Goal: Task Accomplishment & Management: Use online tool/utility

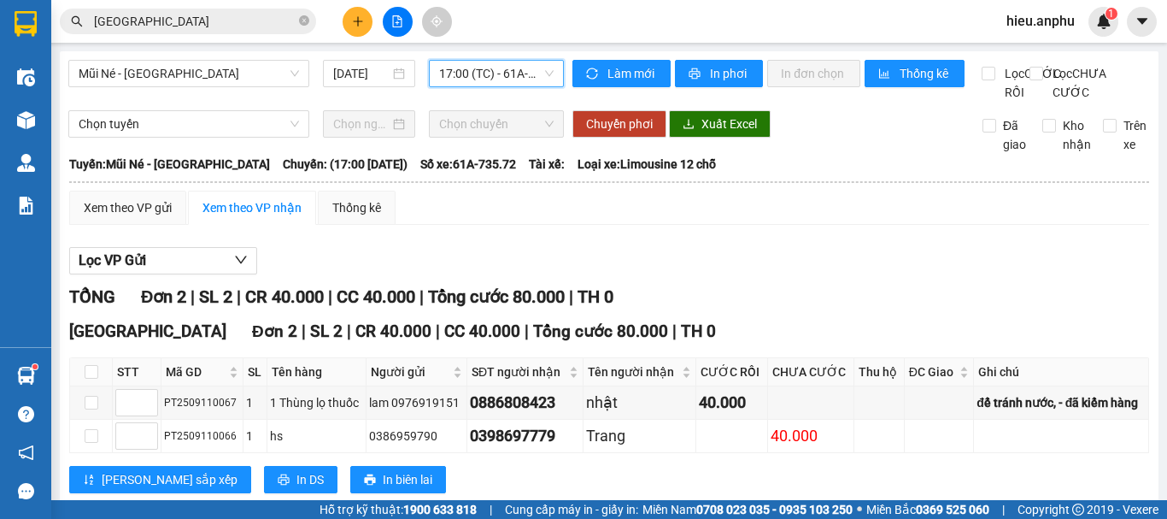
click at [154, 88] on div "Mũi Né - [GEOGRAPHIC_DATA] [DATE] 17:00 17:00 (TC) - 61A-735.72" at bounding box center [316, 81] width 496 height 42
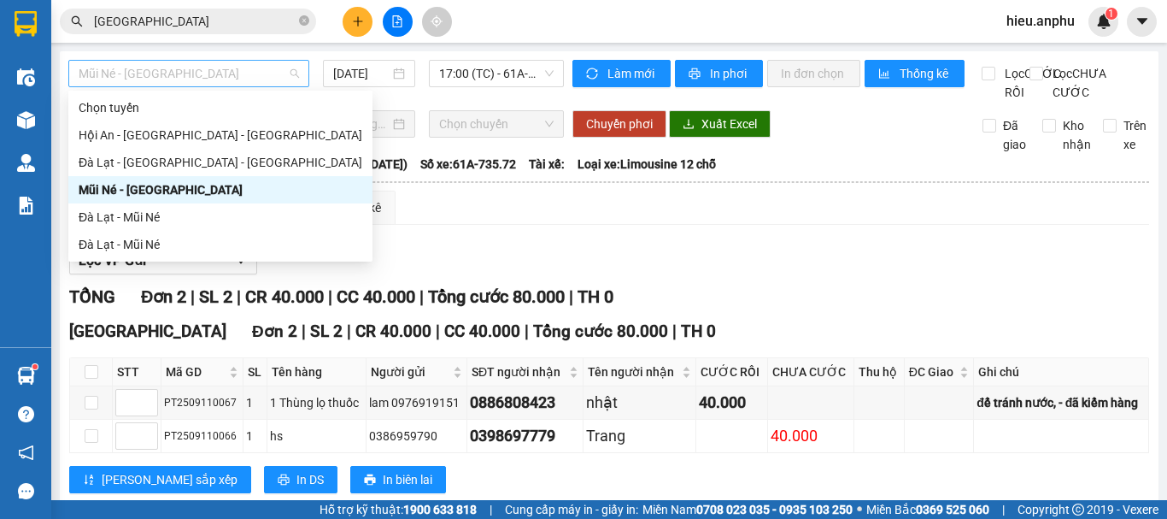
click at [131, 77] on span "Mũi Né - [GEOGRAPHIC_DATA]" at bounding box center [189, 74] width 221 height 26
click at [113, 215] on div "Đà Lạt - Mũi Né" at bounding box center [221, 217] width 284 height 19
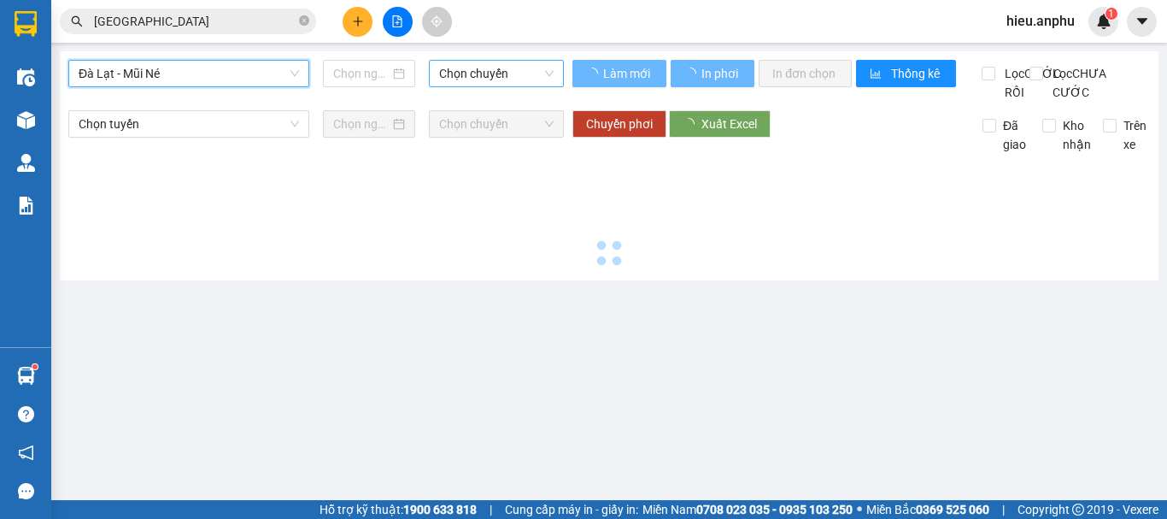
click at [483, 71] on span "Chọn chuyến" at bounding box center [496, 74] width 115 height 26
type input "[DATE]"
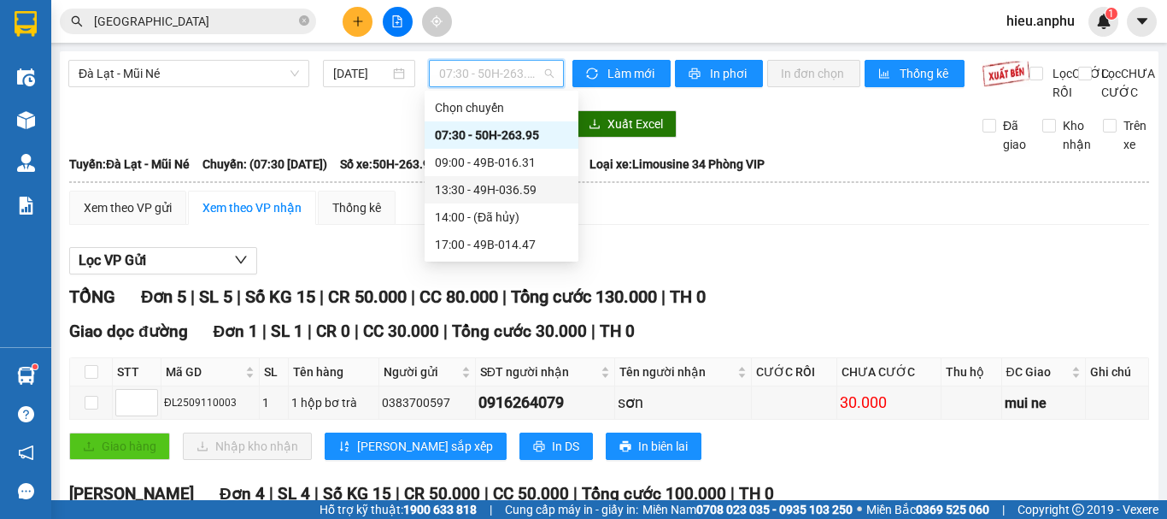
click at [458, 195] on div "13:30 - 49H-036.59" at bounding box center [501, 189] width 133 height 19
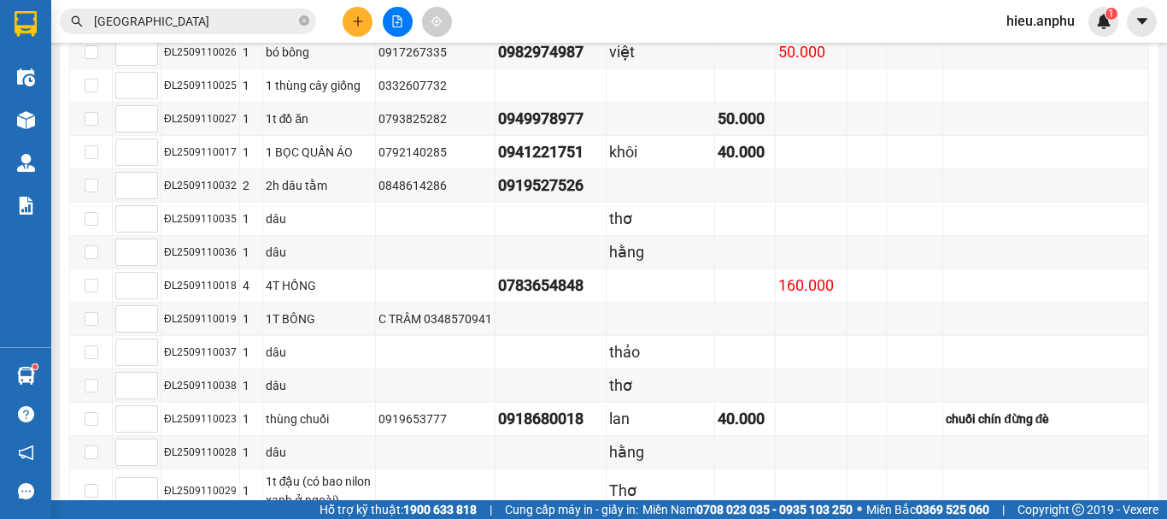
scroll to position [256, 0]
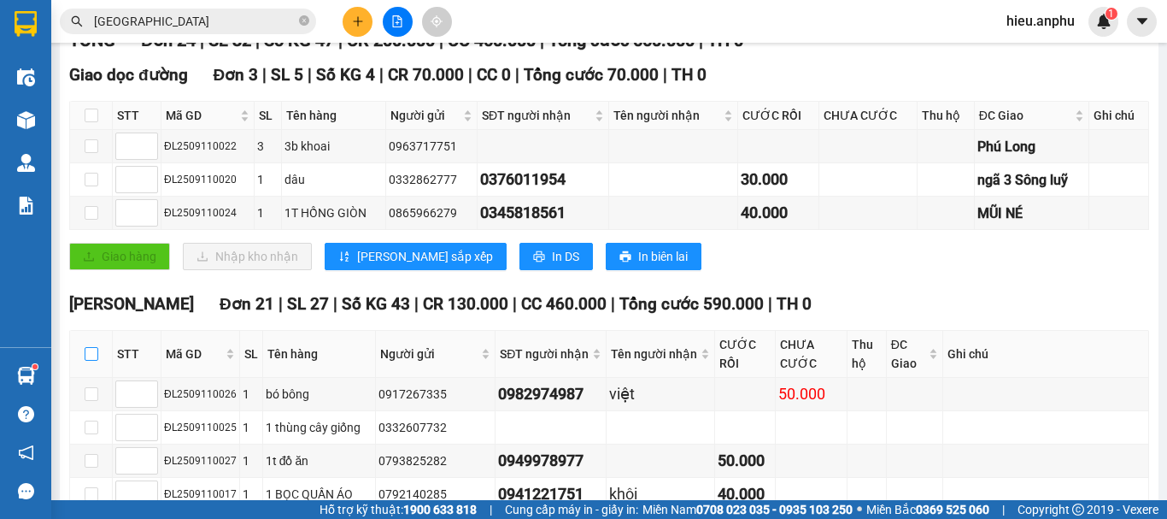
click at [85, 361] on input "checkbox" at bounding box center [92, 354] width 14 height 14
checkbox input "true"
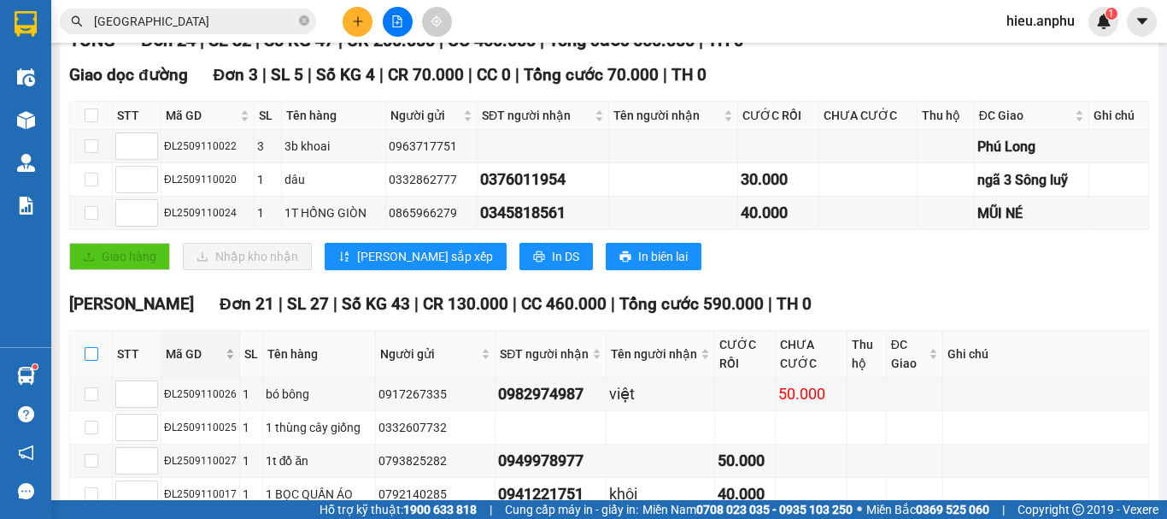
checkbox input "true"
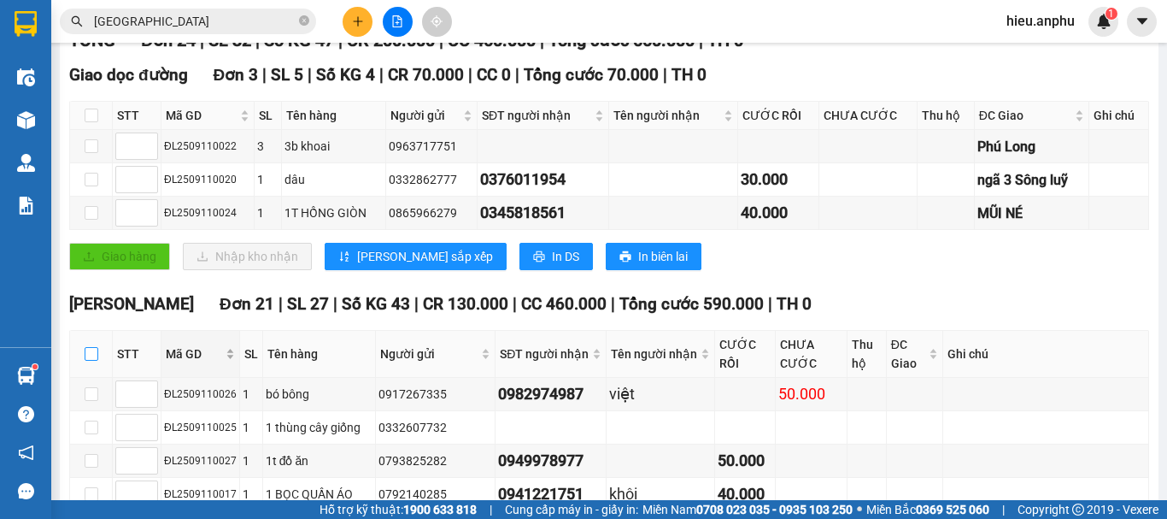
checkbox input "true"
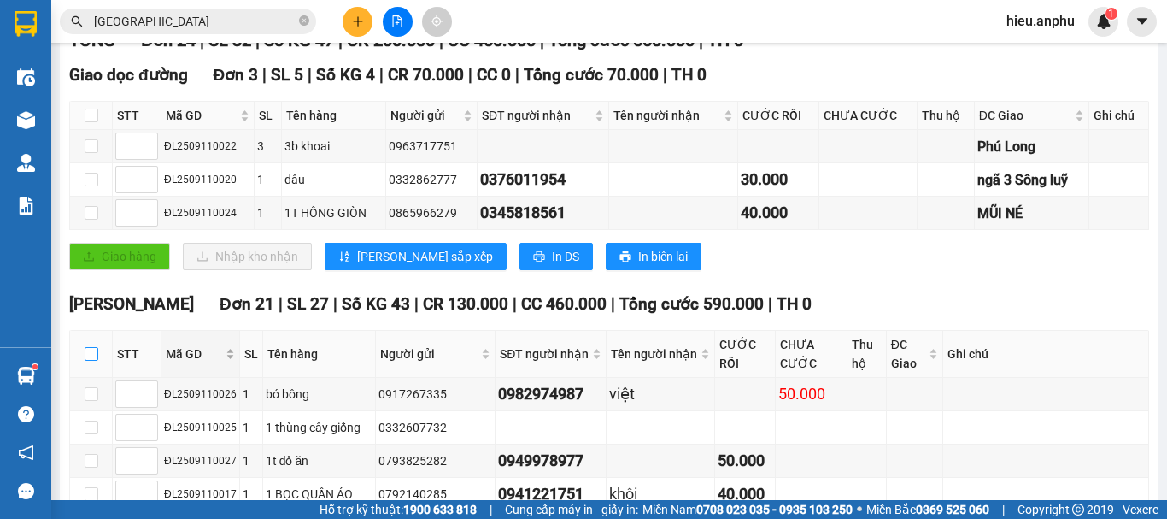
checkbox input "true"
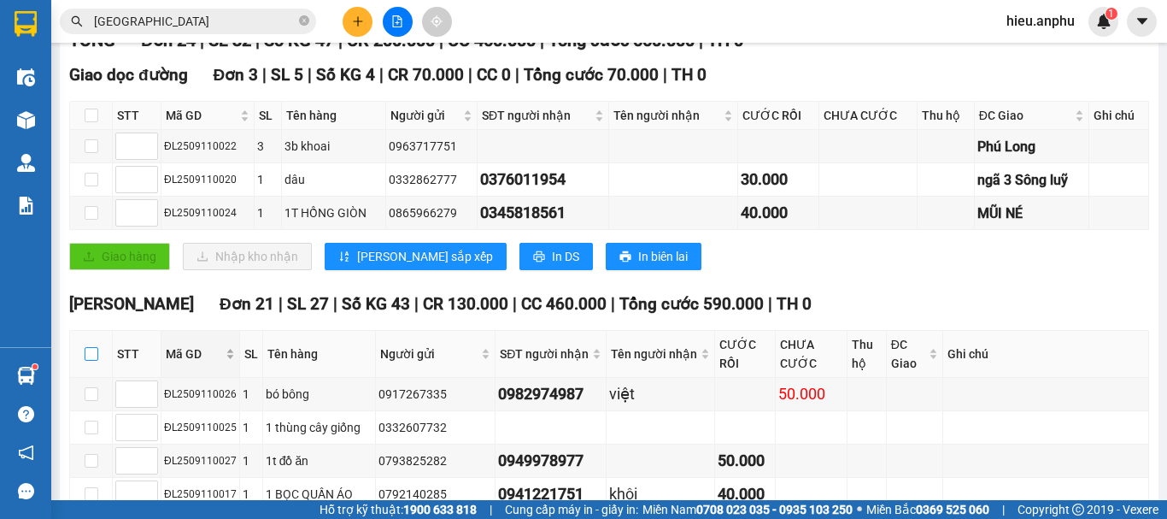
checkbox input "true"
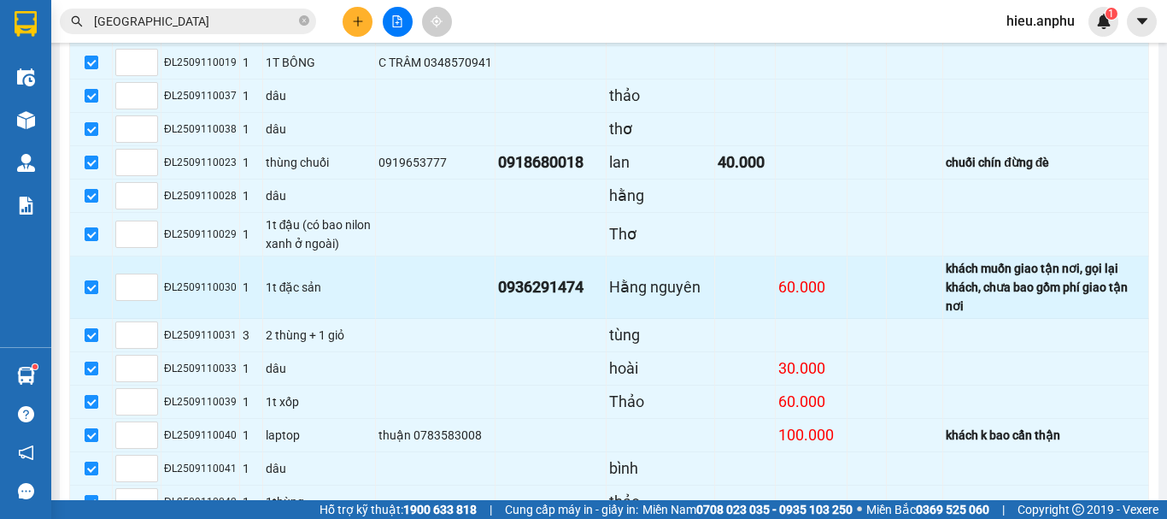
scroll to position [940, 0]
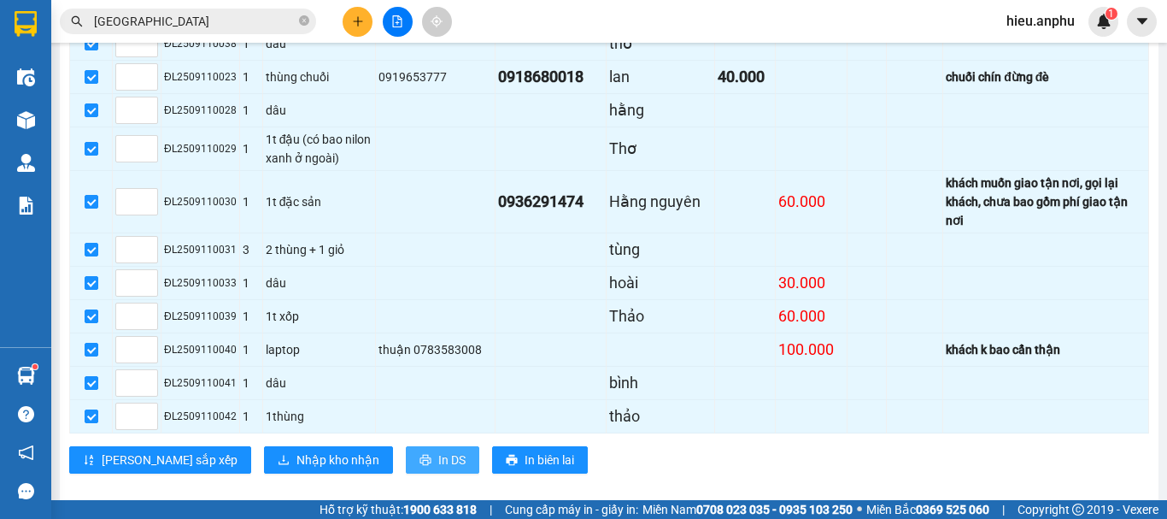
click at [438, 469] on span "In DS" at bounding box center [451, 459] width 27 height 19
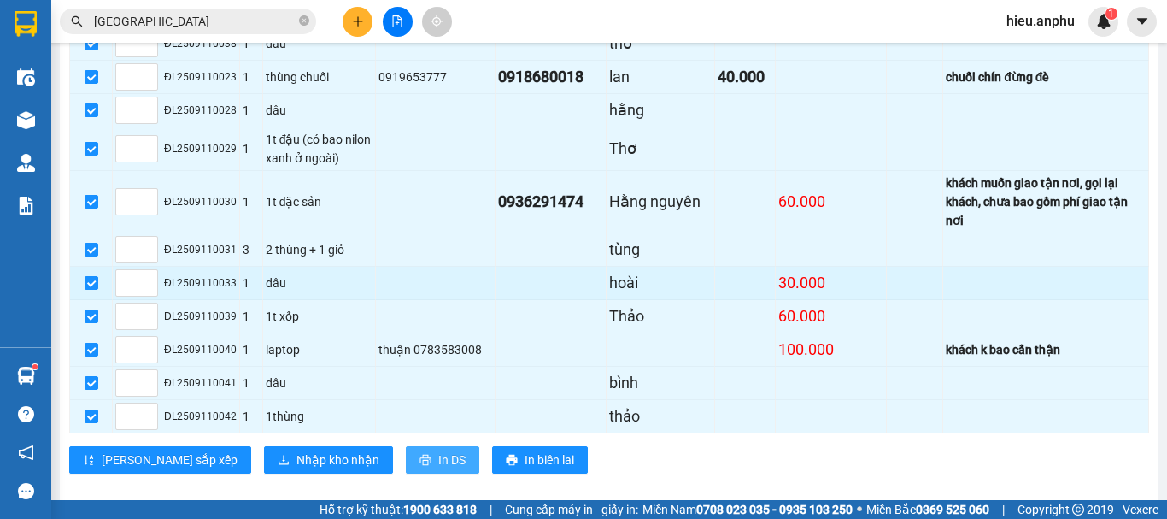
scroll to position [0, 0]
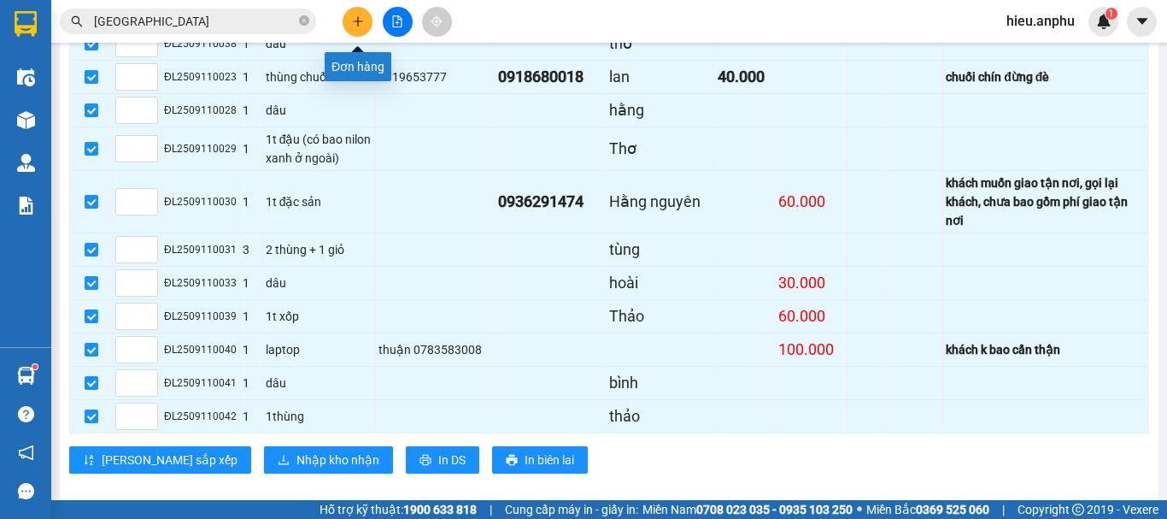
click at [352, 19] on icon "plus" at bounding box center [358, 21] width 12 height 12
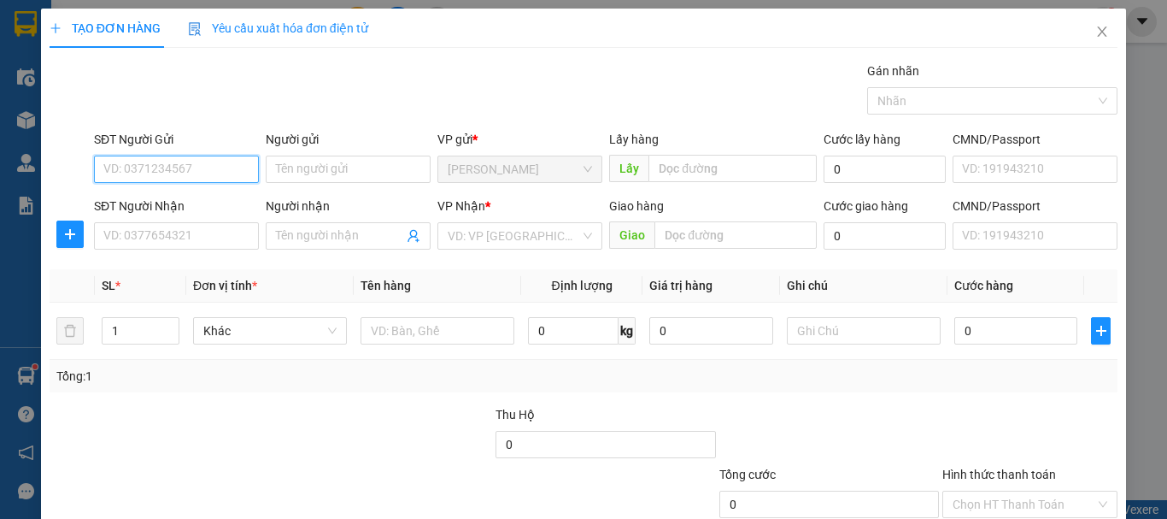
click at [182, 170] on input "SĐT Người Gửi" at bounding box center [176, 169] width 165 height 27
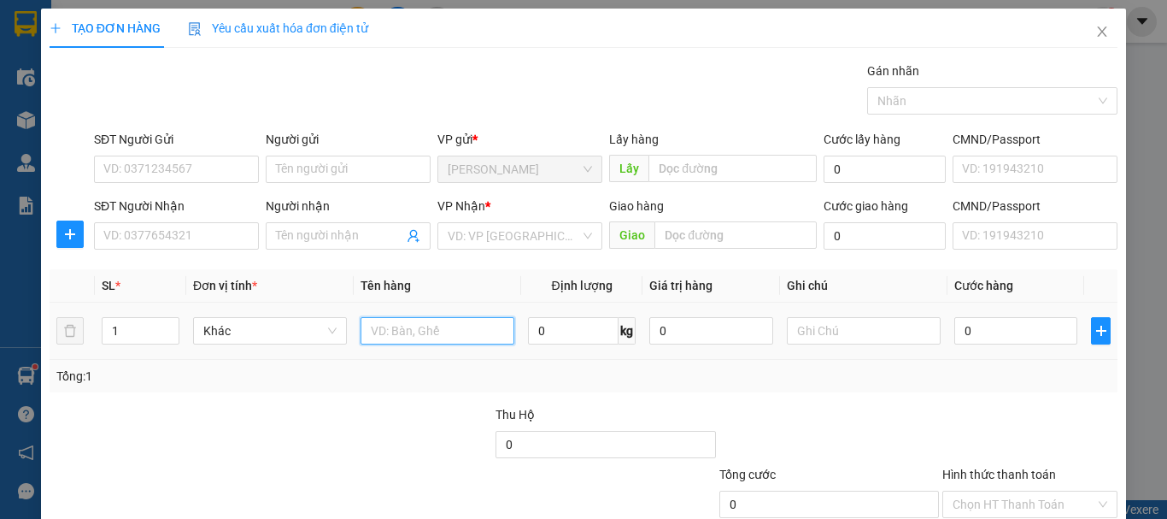
click at [426, 339] on input "text" at bounding box center [438, 330] width 154 height 27
type input "bọc tập sách"
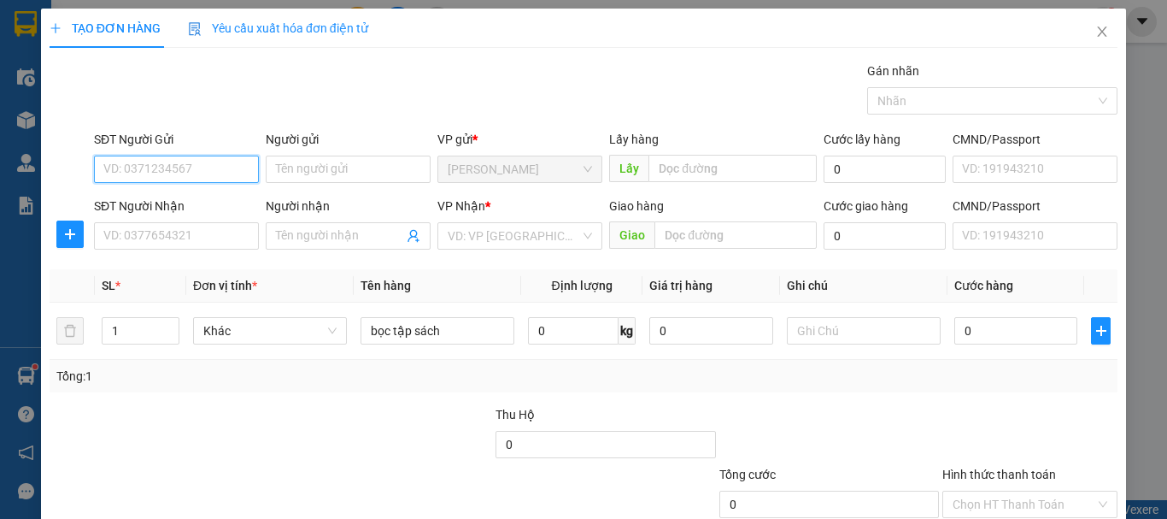
click at [162, 174] on input "SĐT Người Gửi" at bounding box center [176, 169] width 165 height 27
click at [179, 211] on div "0926662555 - vy" at bounding box center [174, 203] width 143 height 19
type input "0926662555"
type input "vy"
type input "0915344677"
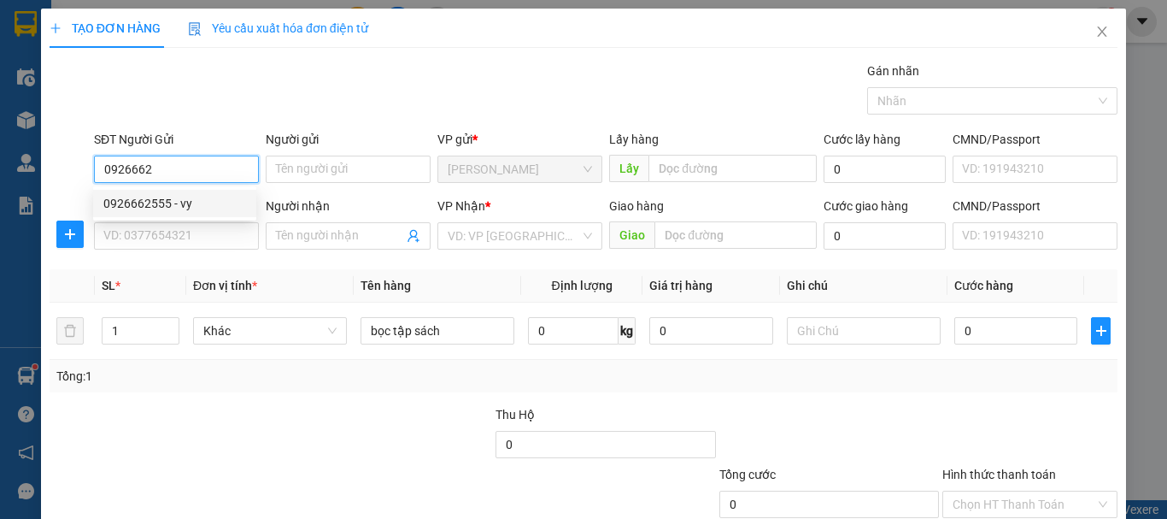
type input "thủy"
type input "30.000"
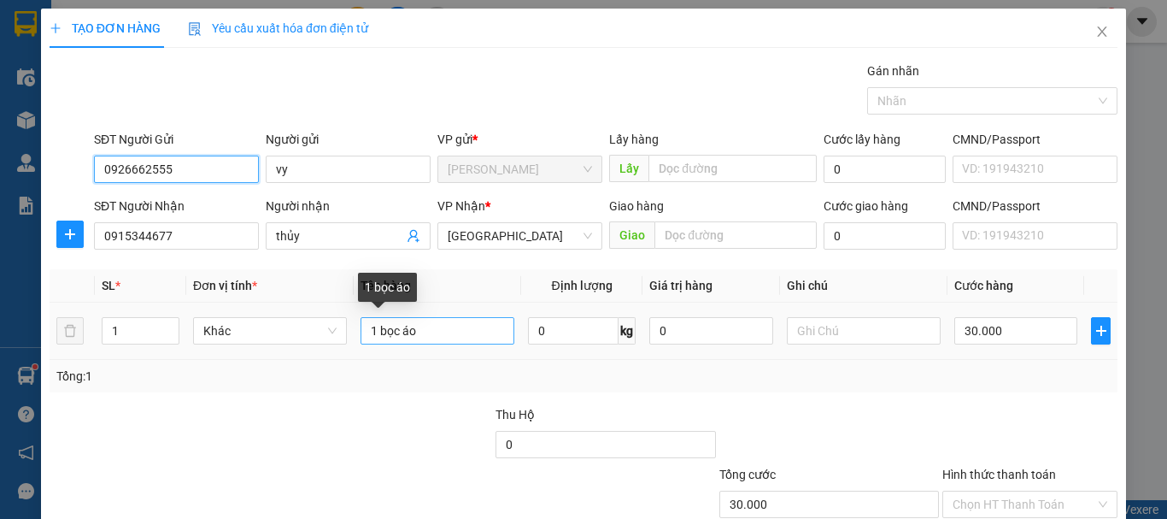
type input "0926662555"
drag, startPoint x: 444, startPoint y: 332, endPoint x: 361, endPoint y: 332, distance: 83.8
click at [361, 332] on input "1 bọc áo" at bounding box center [438, 330] width 154 height 27
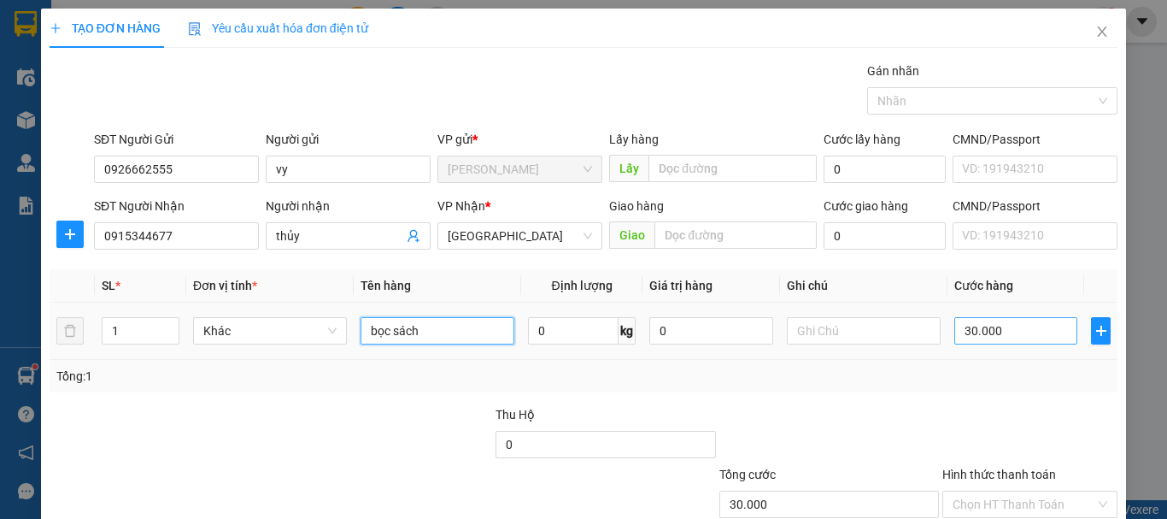
scroll to position [114, 0]
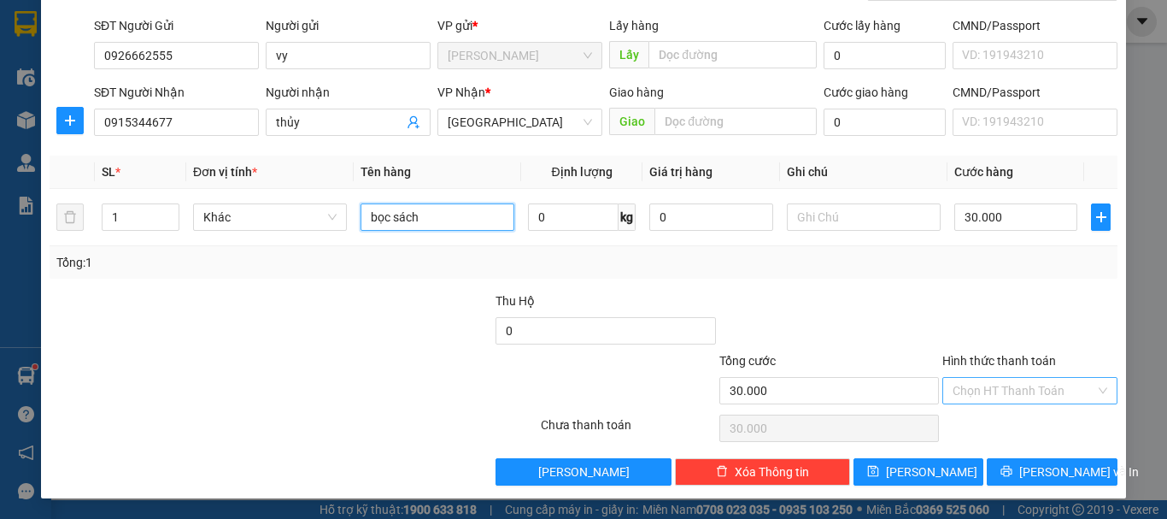
type input "bọc sách"
click at [993, 387] on input "Hình thức thanh toán" at bounding box center [1024, 391] width 143 height 26
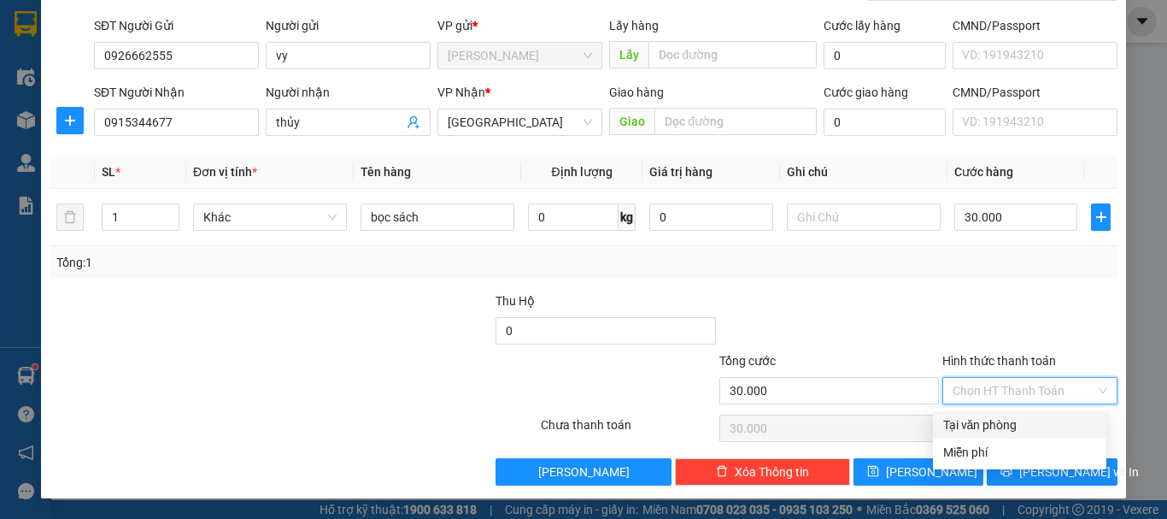
click at [998, 421] on div "Tại văn phòng" at bounding box center [1020, 424] width 153 height 19
type input "0"
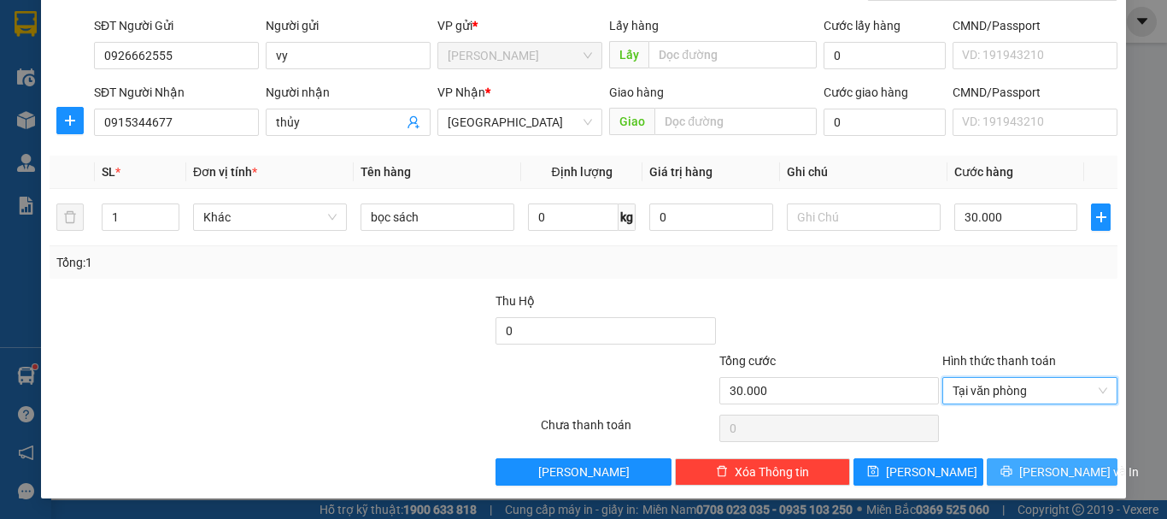
drag, startPoint x: 1021, startPoint y: 478, endPoint x: 985, endPoint y: 464, distance: 39.2
click at [1022, 478] on button "[PERSON_NAME] và In" at bounding box center [1052, 471] width 131 height 27
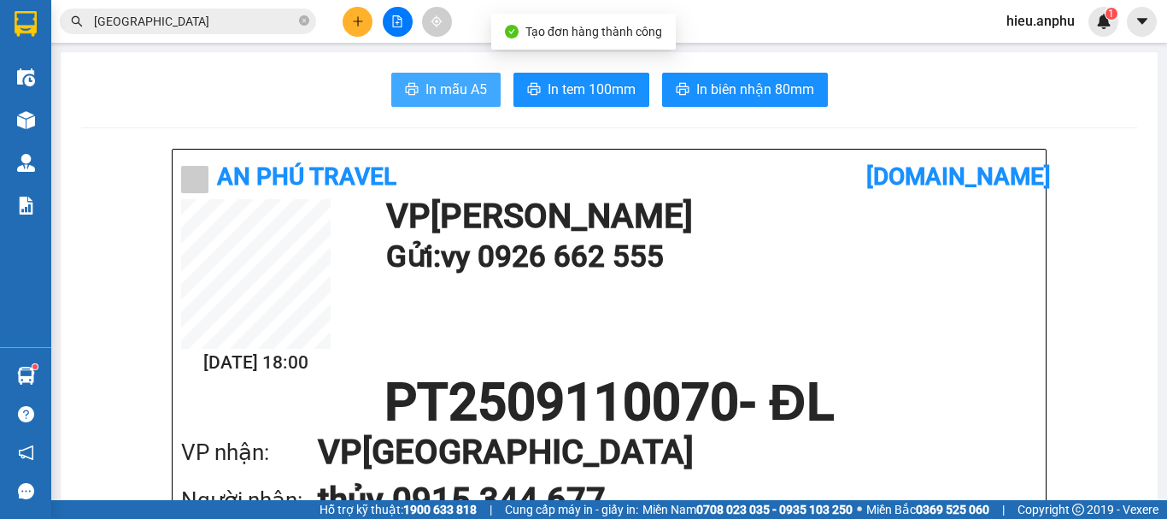
click at [450, 85] on span "In mẫu A5" at bounding box center [457, 89] width 62 height 21
click at [393, 24] on icon "file-add" at bounding box center [397, 21] width 9 height 12
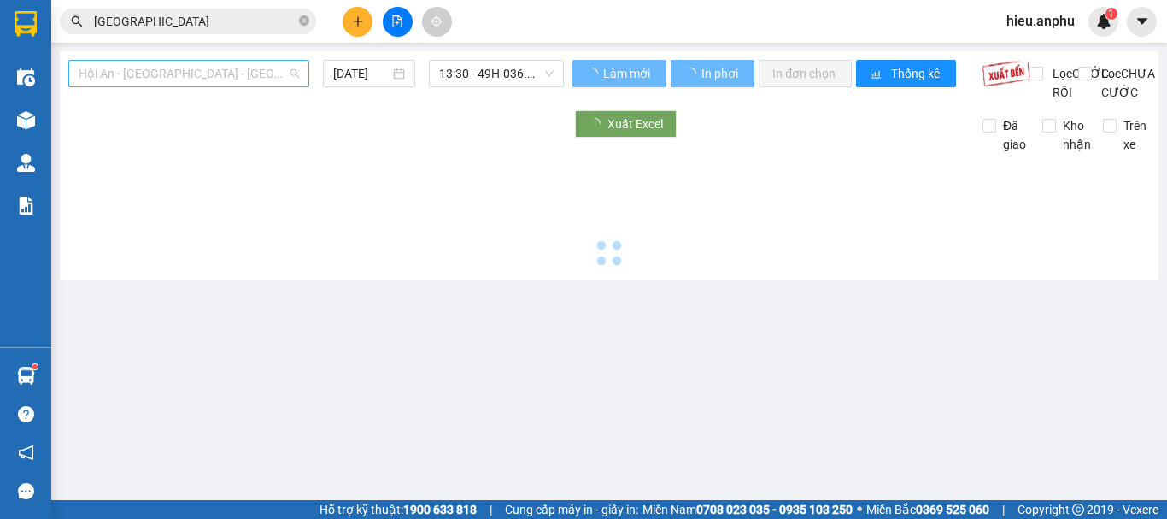
click at [129, 62] on span "Hội An - [GEOGRAPHIC_DATA] - [GEOGRAPHIC_DATA]" at bounding box center [189, 74] width 221 height 26
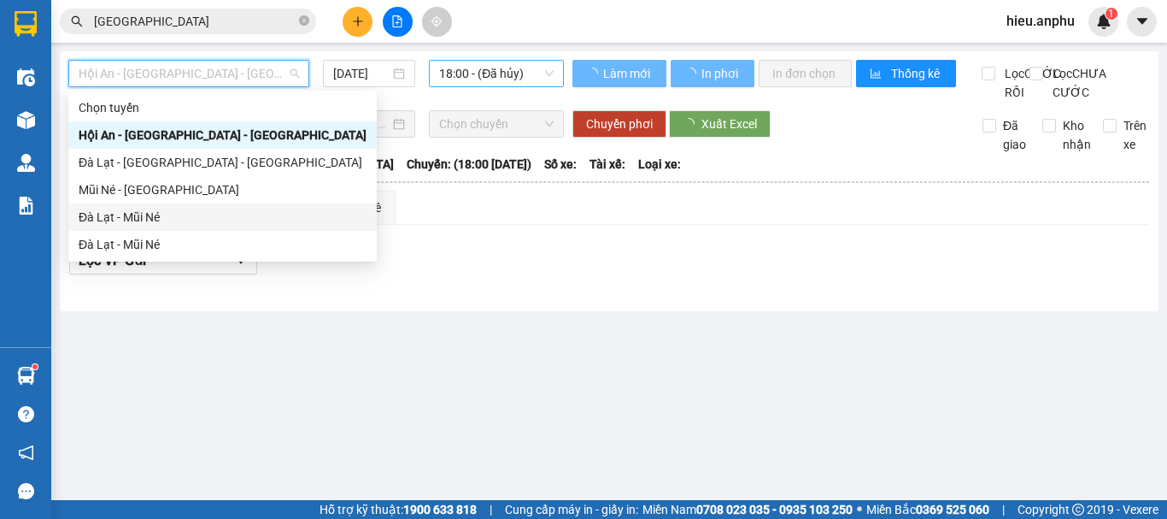
click at [107, 205] on div "Đà Lạt - Mũi Né" at bounding box center [222, 216] width 309 height 27
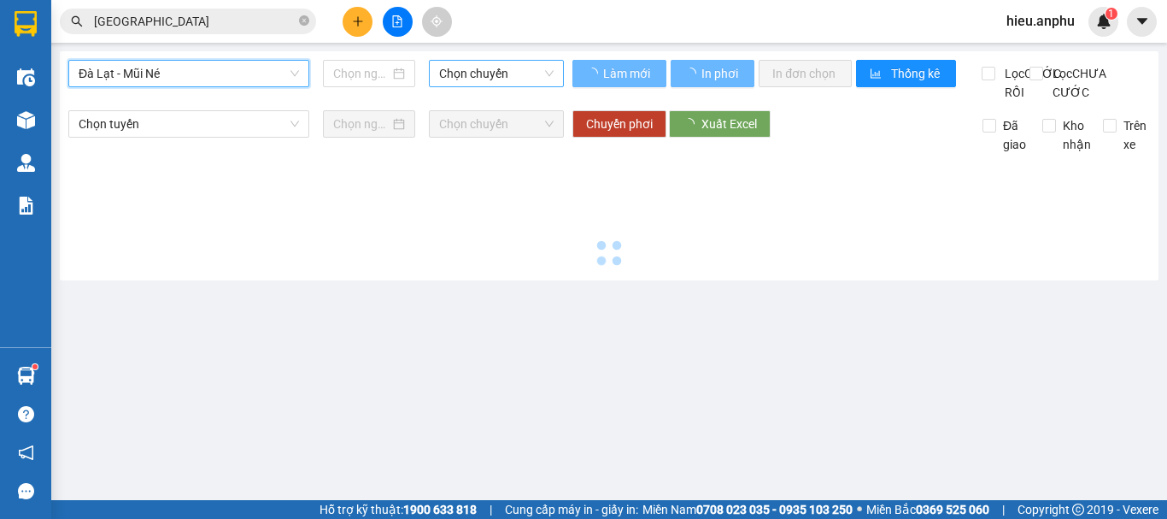
type input "[DATE]"
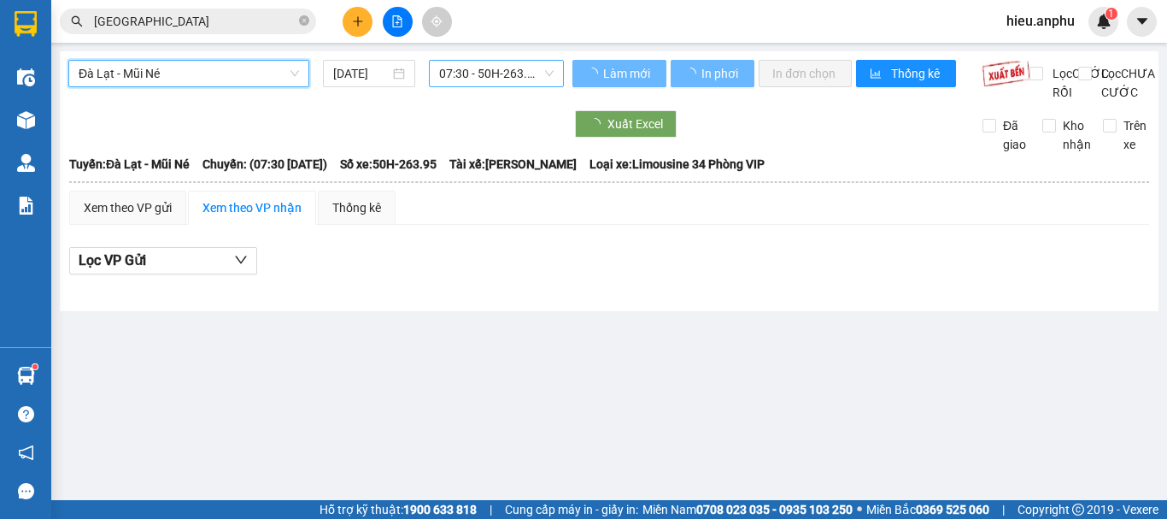
click at [449, 72] on span "07:30 - 50H-263.95" at bounding box center [496, 74] width 115 height 26
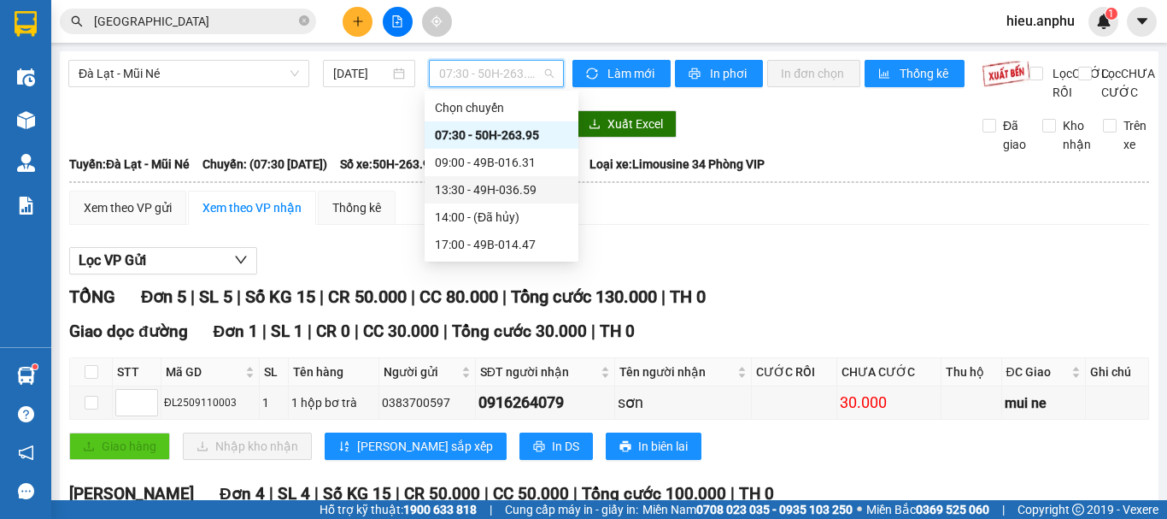
click at [458, 187] on div "13:30 - 49H-036.59" at bounding box center [501, 189] width 133 height 19
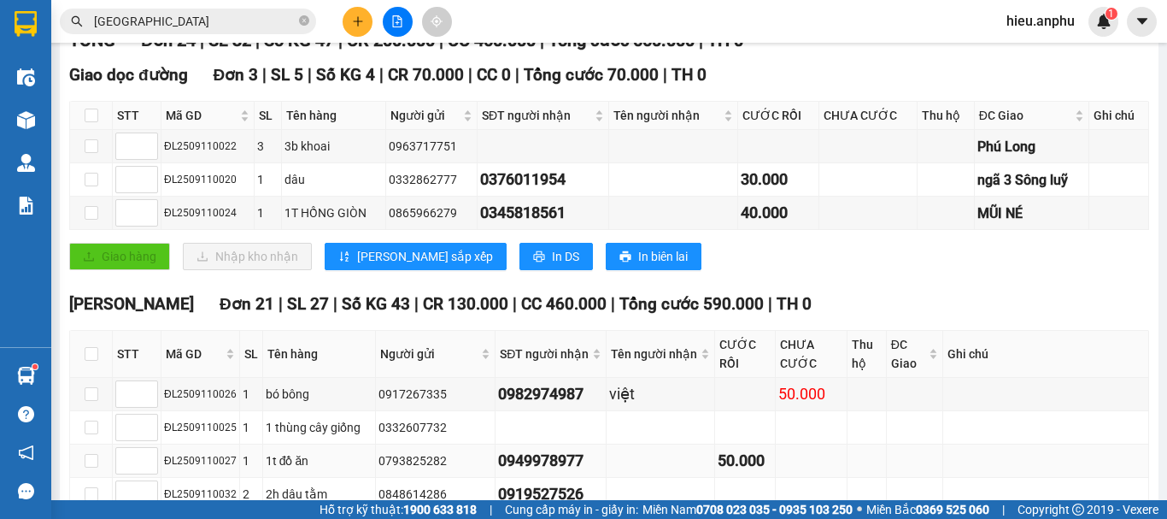
scroll to position [427, 0]
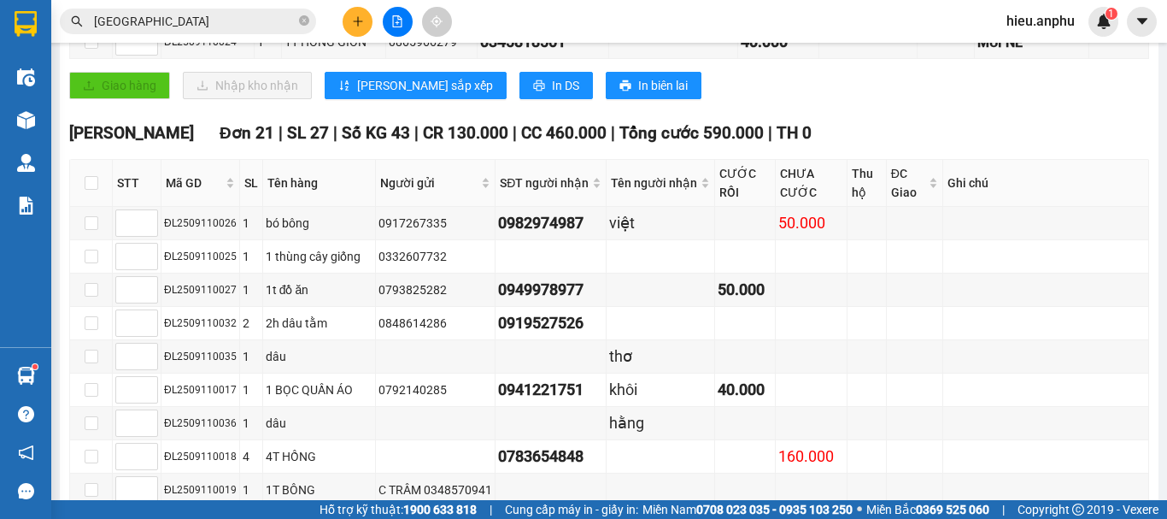
click at [83, 201] on th at bounding box center [91, 183] width 43 height 47
click at [92, 190] on input "checkbox" at bounding box center [92, 183] width 14 height 14
checkbox input "true"
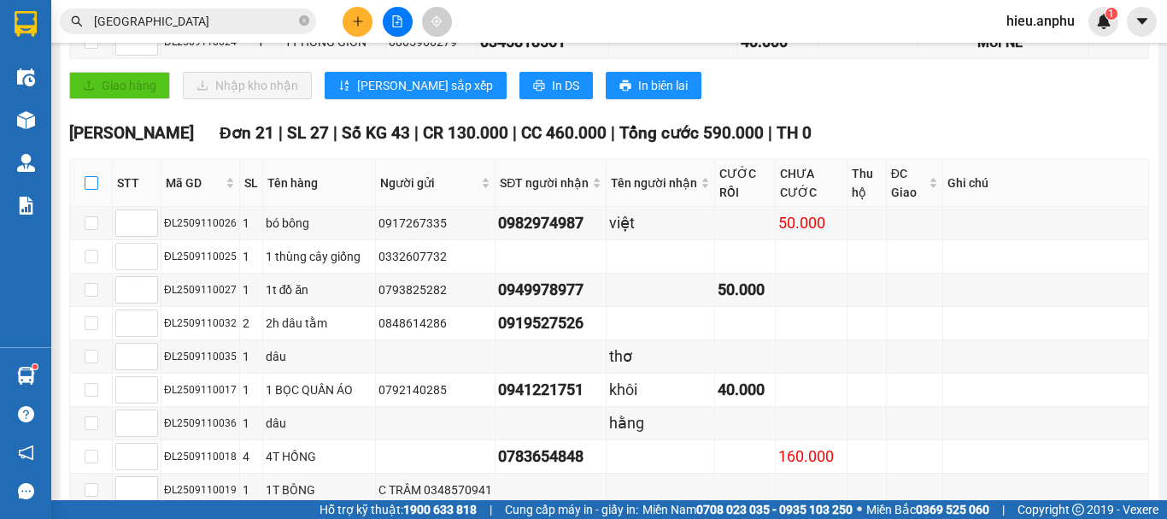
checkbox input "true"
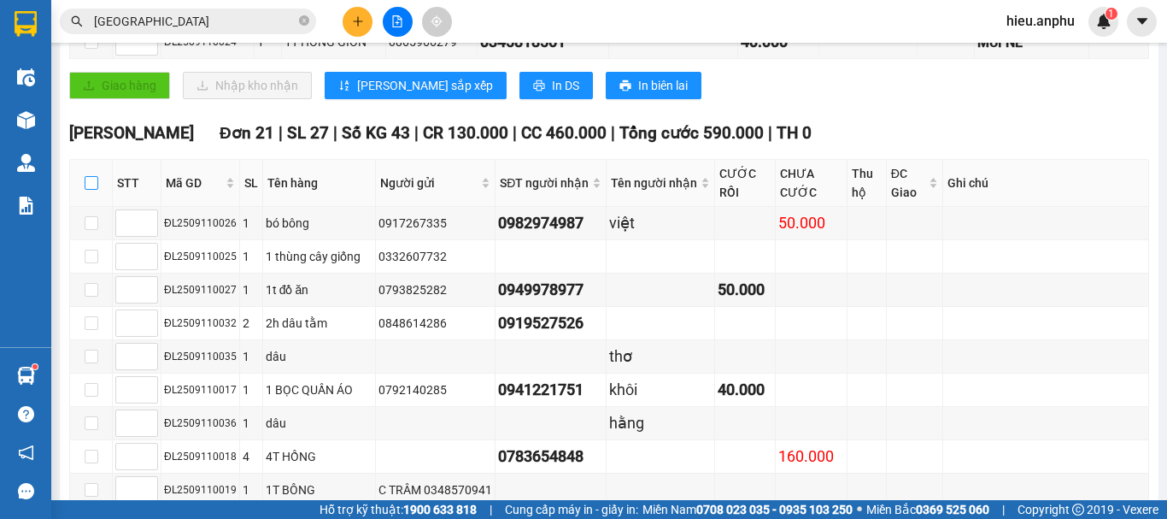
checkbox input "true"
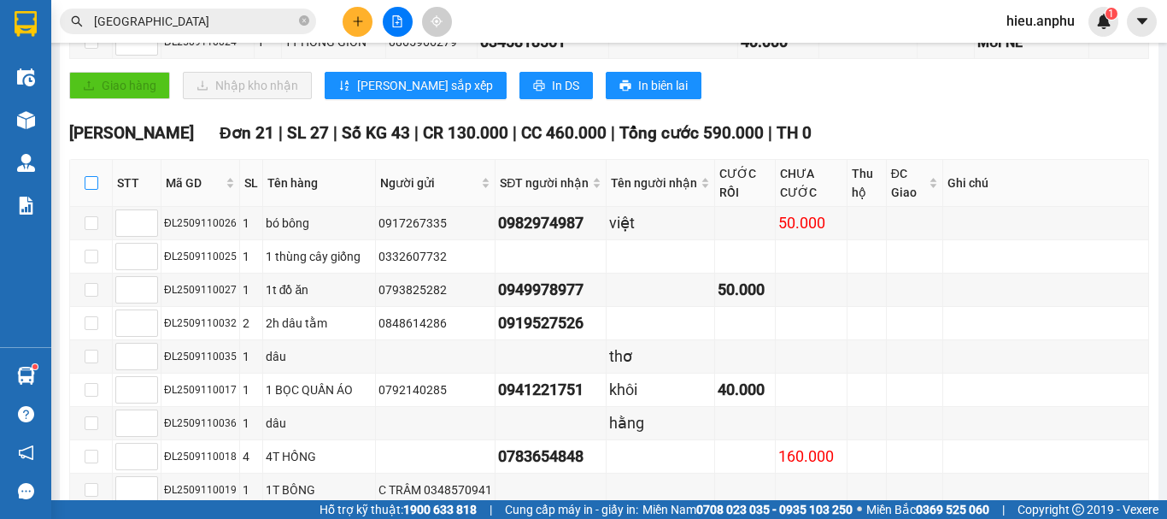
checkbox input "true"
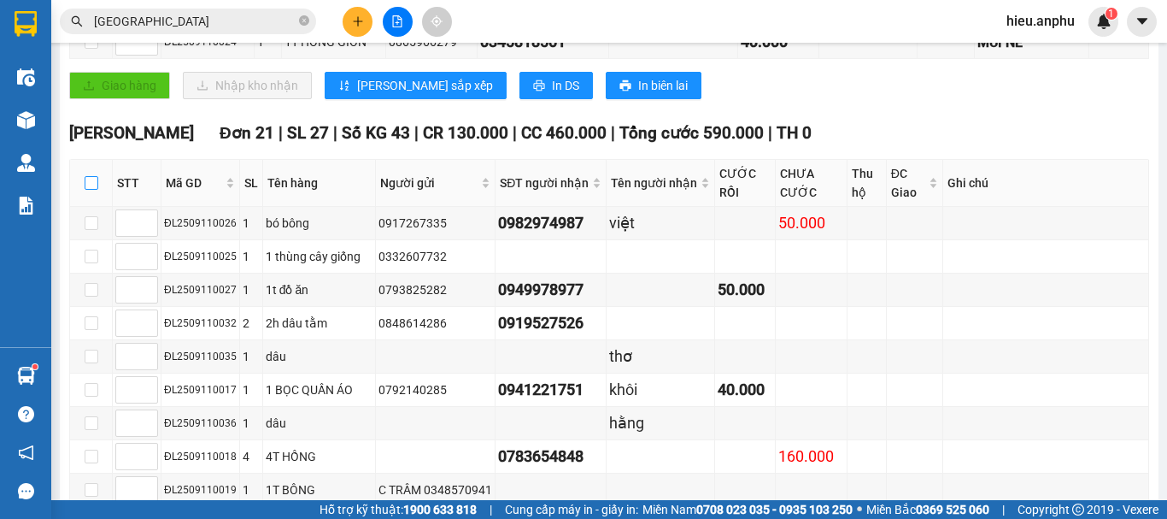
checkbox input "true"
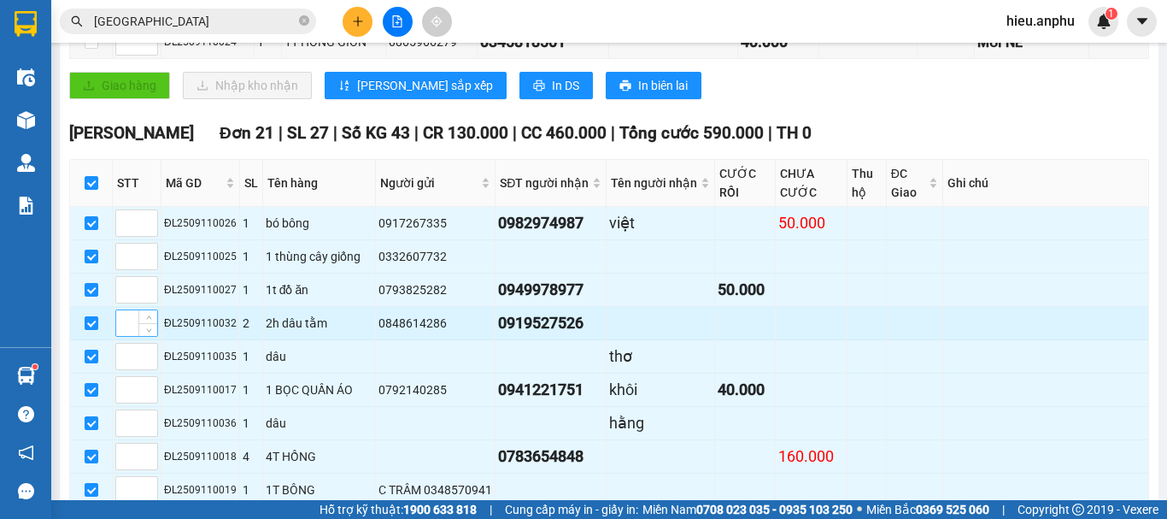
drag, startPoint x: 93, startPoint y: 341, endPoint x: 125, endPoint y: 338, distance: 31.7
click at [92, 330] on input "checkbox" at bounding box center [92, 323] width 14 height 14
checkbox input "false"
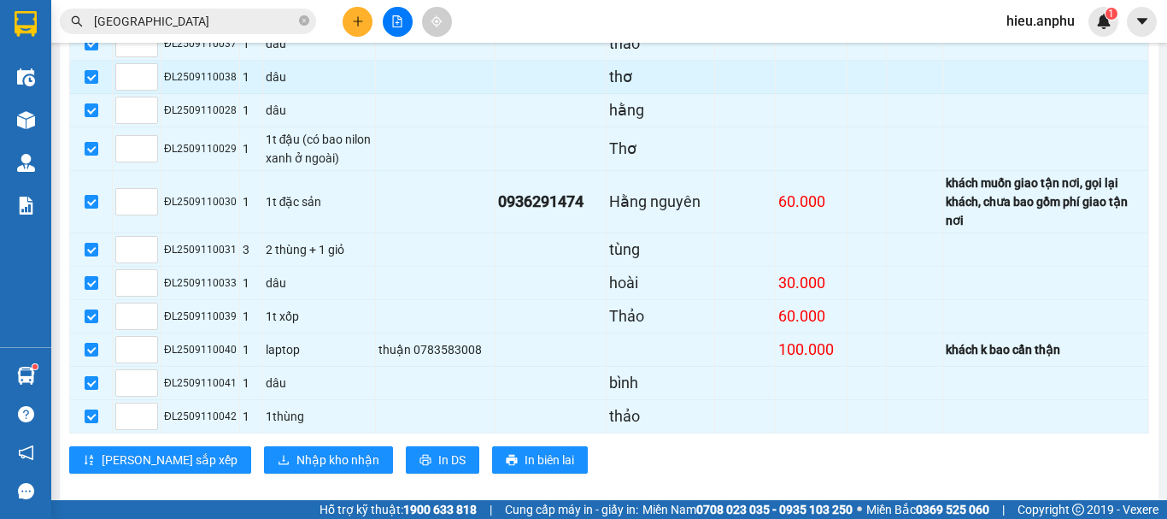
scroll to position [980, 0]
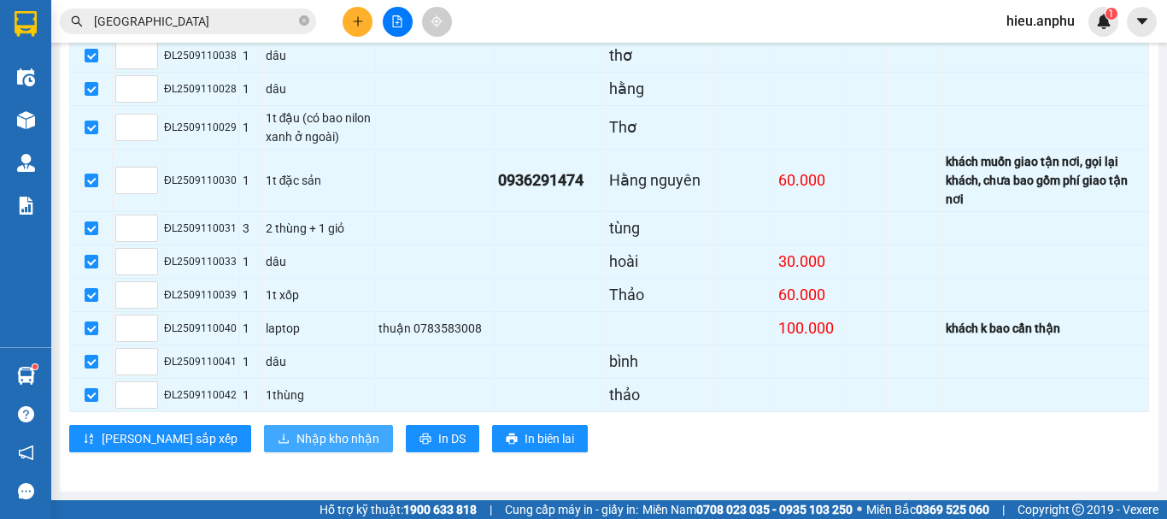
click at [297, 438] on span "Nhập kho nhận" at bounding box center [338, 438] width 83 height 19
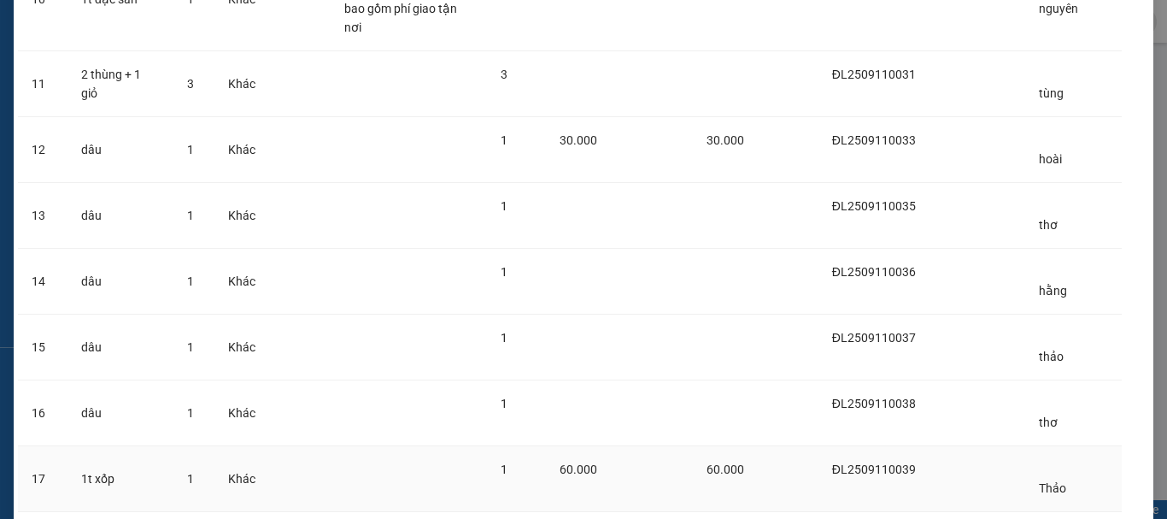
scroll to position [1066, 0]
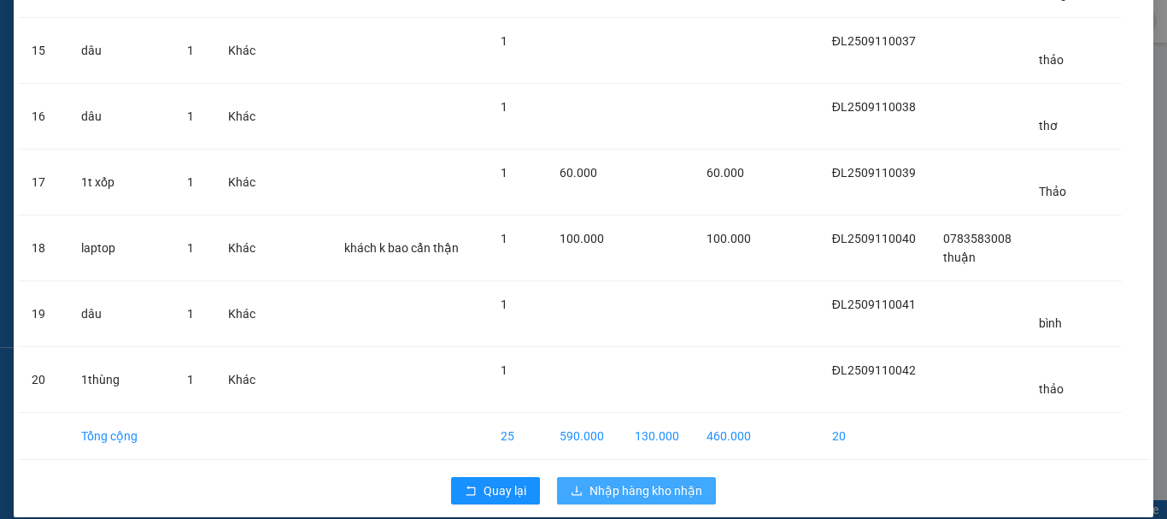
click at [686, 481] on span "Nhập hàng kho nhận" at bounding box center [646, 490] width 113 height 19
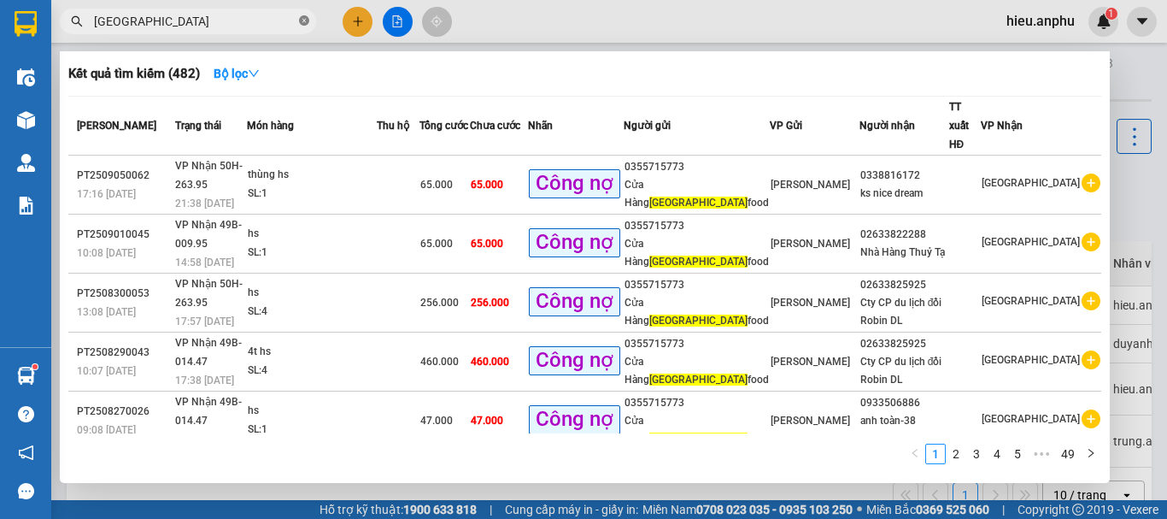
click at [308, 16] on icon "close-circle" at bounding box center [304, 20] width 10 height 10
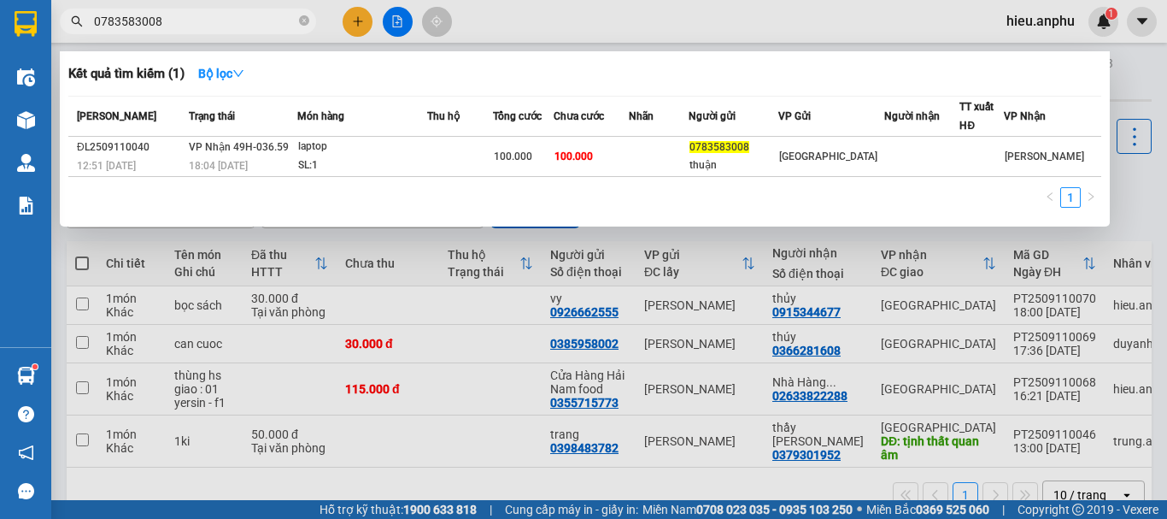
type input "0783583008"
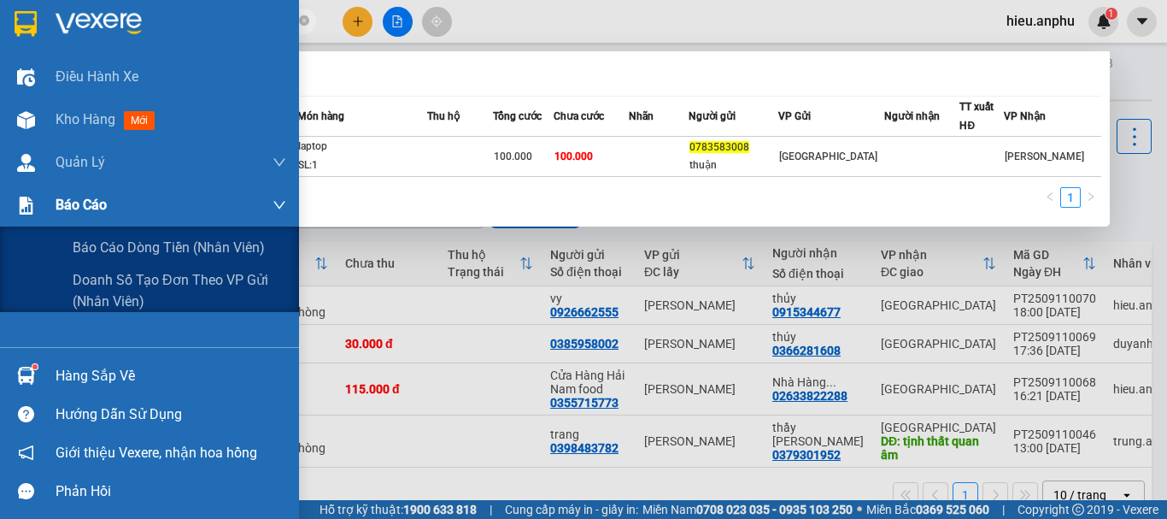
click at [87, 215] on span "Báo cáo" at bounding box center [81, 204] width 51 height 21
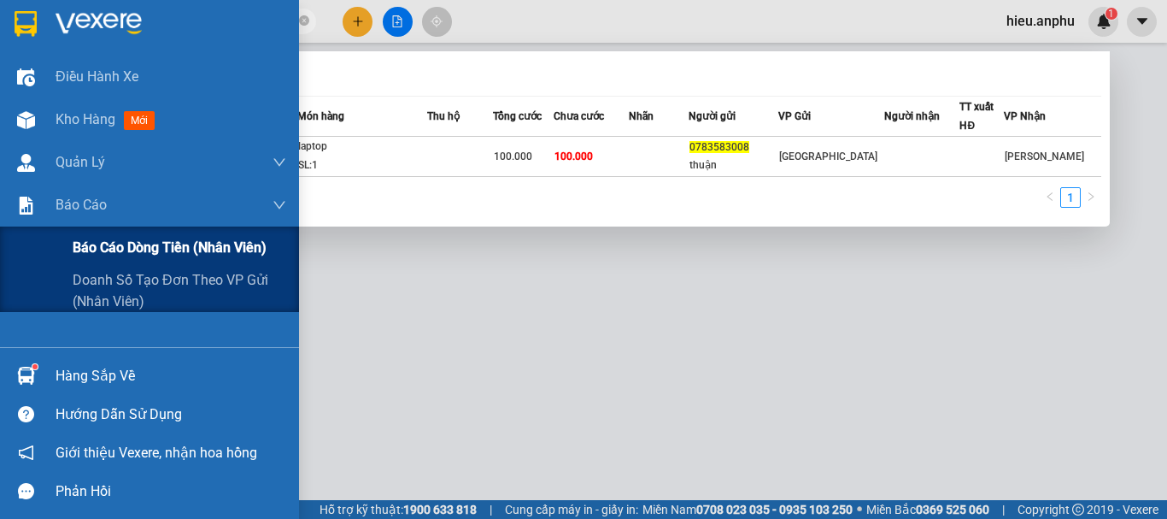
drag, startPoint x: 122, startPoint y: 248, endPoint x: 125, endPoint y: 238, distance: 10.6
click at [123, 248] on span "Báo cáo dòng tiền (nhân viên)" at bounding box center [170, 247] width 194 height 21
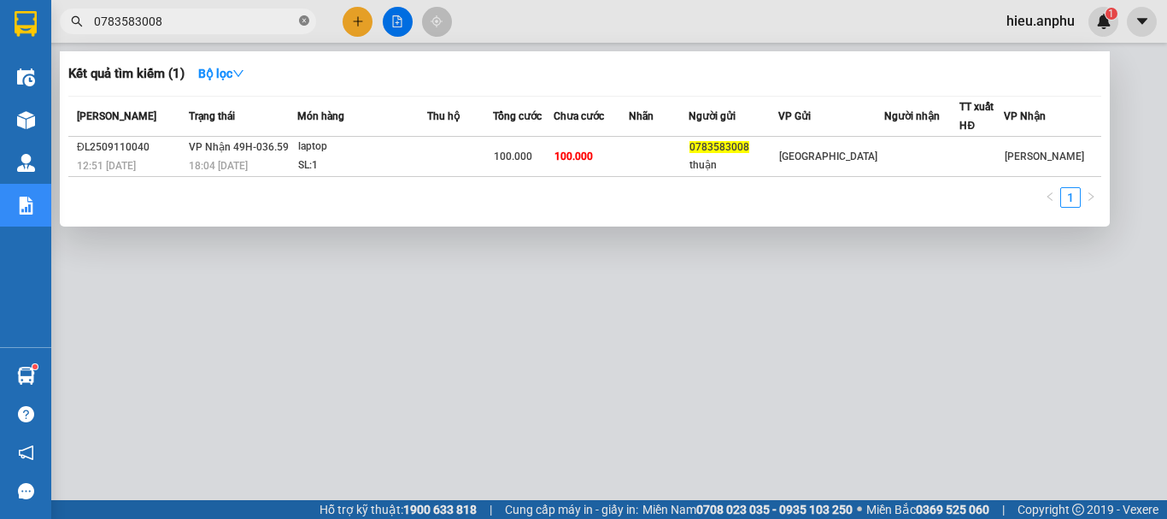
click at [302, 21] on icon "close-circle" at bounding box center [304, 20] width 10 height 10
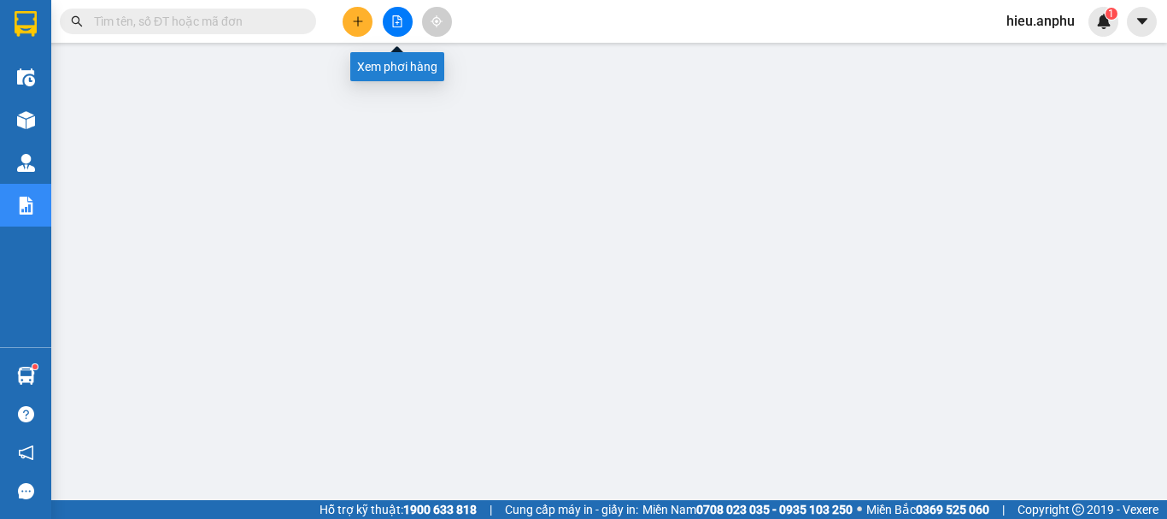
click at [399, 23] on icon "file-add" at bounding box center [397, 21] width 9 height 12
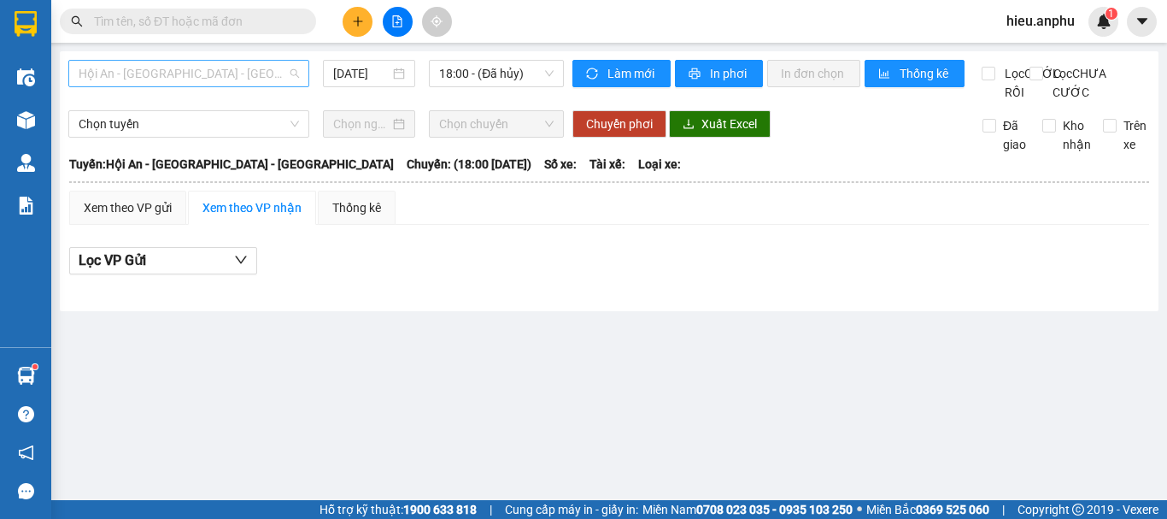
click at [173, 71] on span "Hội An - [GEOGRAPHIC_DATA] - [GEOGRAPHIC_DATA]" at bounding box center [189, 74] width 221 height 26
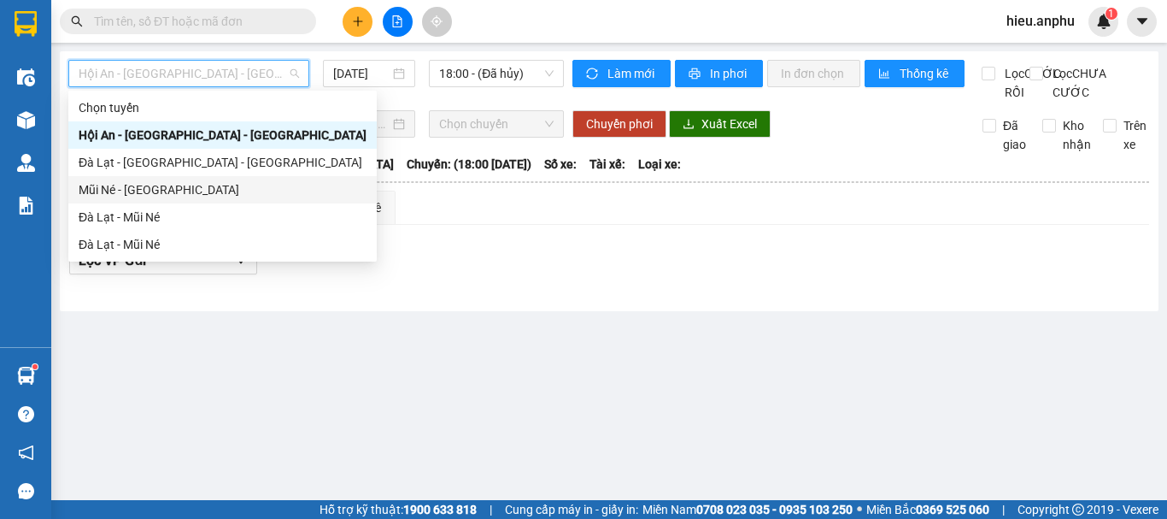
drag, startPoint x: 126, startPoint y: 190, endPoint x: 316, endPoint y: 97, distance: 211.4
click at [127, 185] on div "Mũi Né - [GEOGRAPHIC_DATA]" at bounding box center [223, 189] width 288 height 19
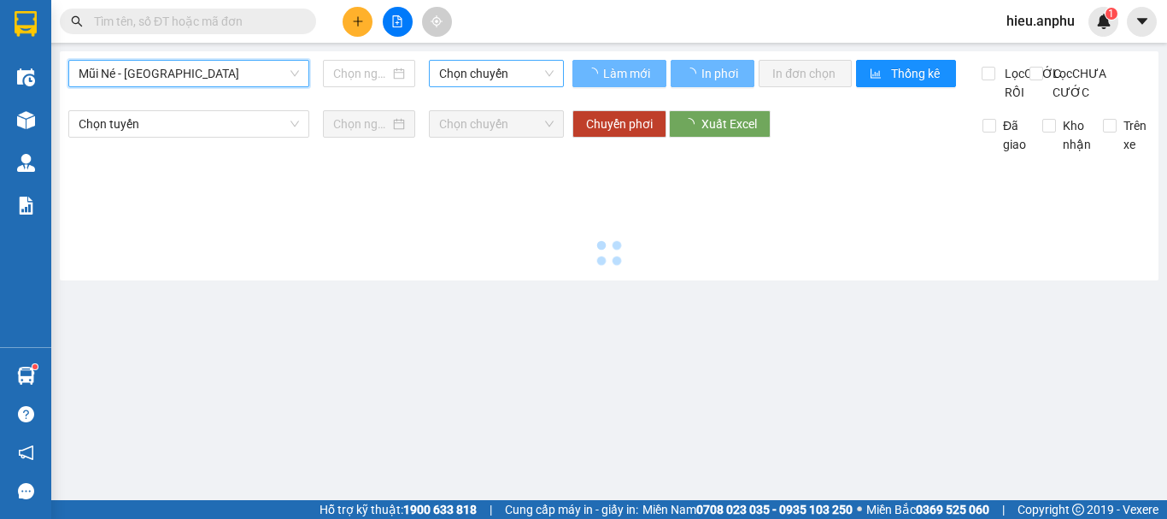
type input "[DATE]"
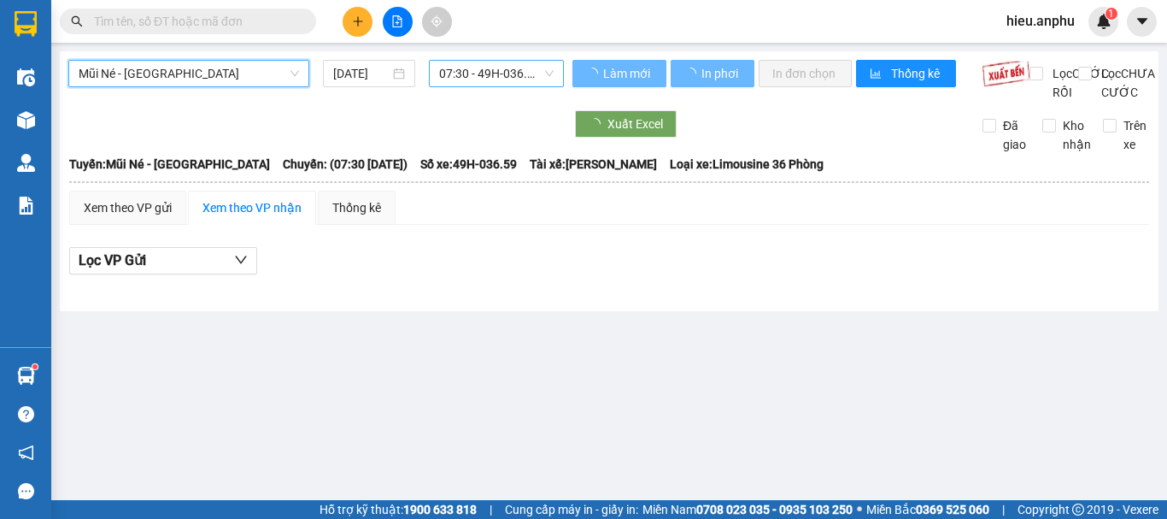
click at [453, 61] on span "07:30 - 49H-036.59" at bounding box center [496, 74] width 115 height 26
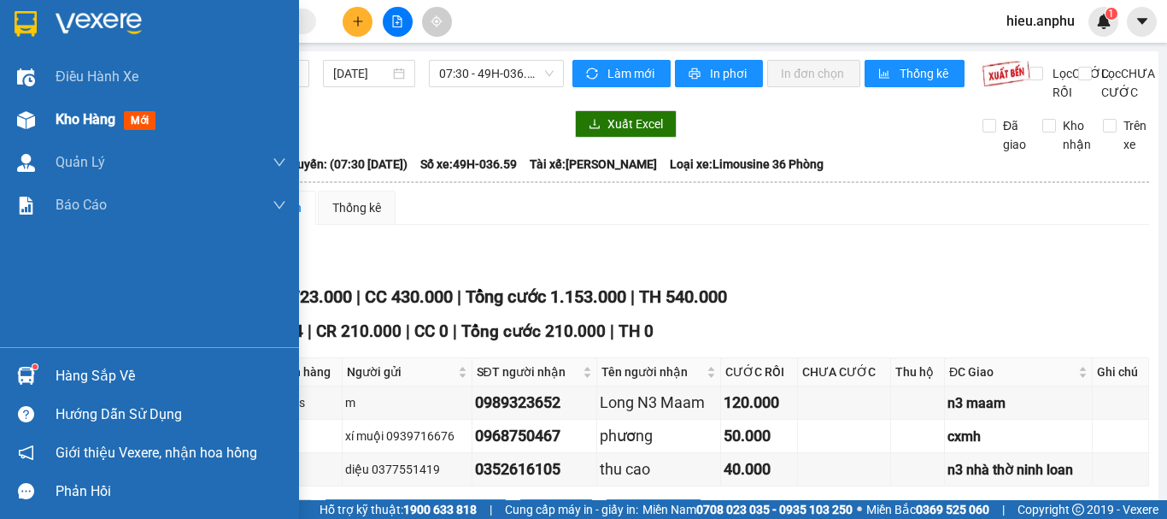
click at [50, 126] on div "Kho hàng mới" at bounding box center [149, 119] width 299 height 43
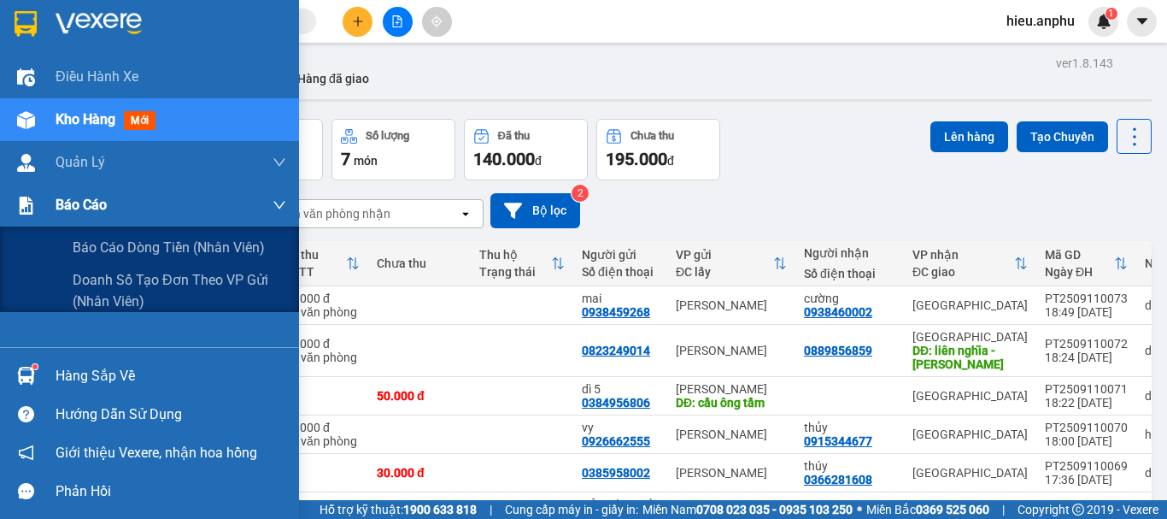
click at [75, 200] on span "Báo cáo" at bounding box center [81, 204] width 51 height 21
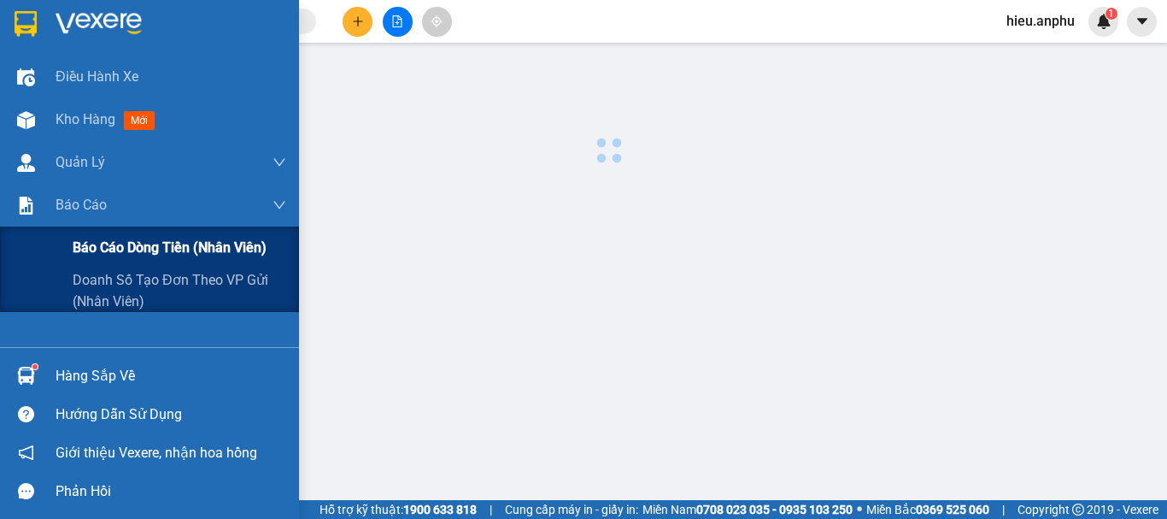
click at [127, 253] on span "Báo cáo dòng tiền (nhân viên)" at bounding box center [170, 247] width 194 height 21
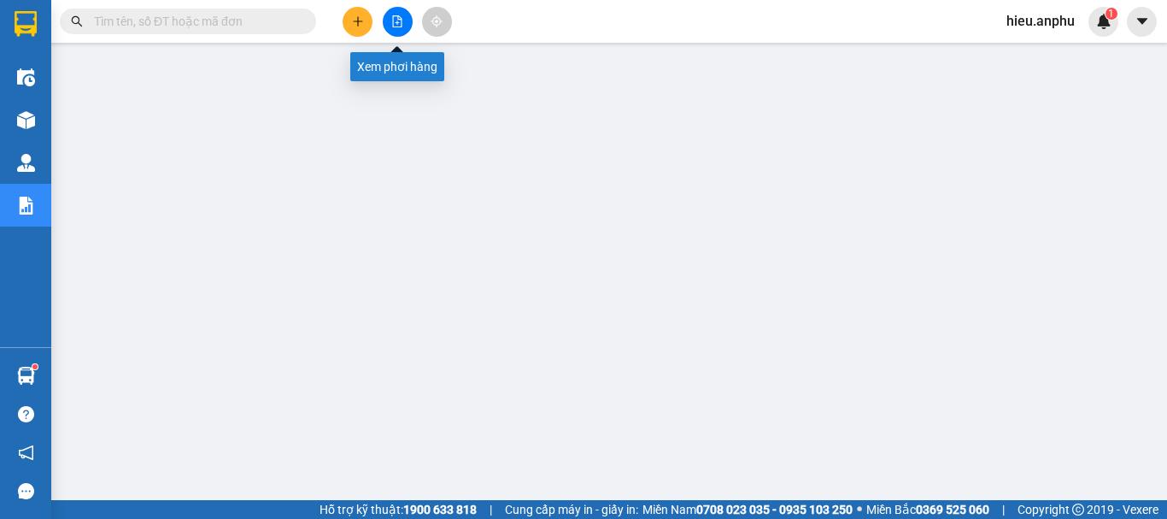
click at [402, 19] on icon "file-add" at bounding box center [397, 21] width 9 height 12
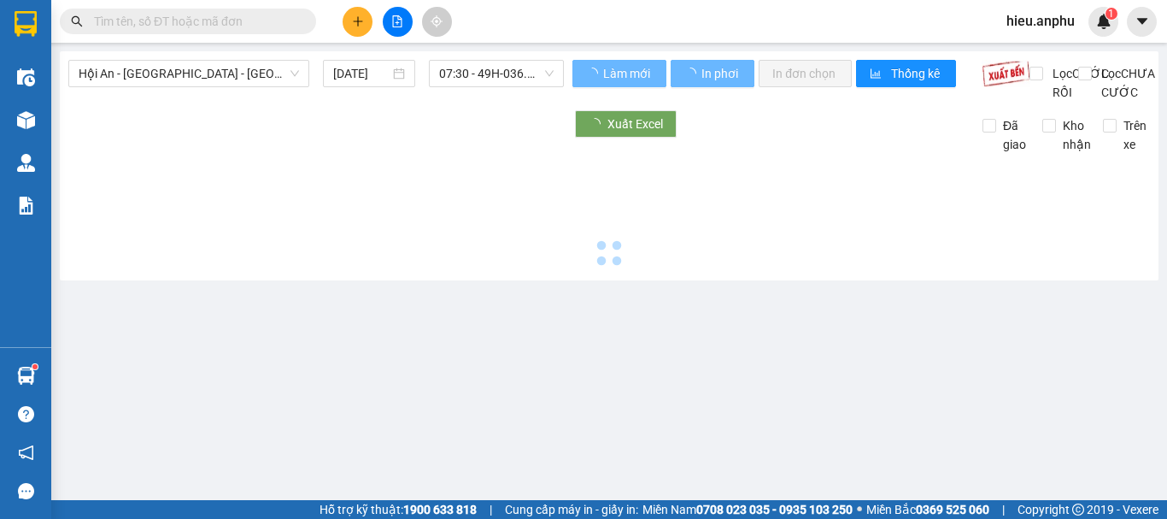
click at [159, 59] on div "Hội An - [GEOGRAPHIC_DATA] - [GEOGRAPHIC_DATA] [DATE] 07:30 - 49H-036.59 Làm mớ…" at bounding box center [609, 165] width 1099 height 229
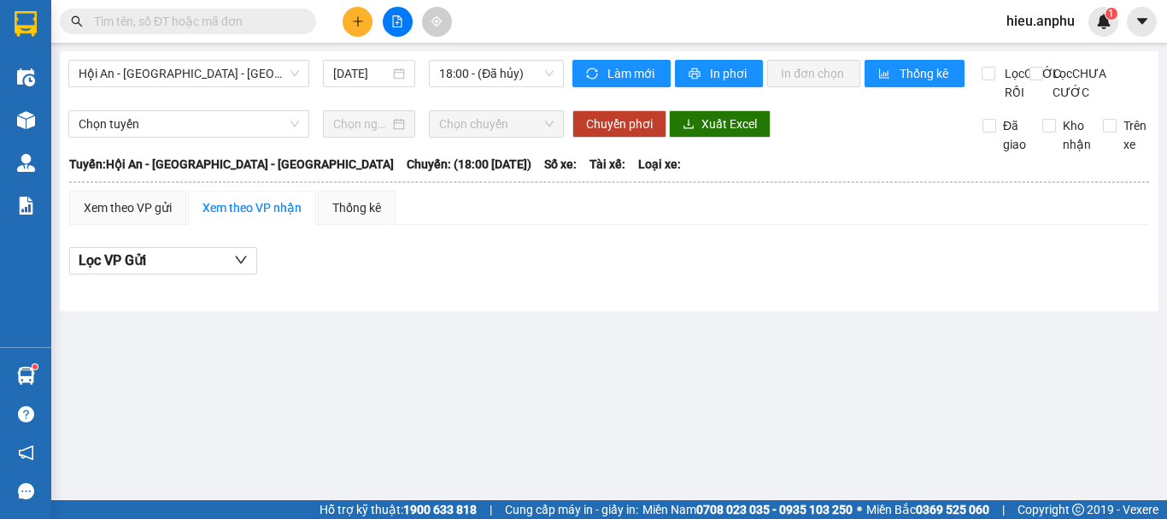
click at [140, 91] on div "Hội An - [GEOGRAPHIC_DATA] - [GEOGRAPHIC_DATA] [DATE] 18:00 - (Đã hủy)" at bounding box center [316, 81] width 496 height 42
click at [140, 68] on span "Hội An - [GEOGRAPHIC_DATA] - [GEOGRAPHIC_DATA]" at bounding box center [189, 74] width 221 height 26
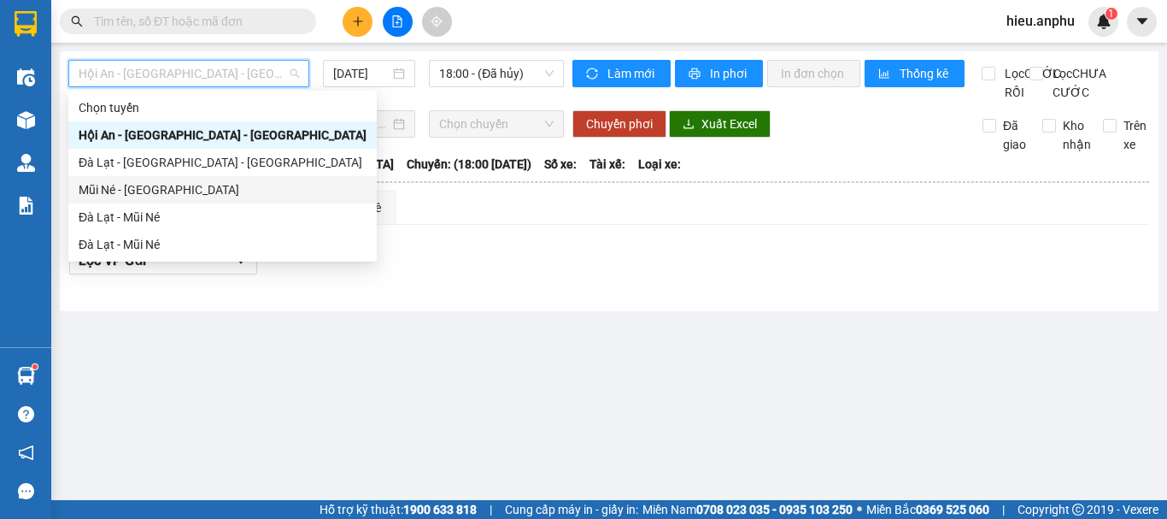
click at [117, 180] on div "Mũi Né - [GEOGRAPHIC_DATA]" at bounding box center [223, 189] width 288 height 19
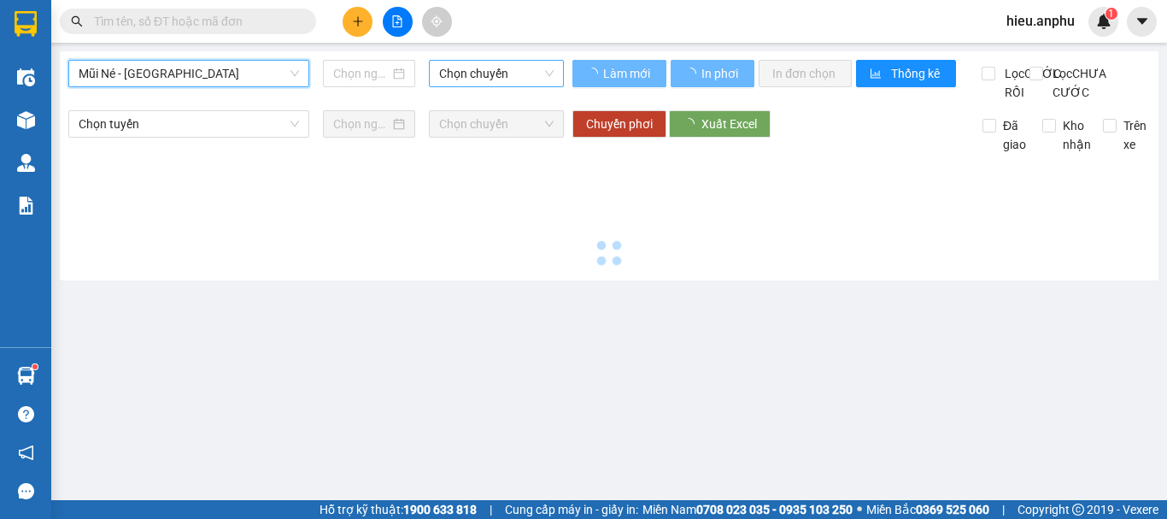
type input "[DATE]"
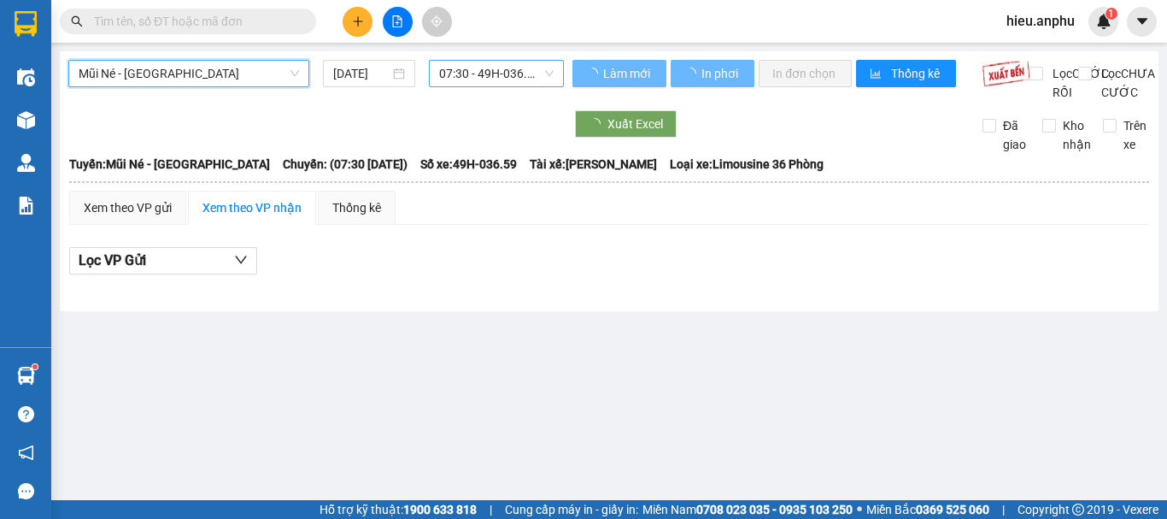
click at [485, 64] on span "07:30 - 49H-036.59" at bounding box center [496, 74] width 115 height 26
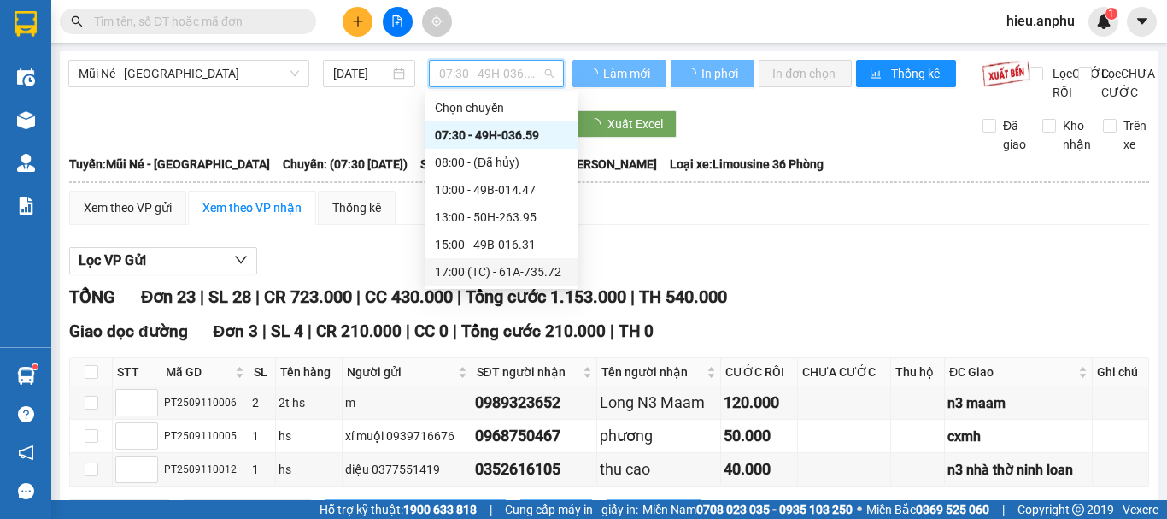
click at [459, 265] on div "17:00 (TC) - 61A-735.72" at bounding box center [501, 271] width 133 height 19
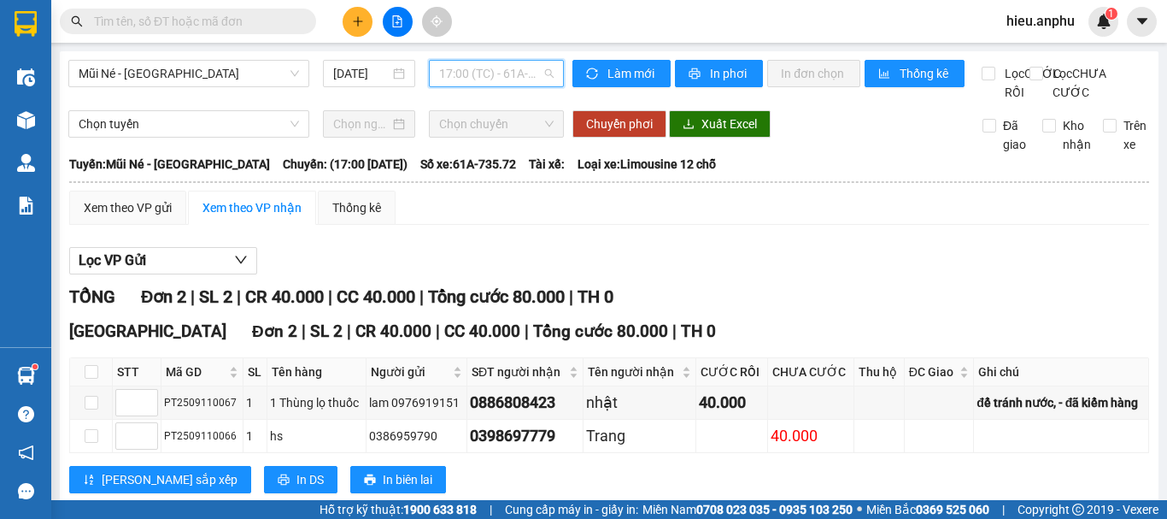
click at [483, 70] on span "17:00 (TC) - 61A-735.72" at bounding box center [496, 74] width 115 height 26
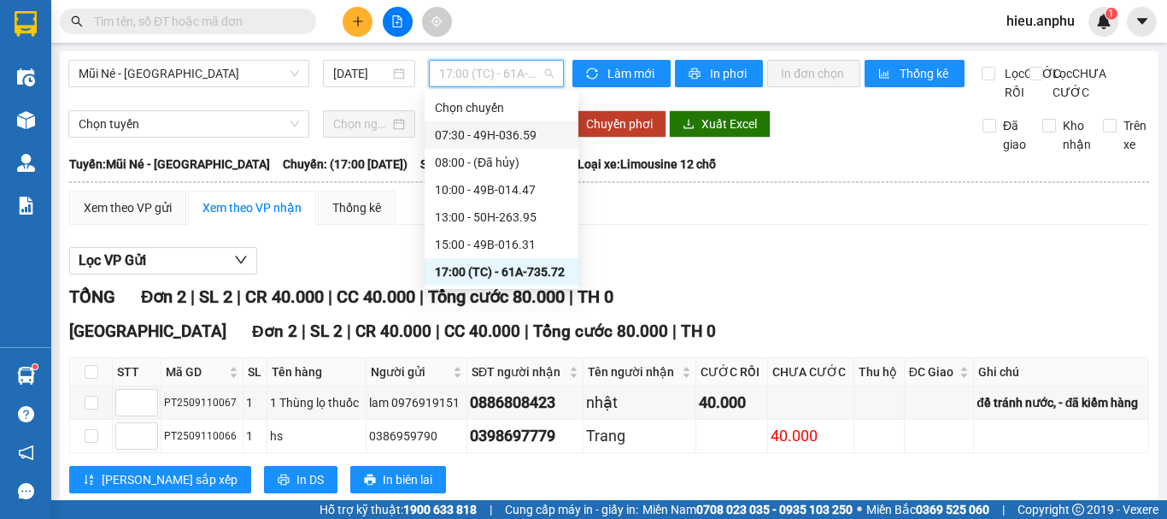
click at [471, 75] on span "17:00 (TC) - 61A-735.72" at bounding box center [496, 74] width 115 height 26
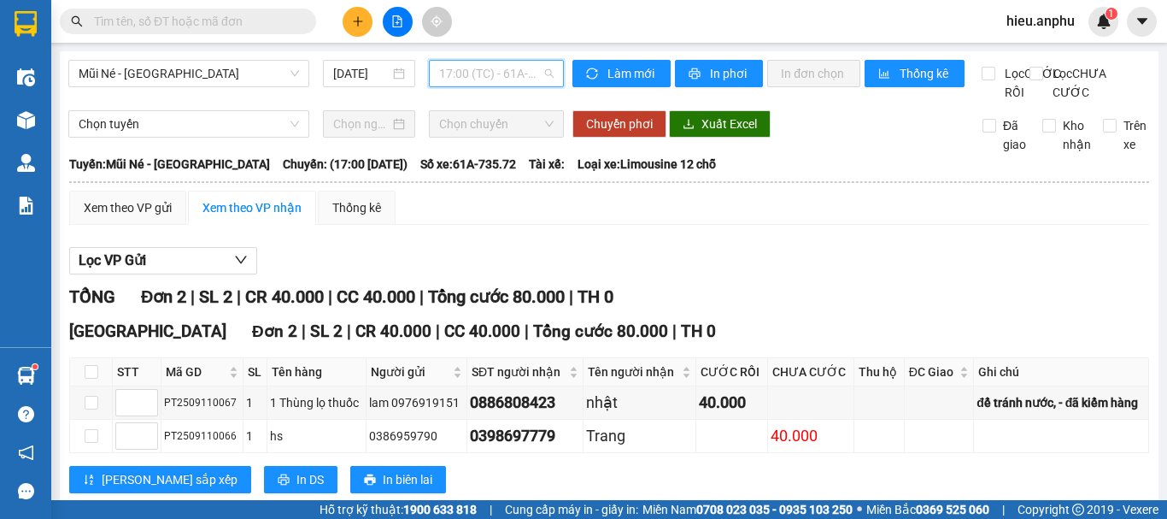
click at [450, 74] on span "17:00 (TC) - 61A-735.72" at bounding box center [496, 74] width 115 height 26
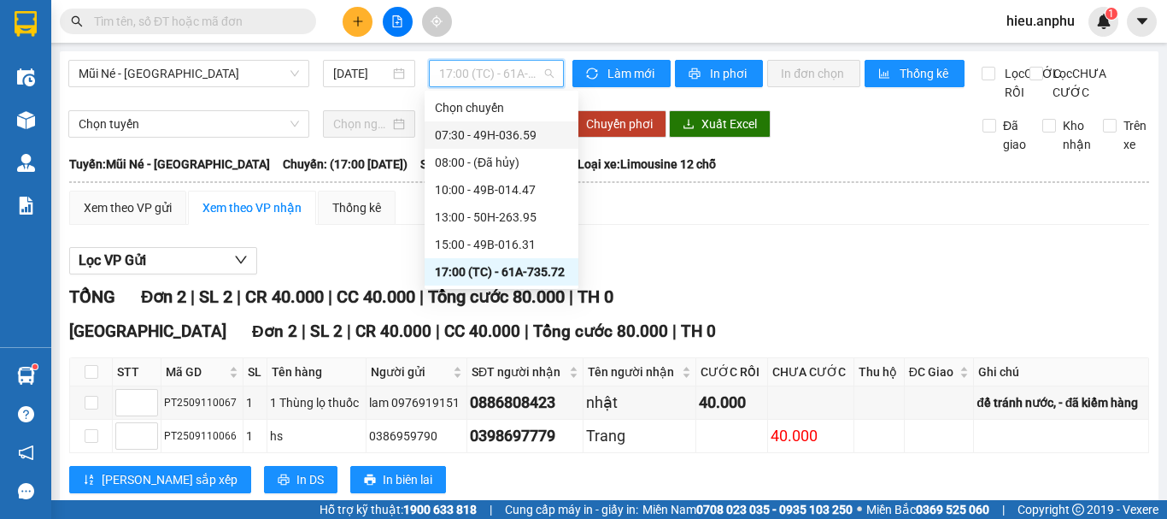
click at [453, 134] on div "07:30 - 49H-036.59" at bounding box center [501, 135] width 133 height 19
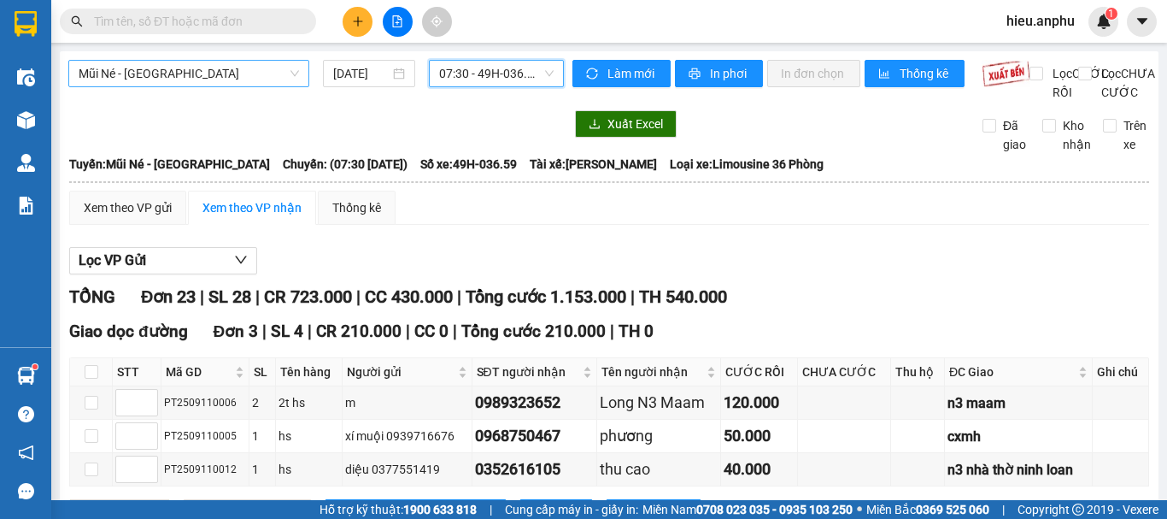
click at [273, 68] on span "Mũi Né - [GEOGRAPHIC_DATA]" at bounding box center [189, 74] width 221 height 26
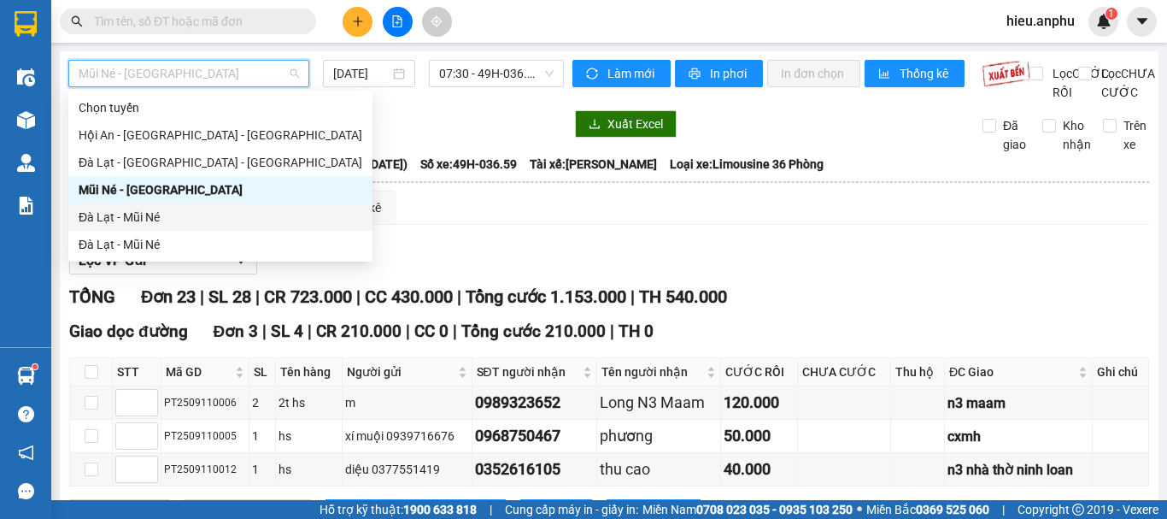
click at [114, 221] on div "Đà Lạt - Mũi Né" at bounding box center [221, 217] width 284 height 19
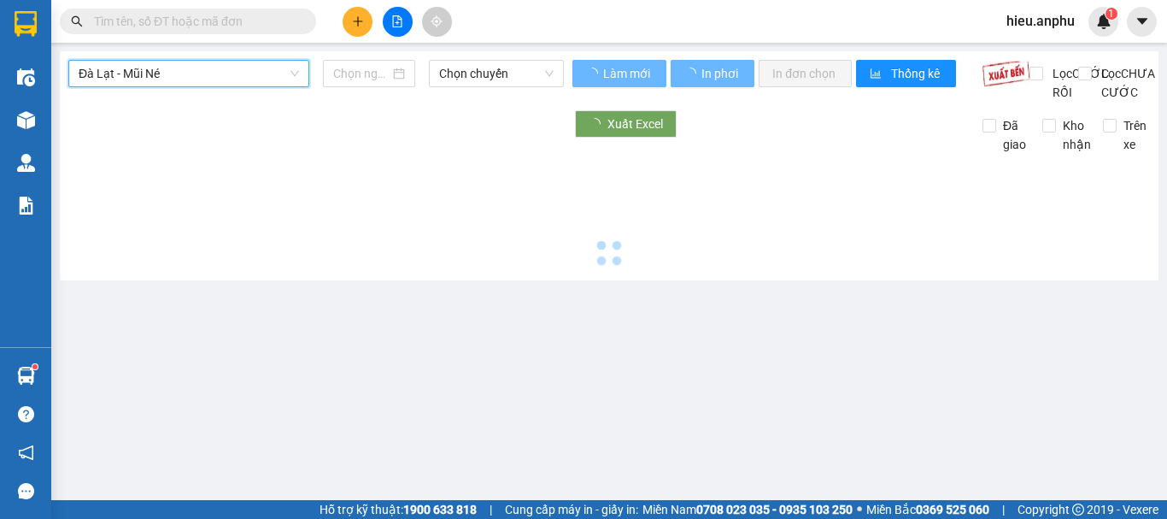
type input "[DATE]"
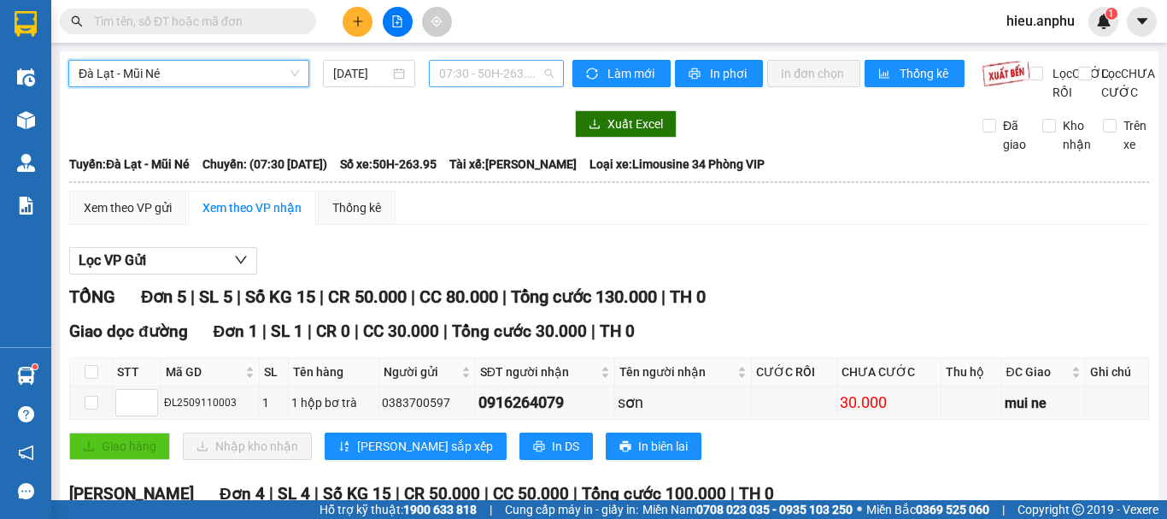
click at [529, 75] on span "07:30 - 50H-263.95" at bounding box center [496, 74] width 115 height 26
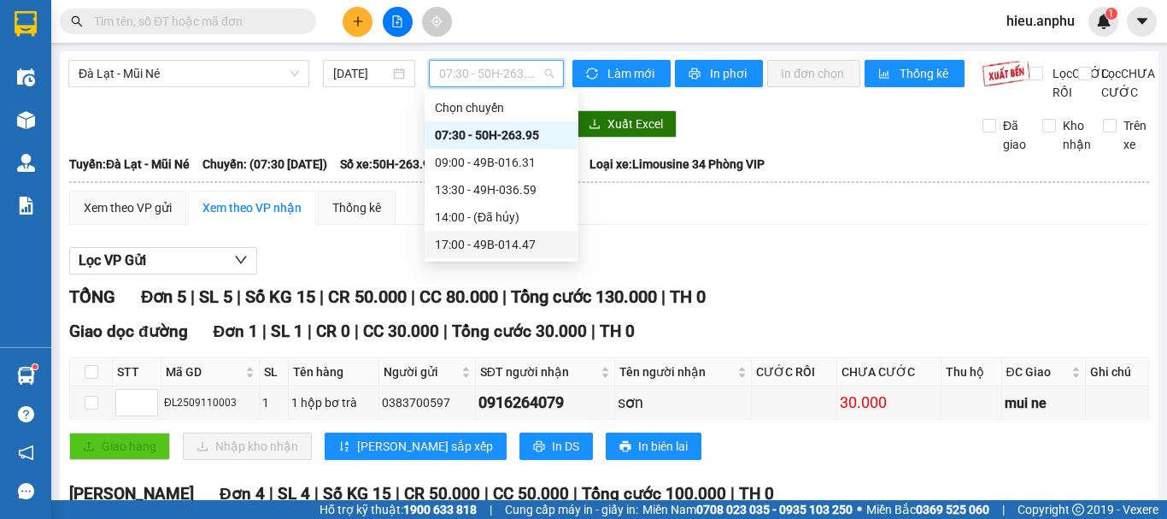
click at [535, 240] on div "17:00 - 49B-014.47" at bounding box center [501, 244] width 133 height 19
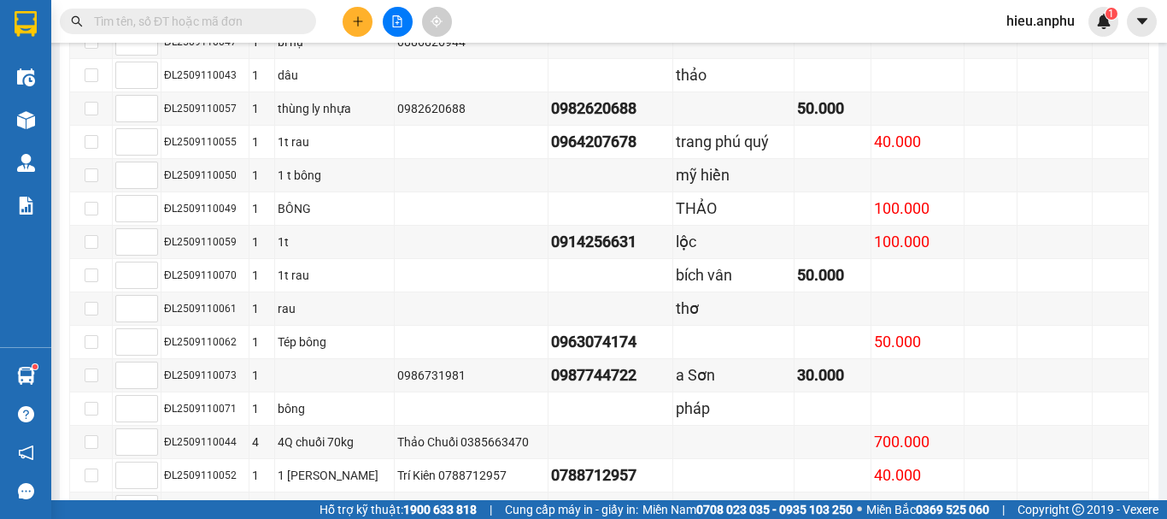
scroll to position [171, 0]
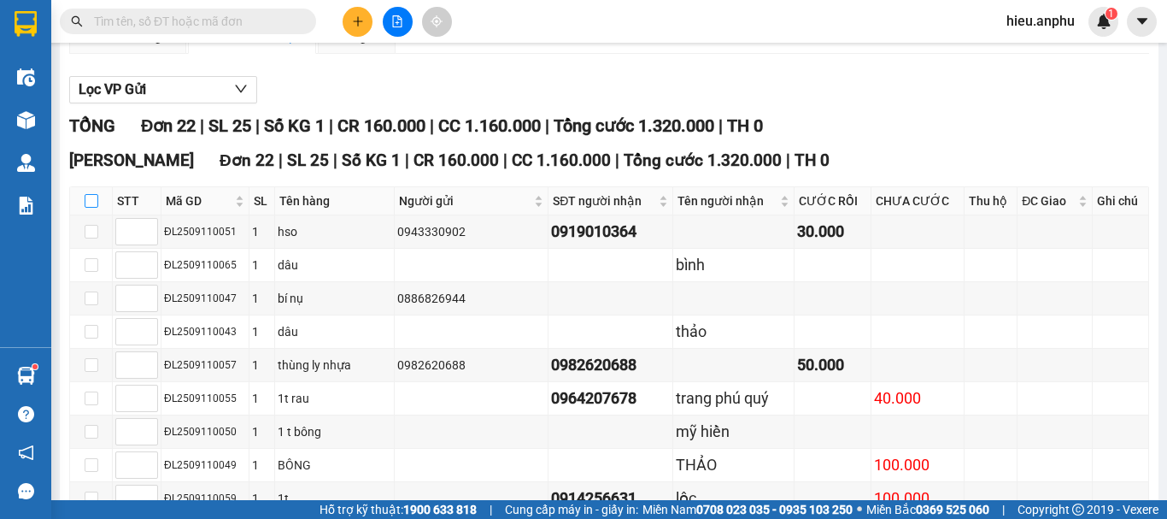
click at [96, 208] on input "checkbox" at bounding box center [92, 201] width 14 height 14
checkbox input "true"
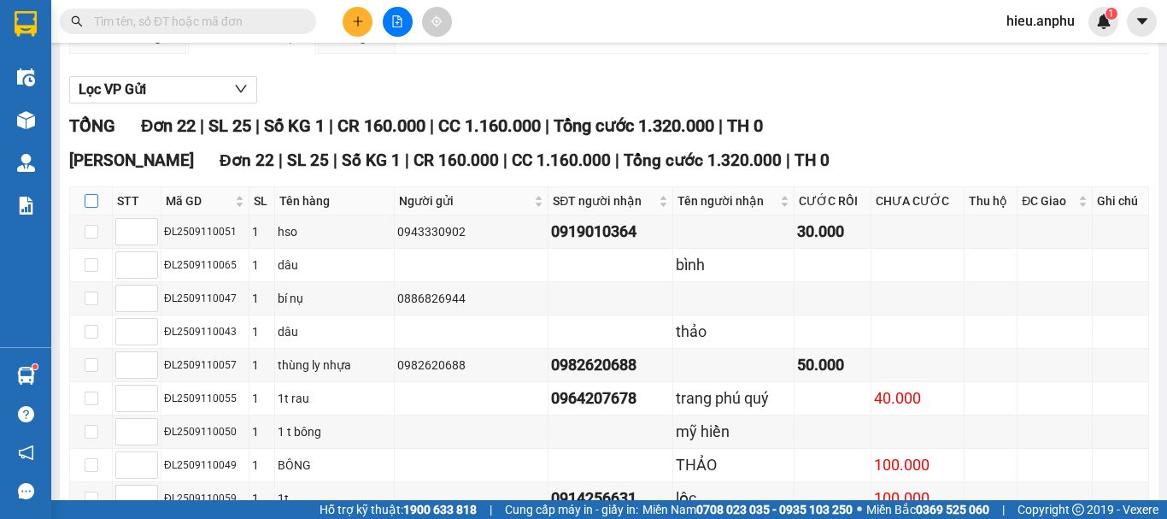
checkbox input "true"
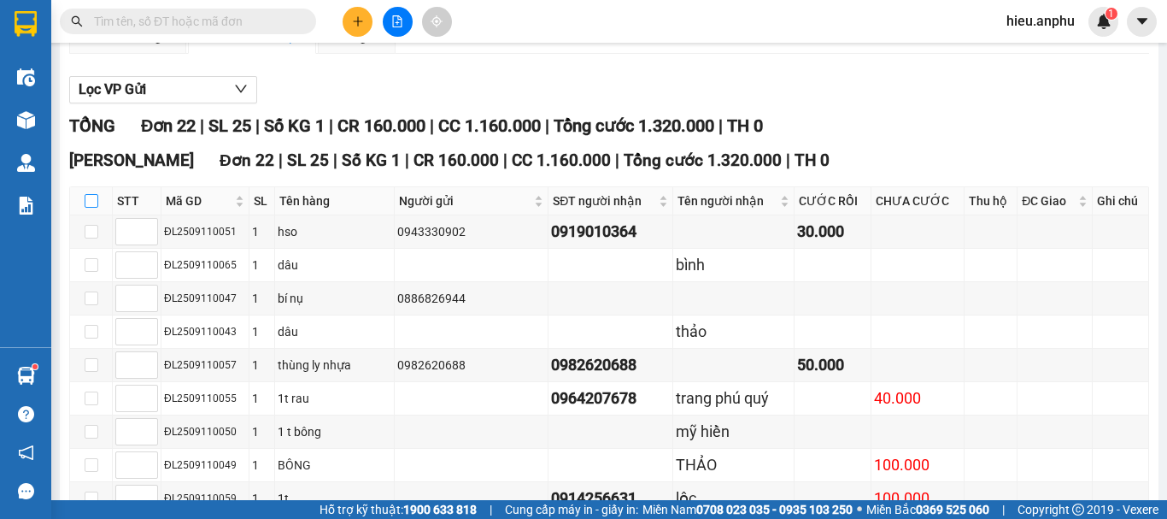
checkbox input "true"
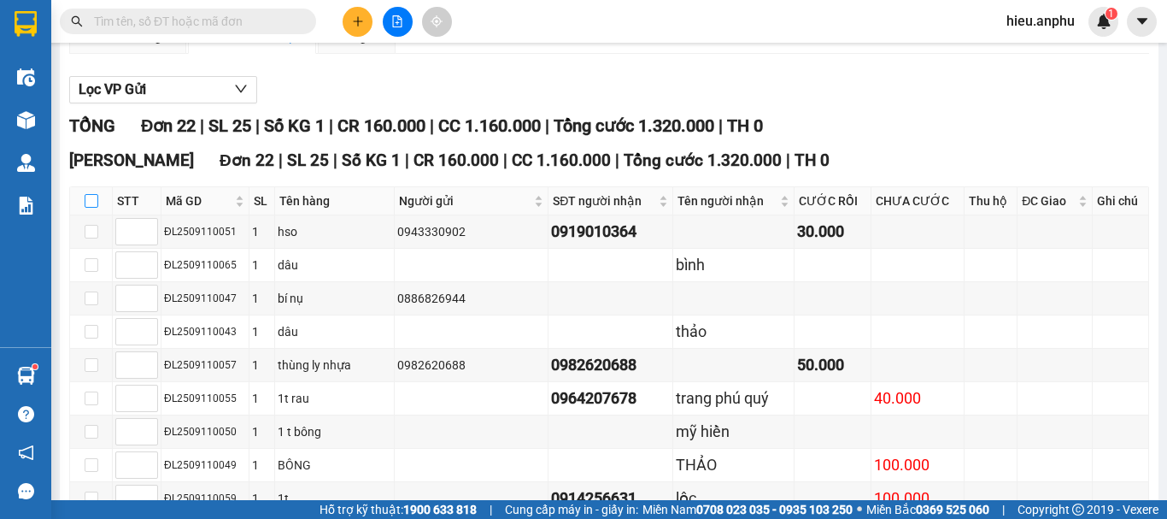
checkbox input "true"
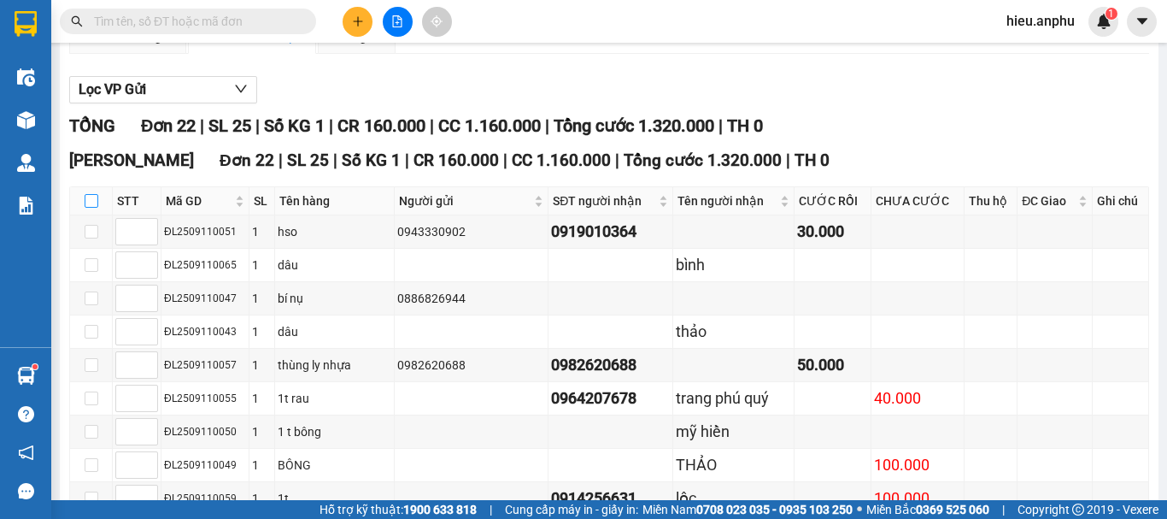
checkbox input "true"
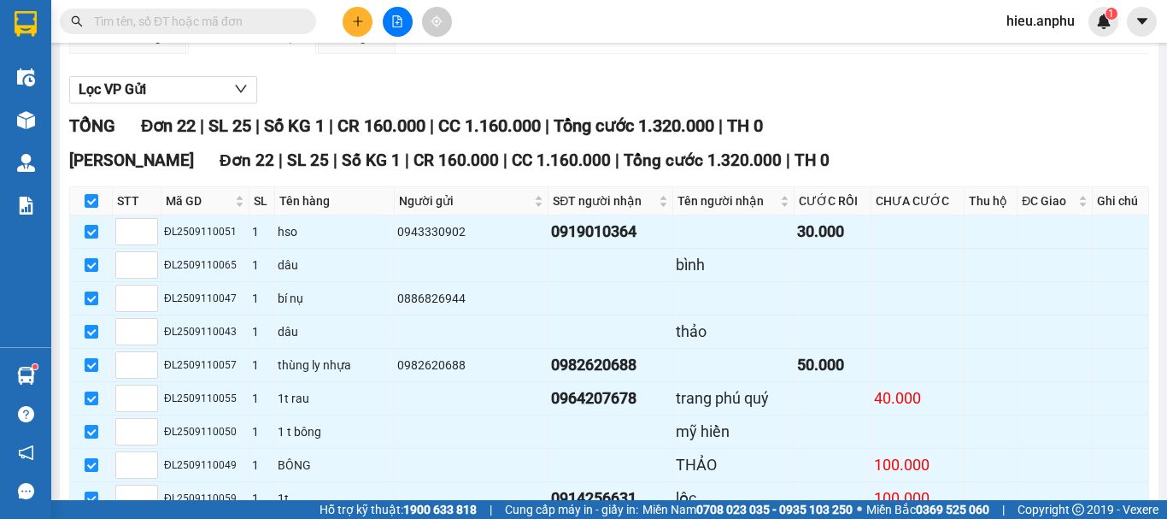
scroll to position [427, 0]
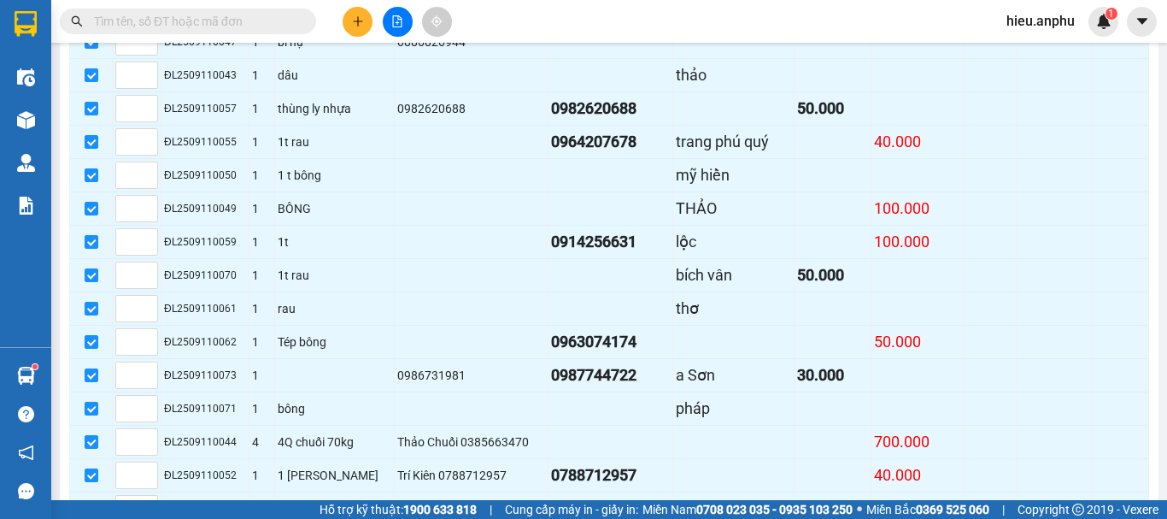
click at [146, 27] on input "text" at bounding box center [195, 21] width 202 height 19
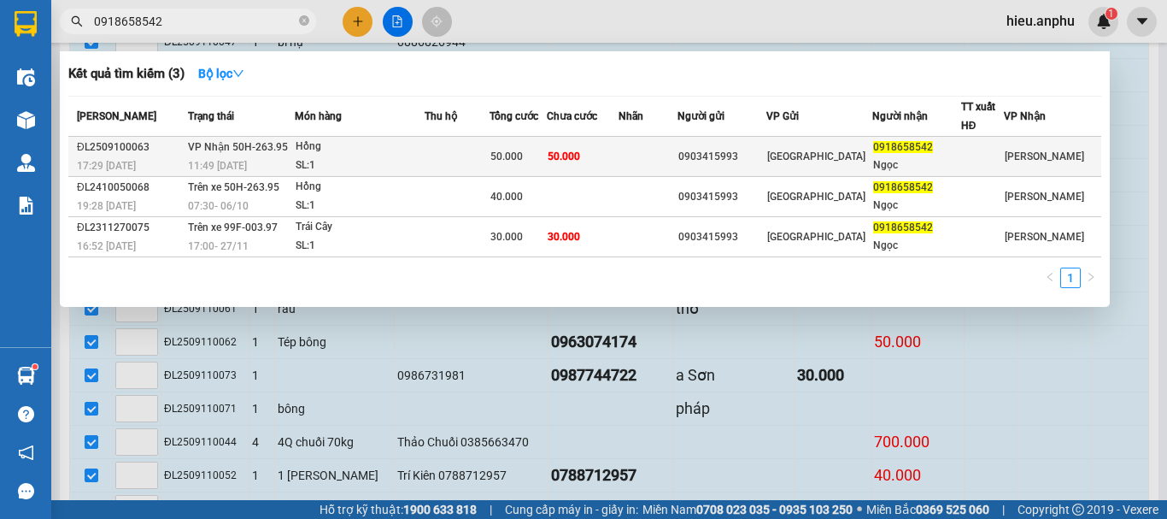
type input "0918658542"
click at [392, 166] on div "SL: 1" at bounding box center [360, 165] width 128 height 19
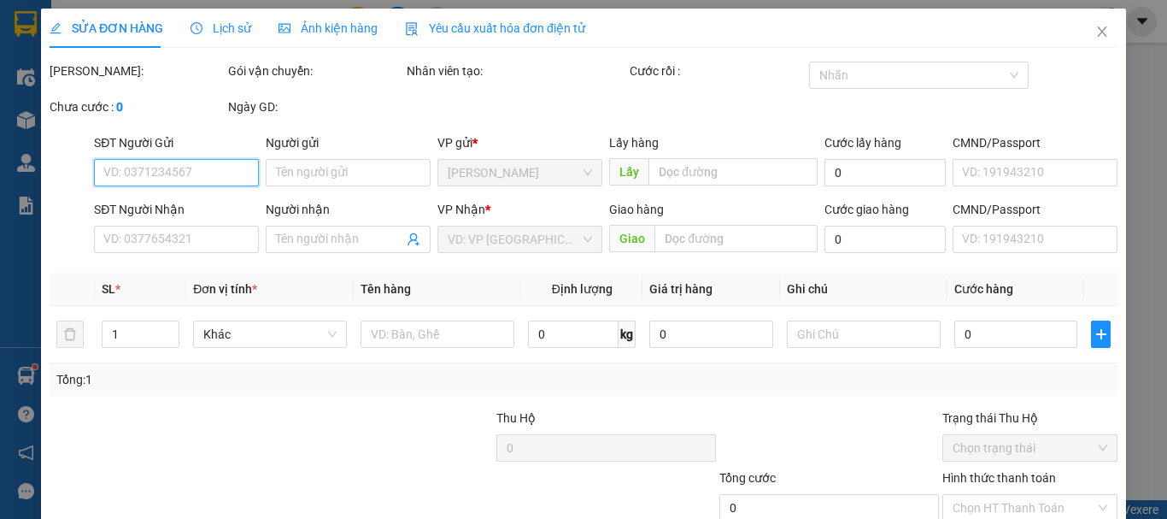
type input "0903415993"
type input "0918658542"
type input "Ngọc"
type input "50.000"
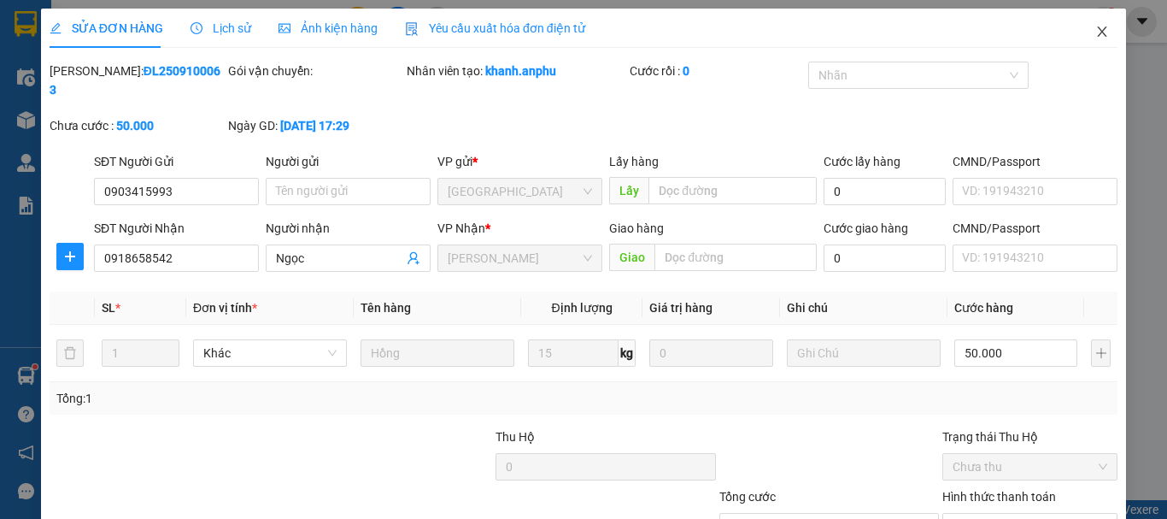
click at [1096, 27] on icon "close" at bounding box center [1103, 32] width 14 height 14
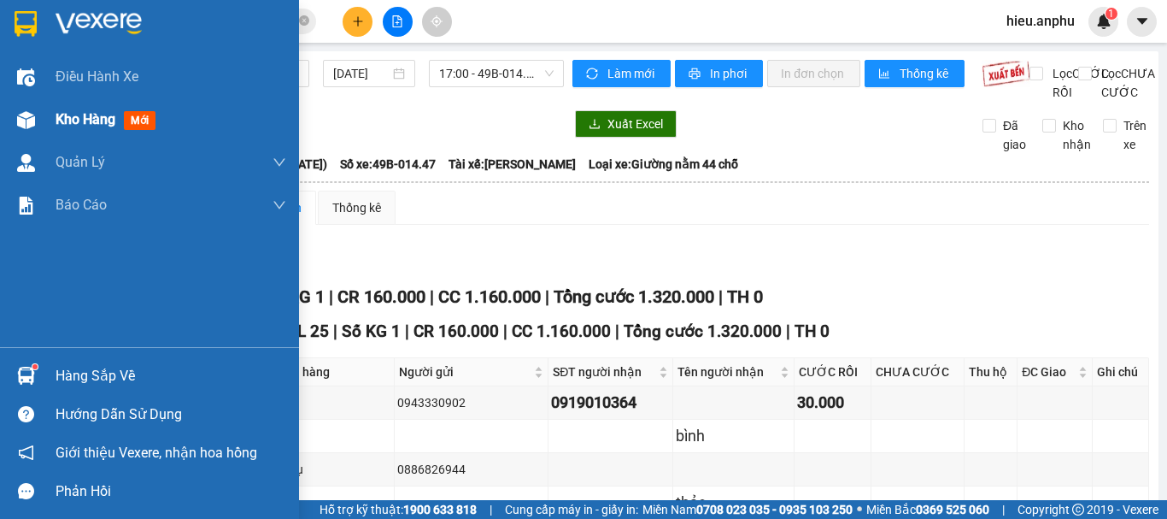
click at [21, 122] on img at bounding box center [26, 120] width 18 height 18
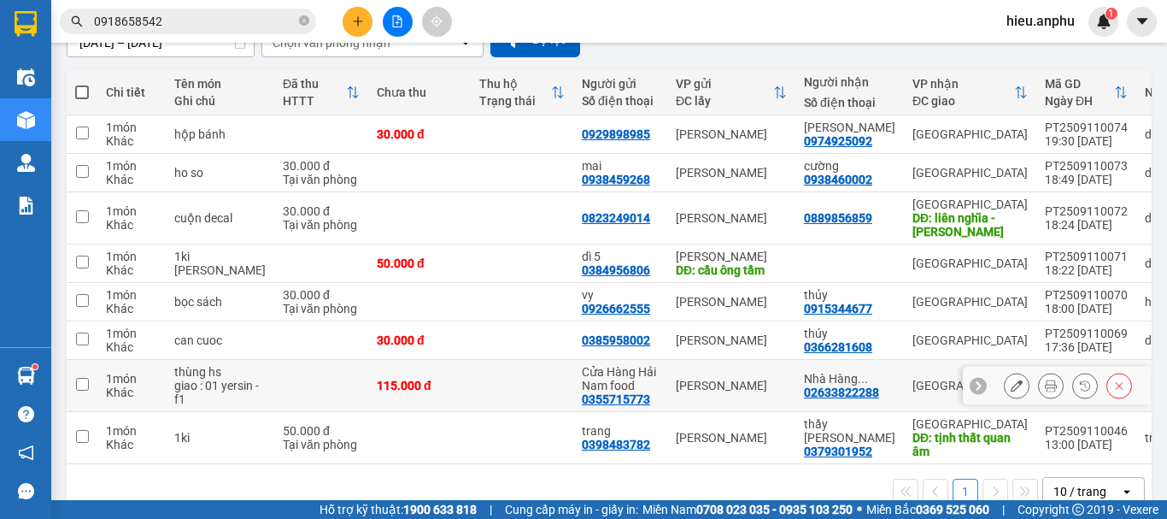
scroll to position [85, 0]
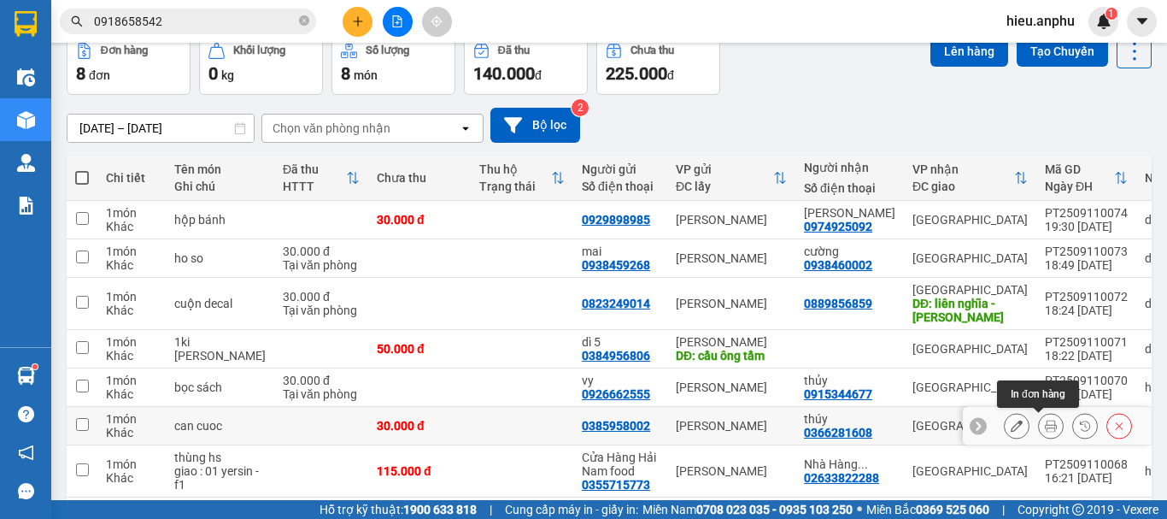
click at [1045, 431] on icon at bounding box center [1051, 426] width 12 height 12
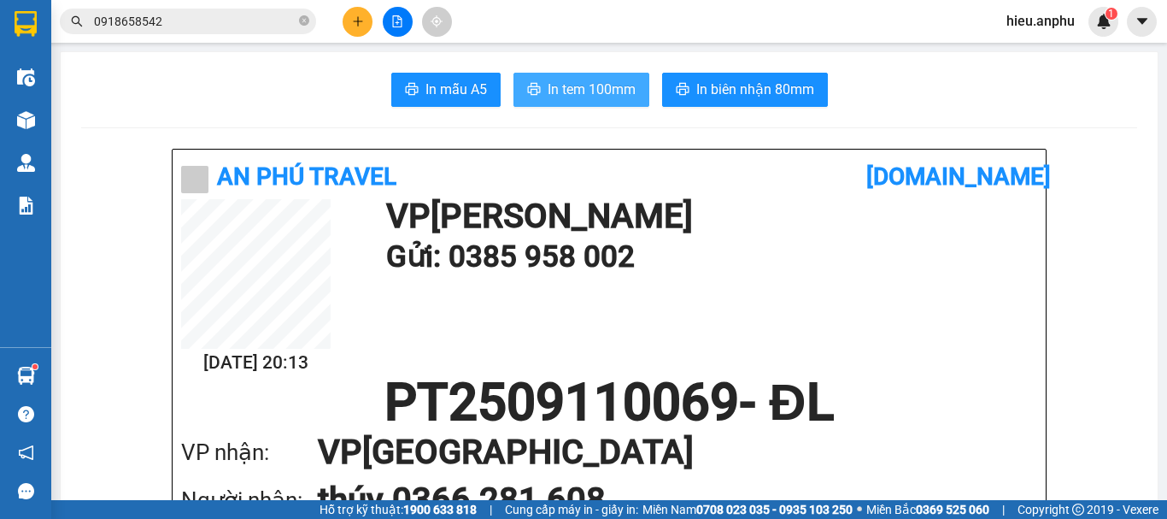
click at [563, 91] on span "In tem 100mm" at bounding box center [592, 89] width 88 height 21
click at [577, 91] on span "In tem 100mm" at bounding box center [592, 89] width 88 height 21
click at [544, 9] on div "Kết quả tìm kiếm ( 3 ) Bộ lọc Mã ĐH Trạng thái Món hàng Thu hộ Tổng cước Chưa c…" at bounding box center [583, 21] width 1167 height 43
click at [408, 13] on button at bounding box center [398, 22] width 30 height 30
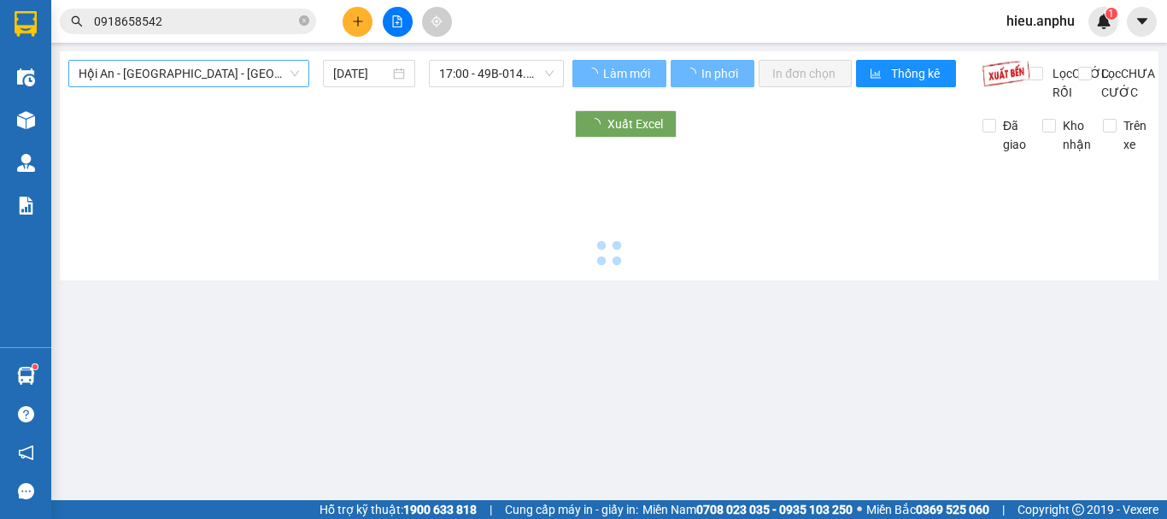
click at [163, 81] on span "Hội An - [GEOGRAPHIC_DATA] - [GEOGRAPHIC_DATA]" at bounding box center [189, 74] width 221 height 26
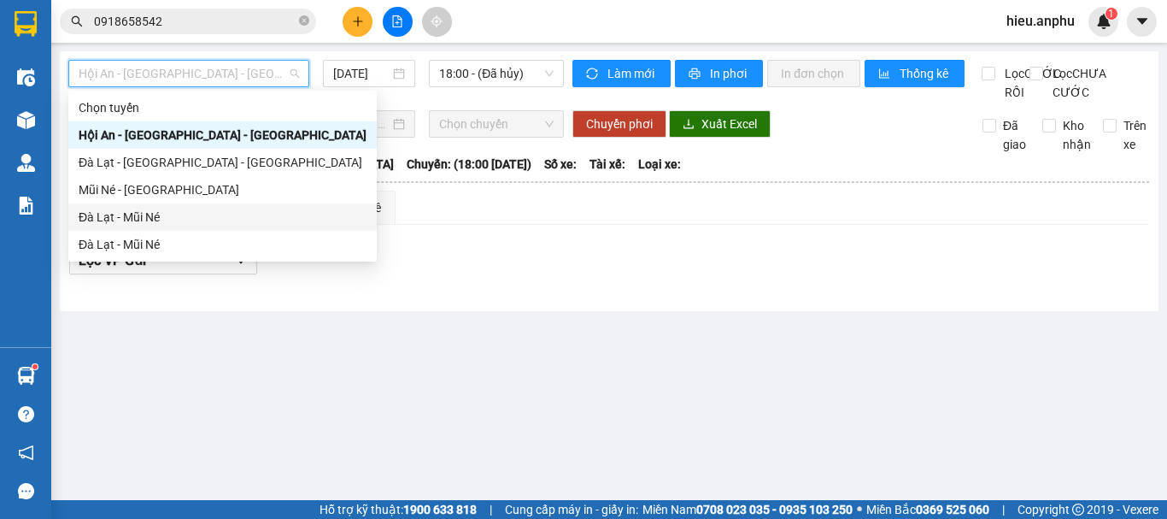
click at [101, 214] on div "Đà Lạt - Mũi Né" at bounding box center [223, 217] width 288 height 19
type input "[DATE]"
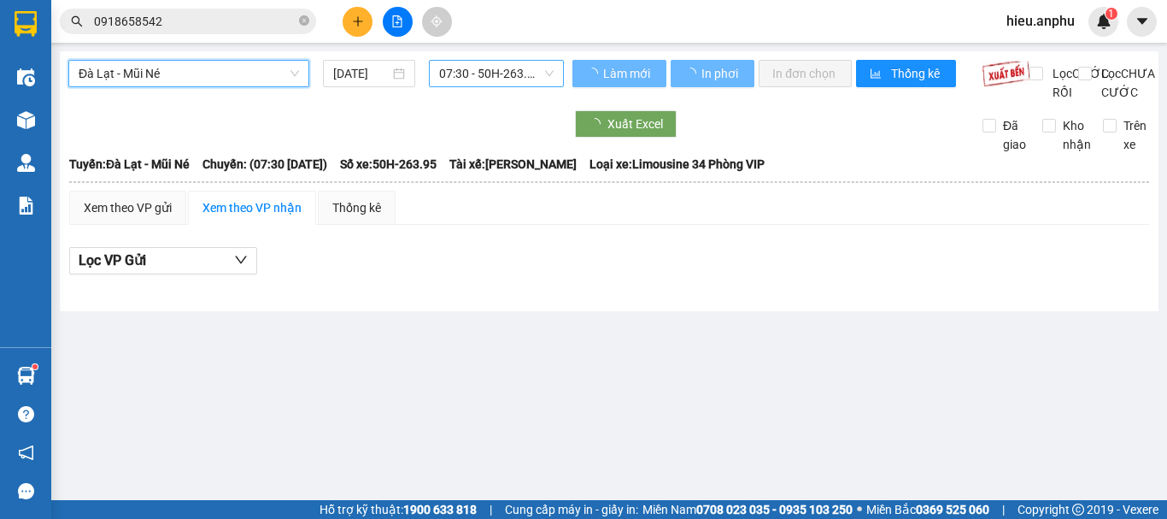
click at [489, 77] on span "07:30 - 50H-263.95" at bounding box center [496, 74] width 115 height 26
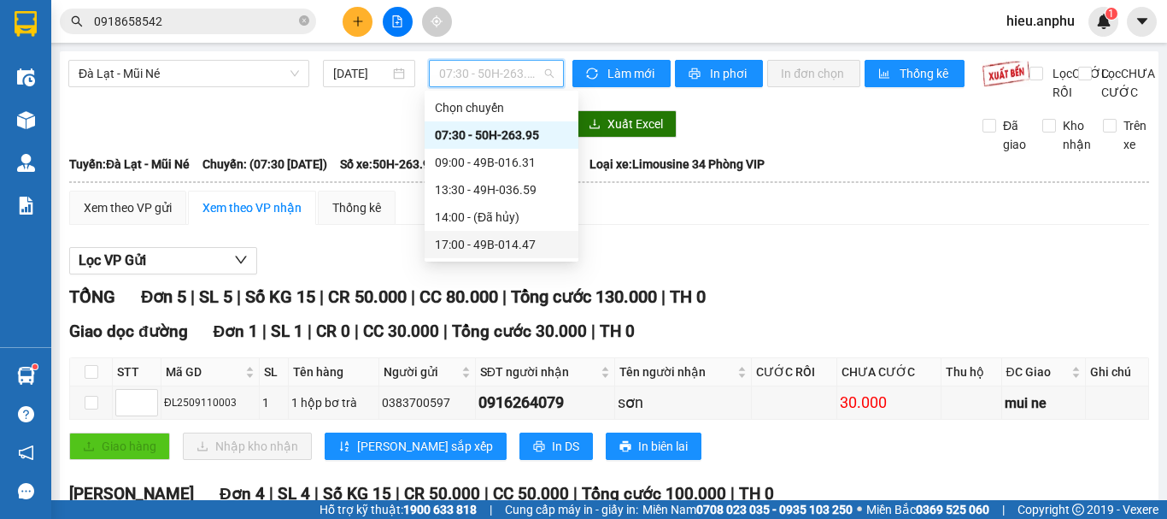
click at [483, 254] on div "17:00 - 49B-014.47" at bounding box center [502, 244] width 154 height 27
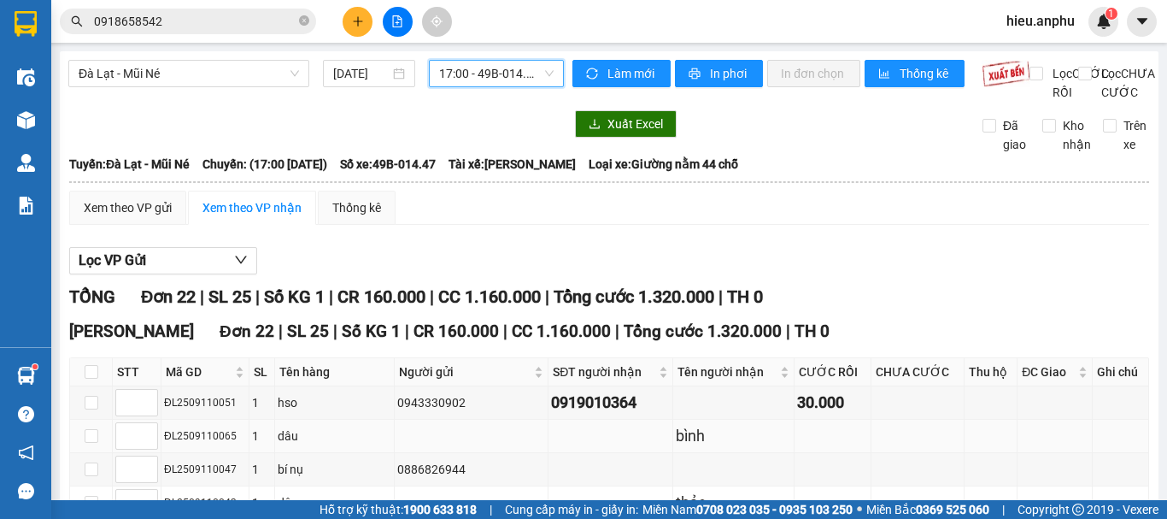
scroll to position [171, 0]
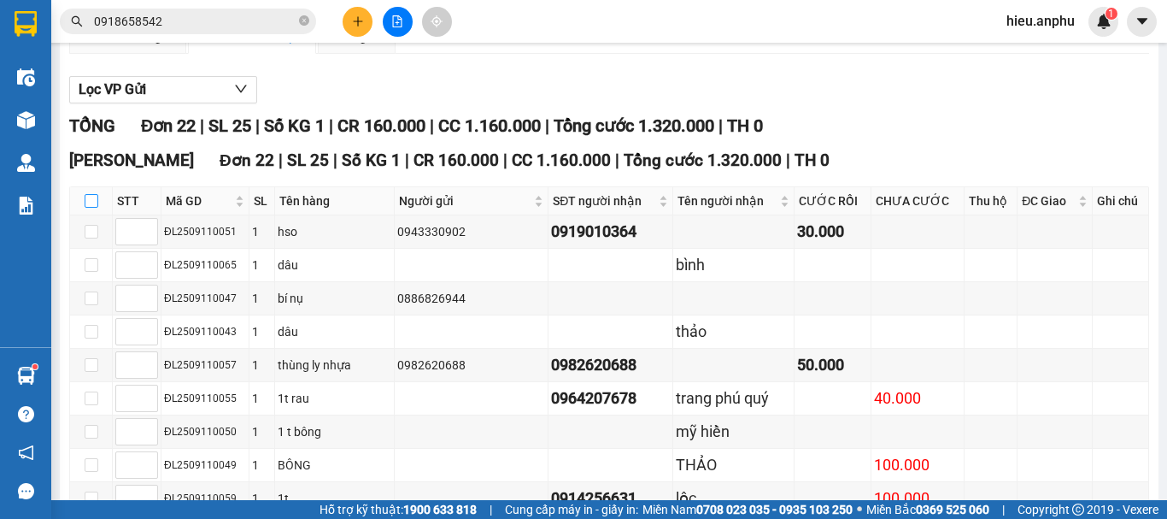
click at [95, 208] on input "checkbox" at bounding box center [92, 201] width 14 height 14
checkbox input "true"
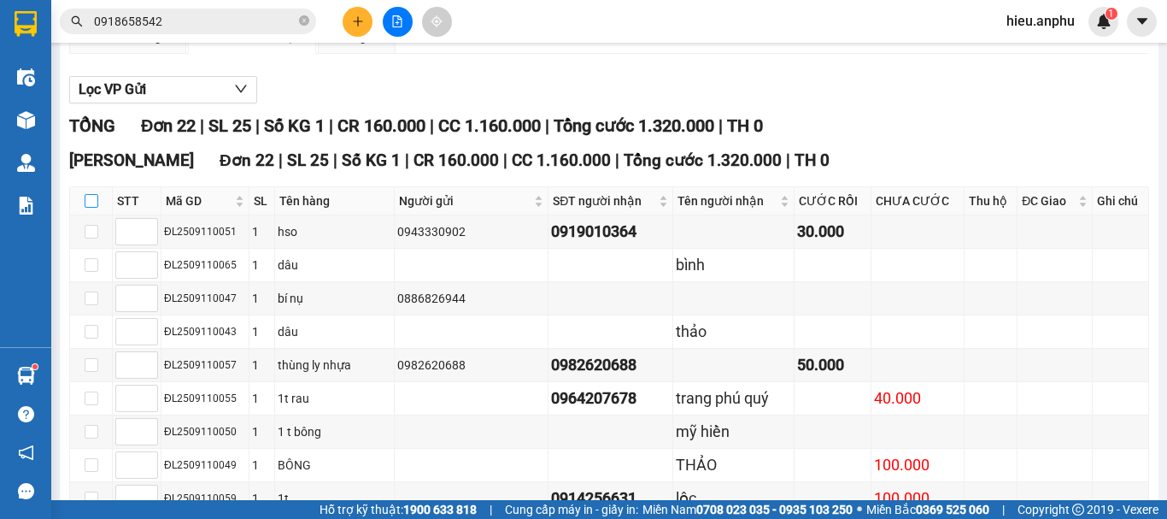
checkbox input "true"
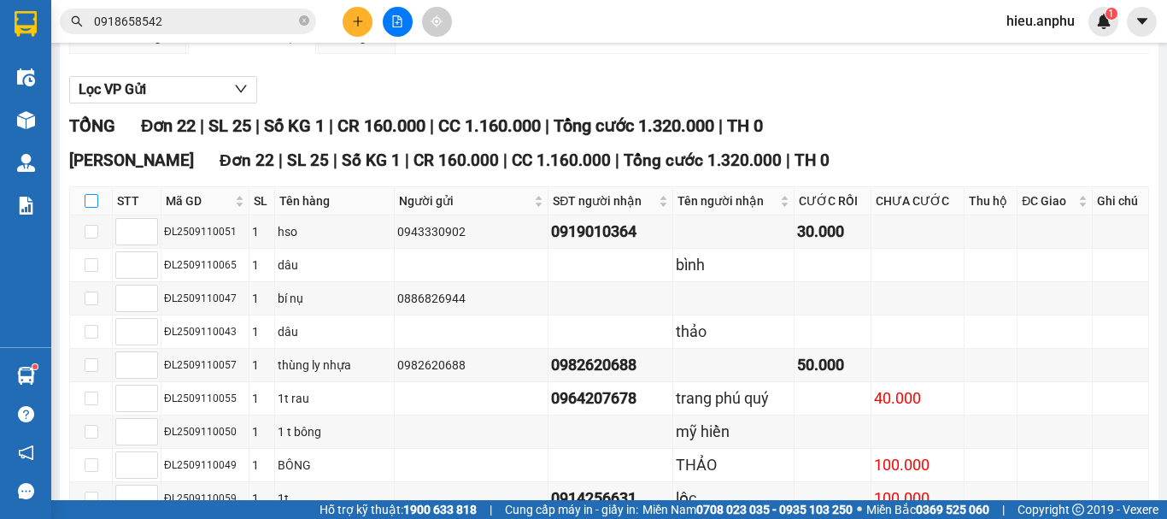
checkbox input "true"
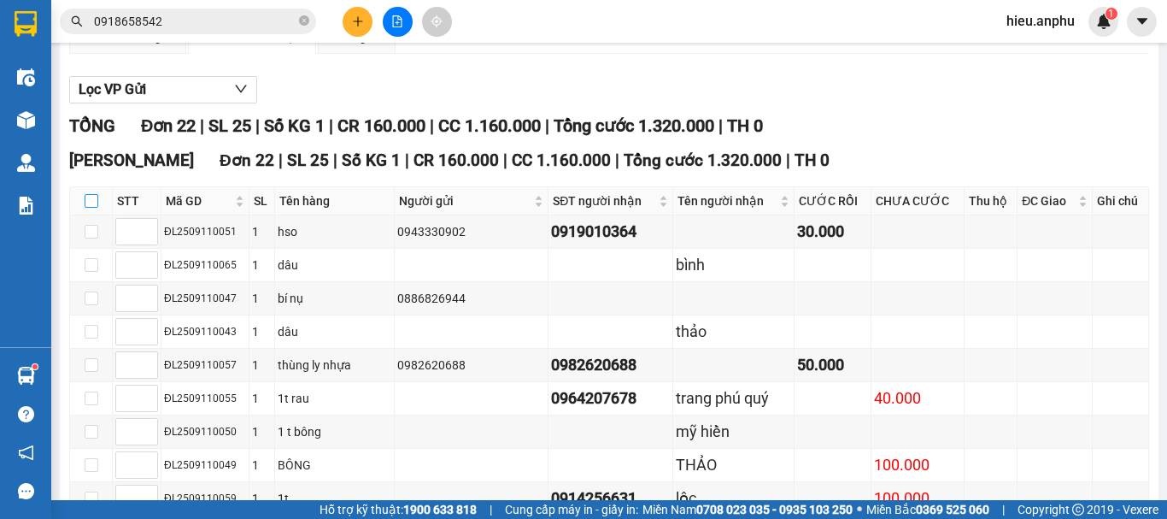
checkbox input "true"
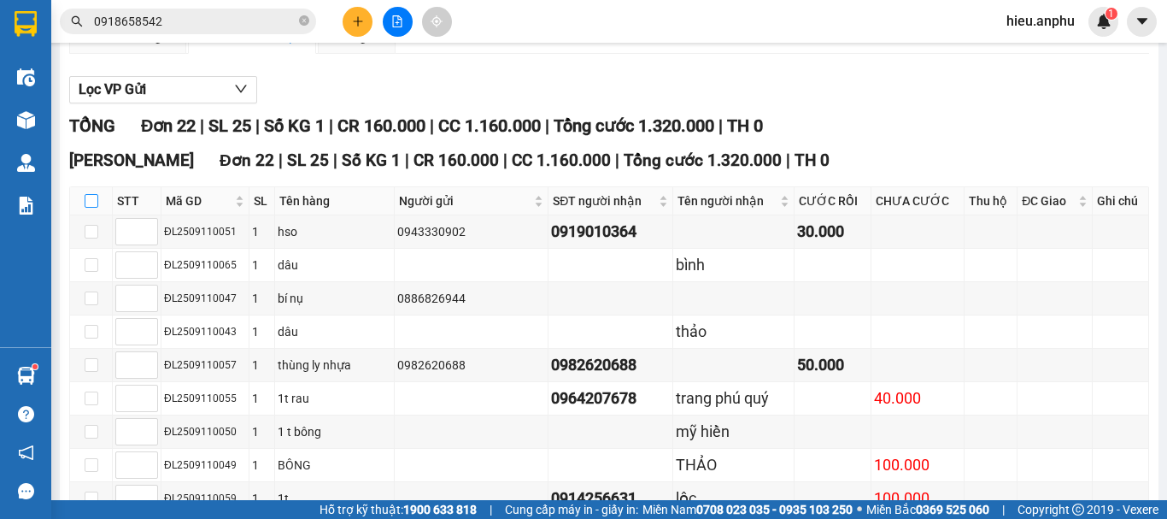
checkbox input "true"
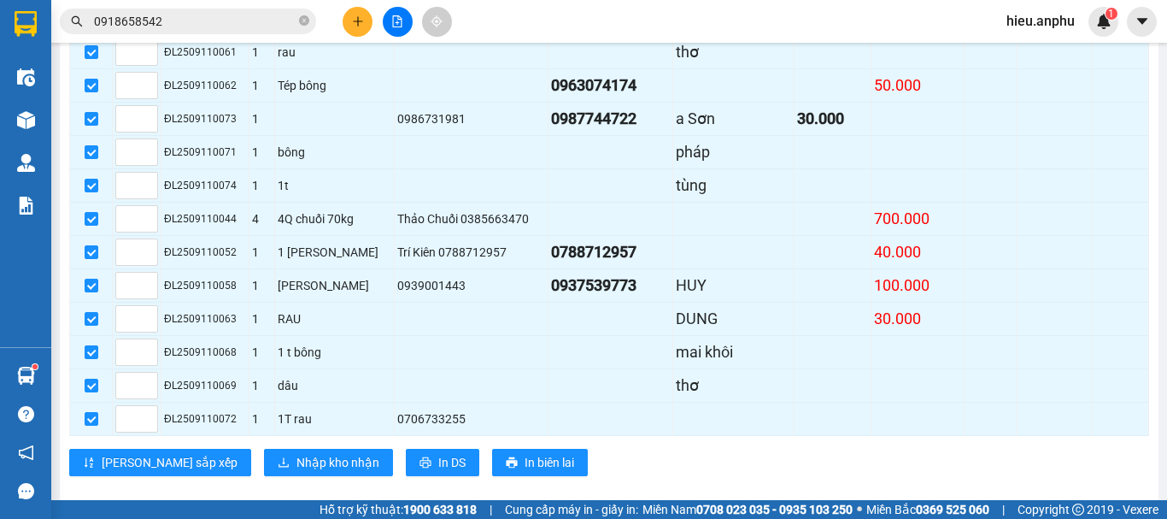
scroll to position [726, 0]
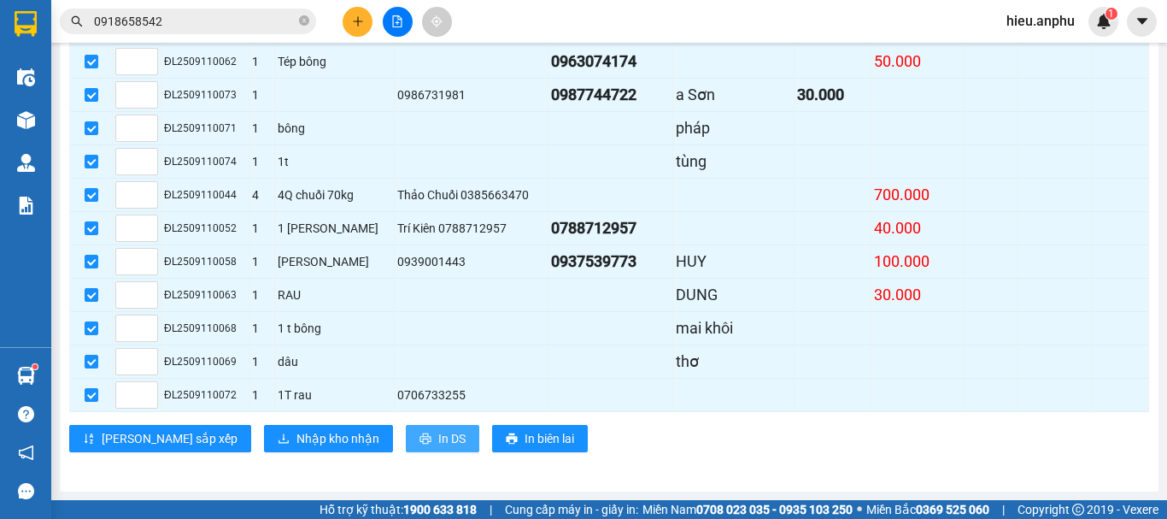
drag, startPoint x: 391, startPoint y: 432, endPoint x: 626, endPoint y: 251, distance: 296.1
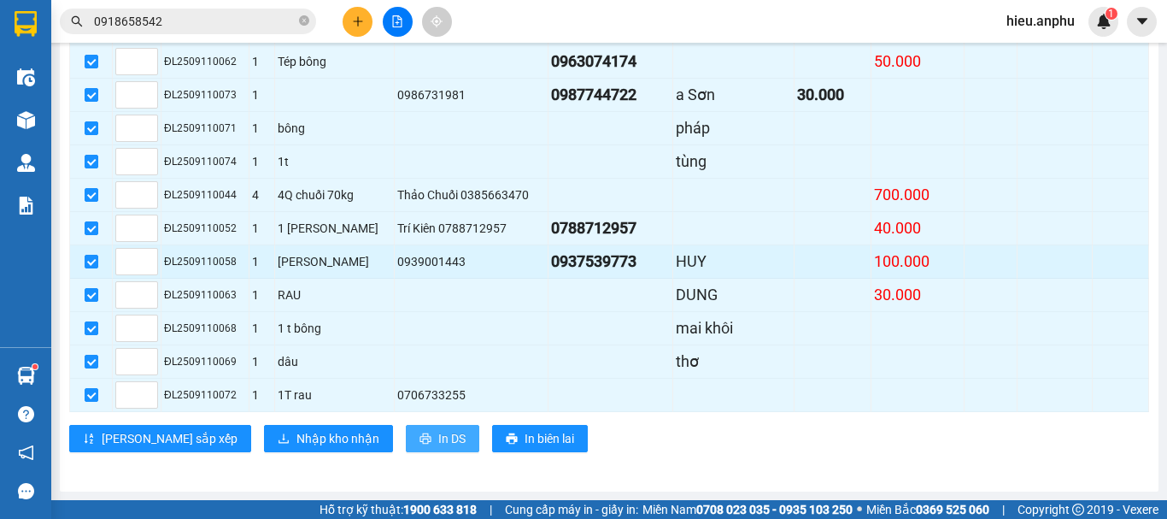
click at [438, 432] on span "In DS" at bounding box center [451, 438] width 27 height 19
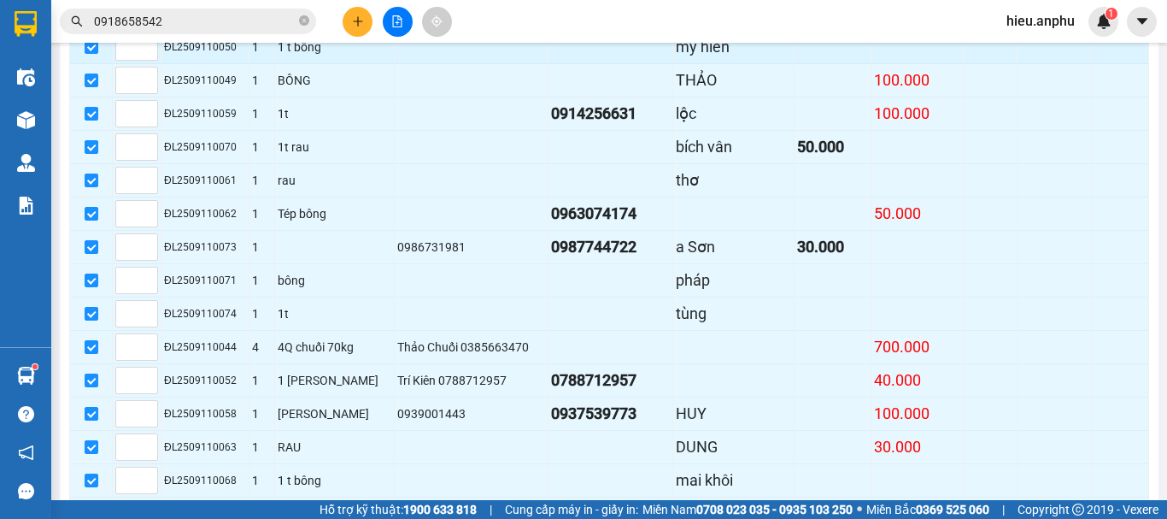
scroll to position [43, 0]
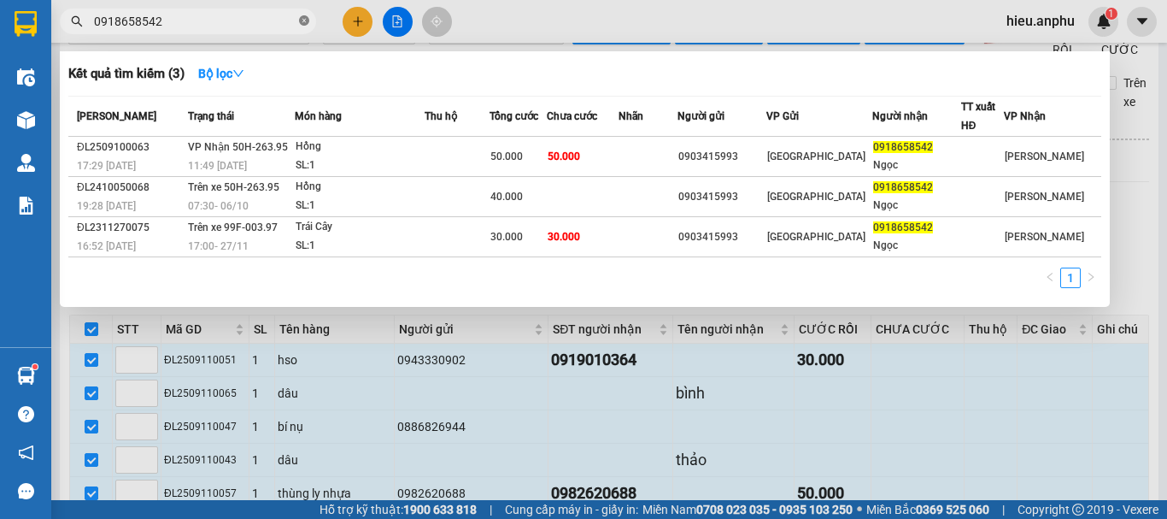
click at [302, 21] on icon "close-circle" at bounding box center [304, 20] width 10 height 10
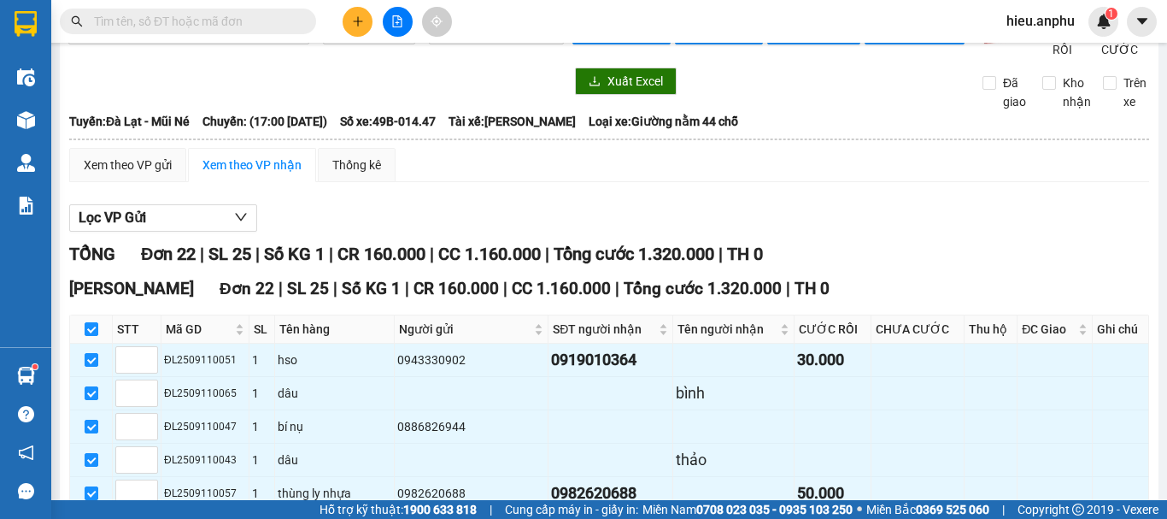
click at [280, 24] on input "text" at bounding box center [195, 21] width 202 height 19
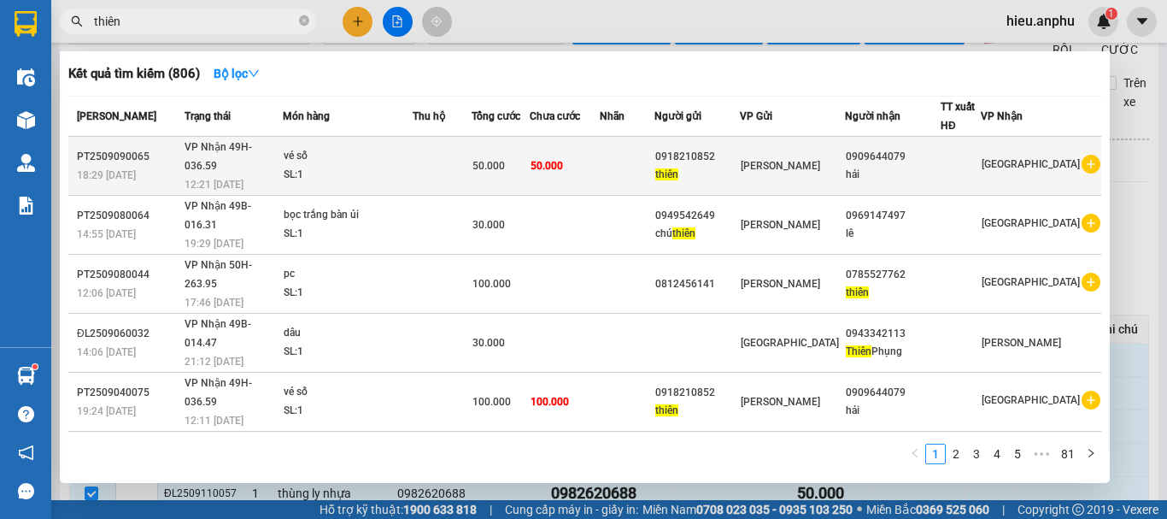
type input "thiên"
click at [679, 168] on span "thiên" at bounding box center [667, 174] width 23 height 12
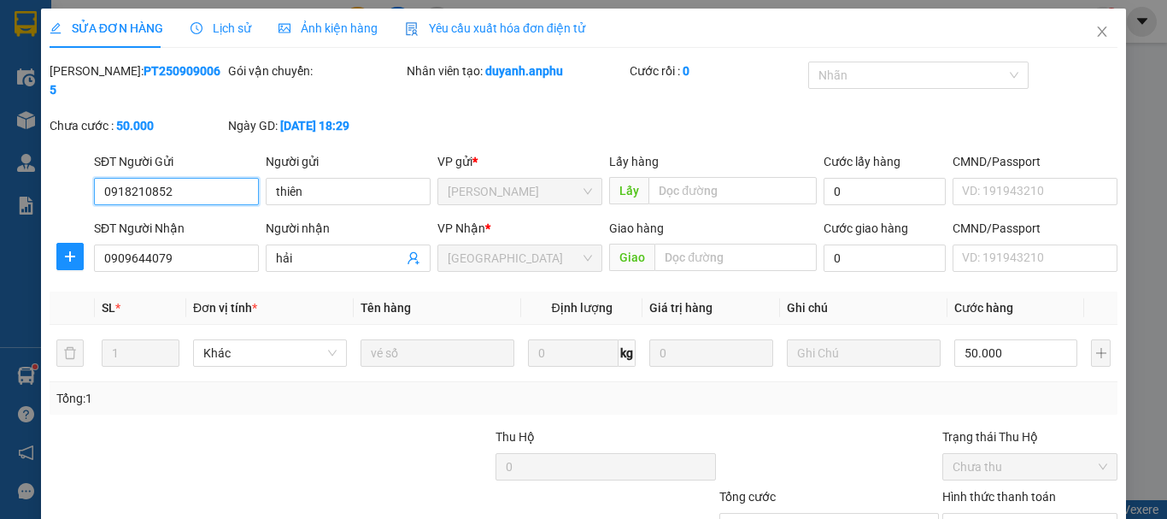
type input "0918210852"
type input "thiên"
type input "0909644079"
type input "hải"
type input "50.000"
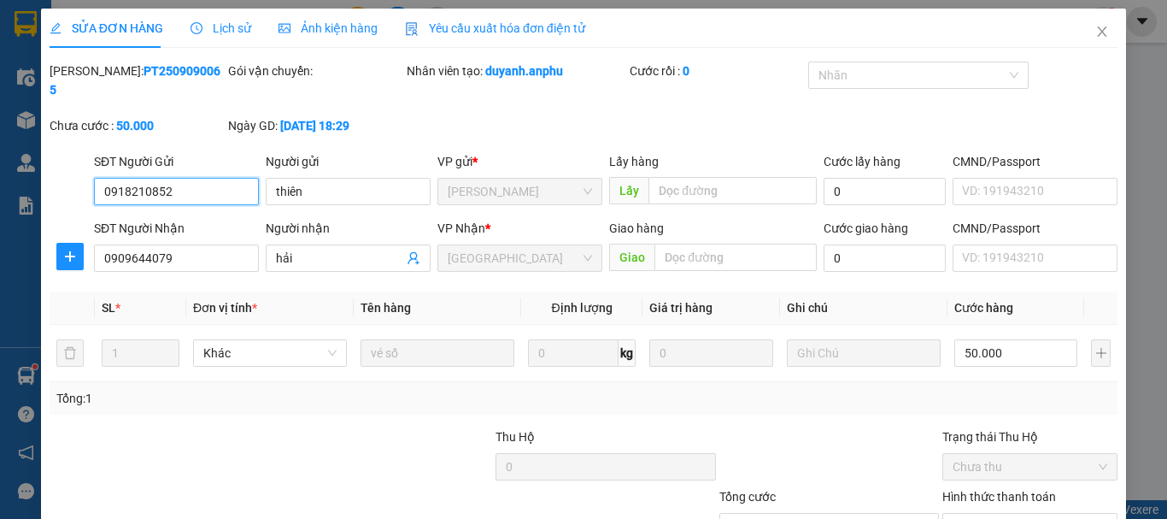
type input "50.000"
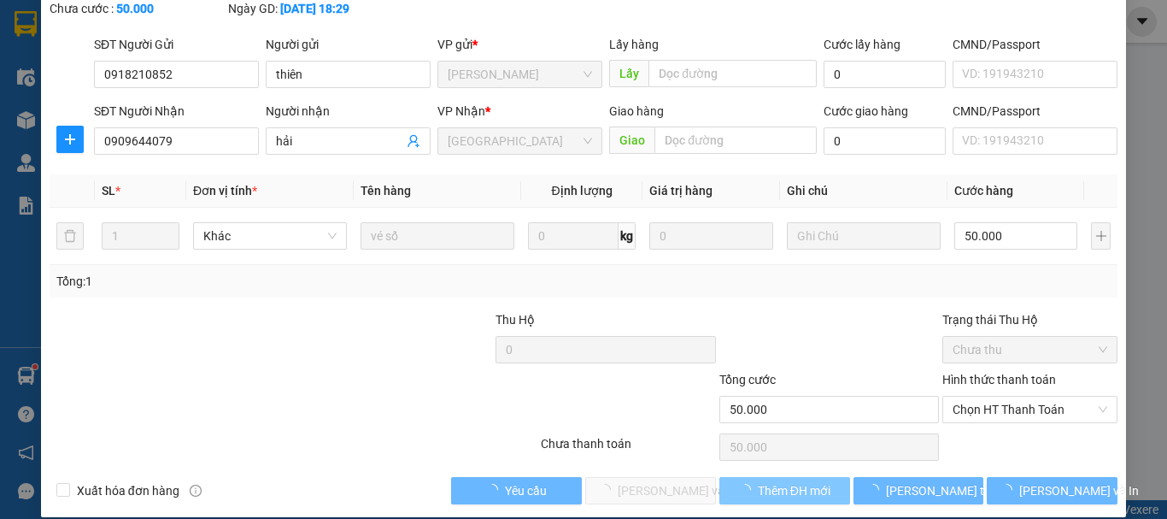
click at [785, 481] on span "Thêm ĐH mới" at bounding box center [794, 490] width 73 height 19
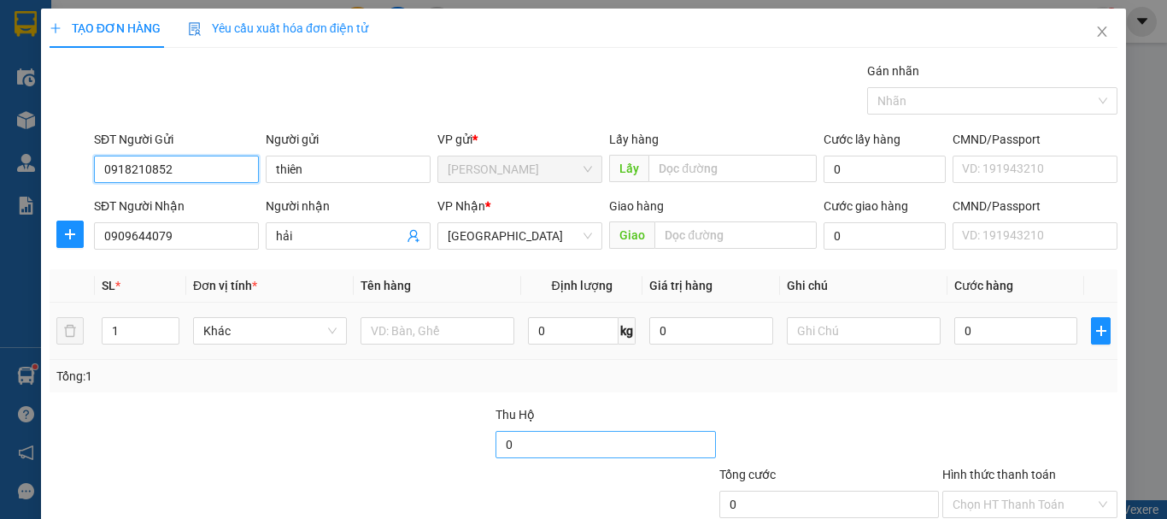
scroll to position [114, 0]
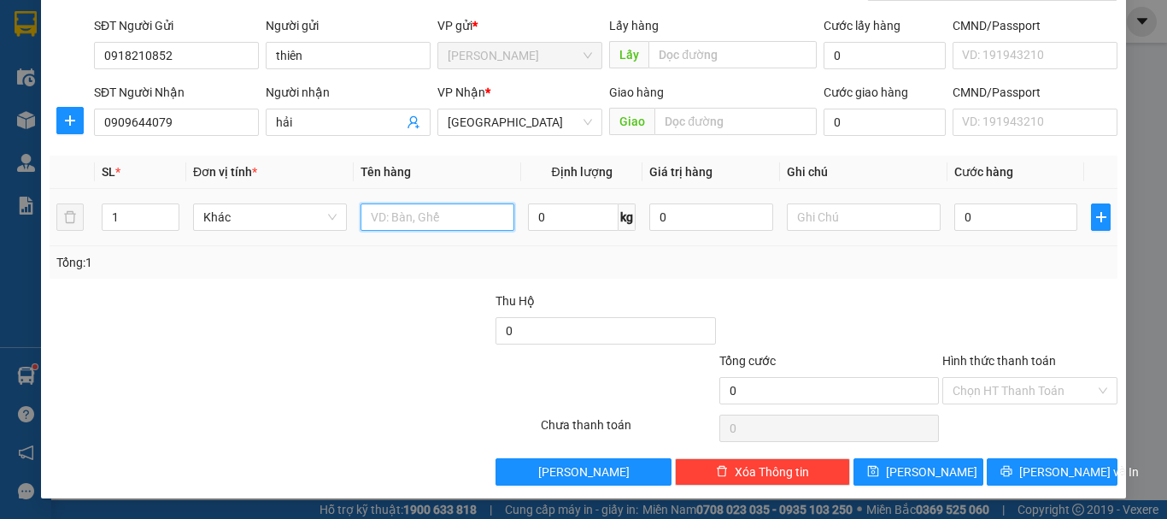
click at [411, 223] on input "text" at bounding box center [438, 216] width 154 height 27
type input "vé số"
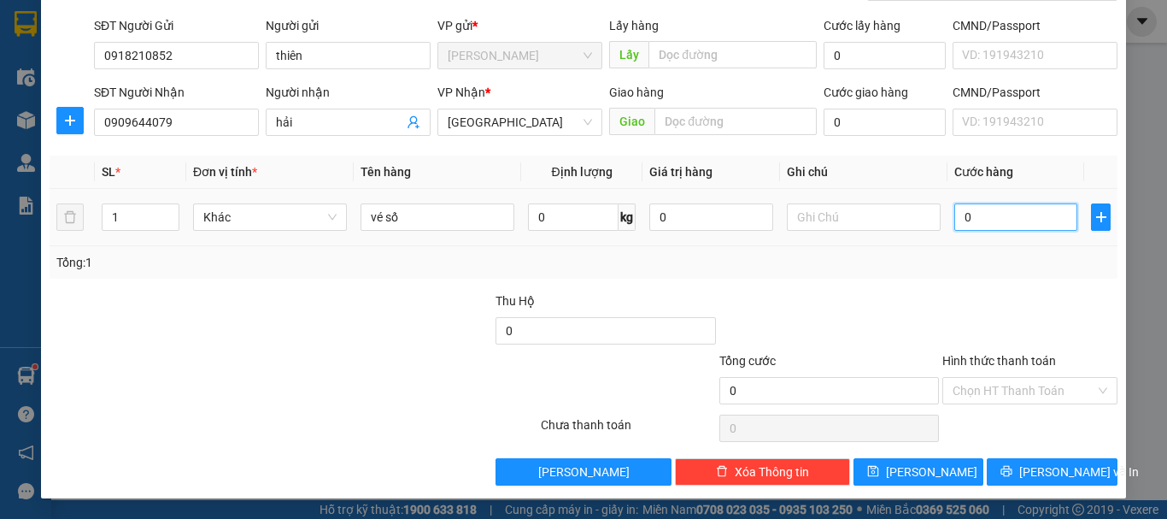
click at [967, 228] on input "0" at bounding box center [1016, 216] width 123 height 27
type input "5"
type input "50"
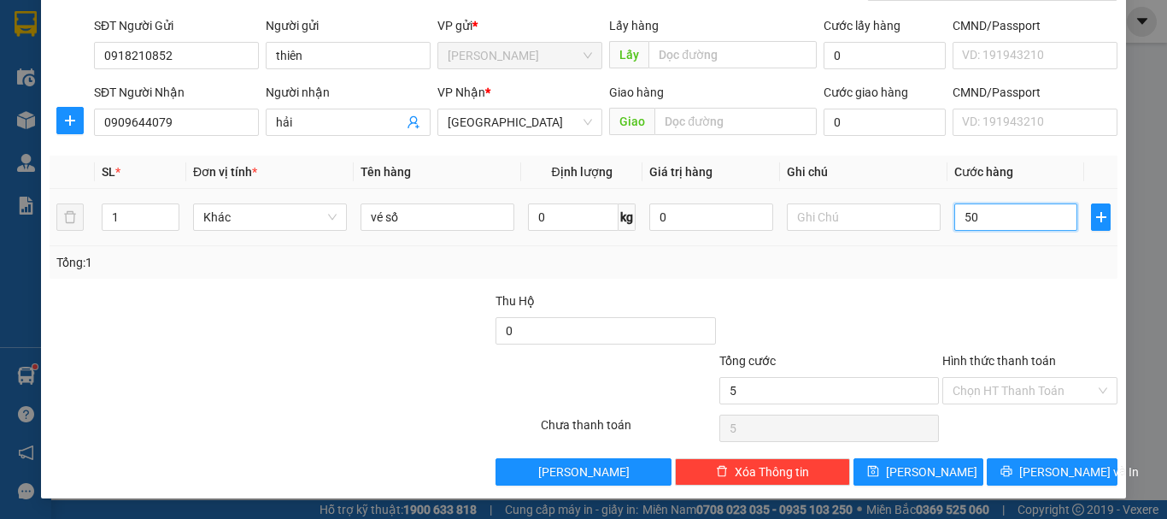
type input "50"
type input "50.000"
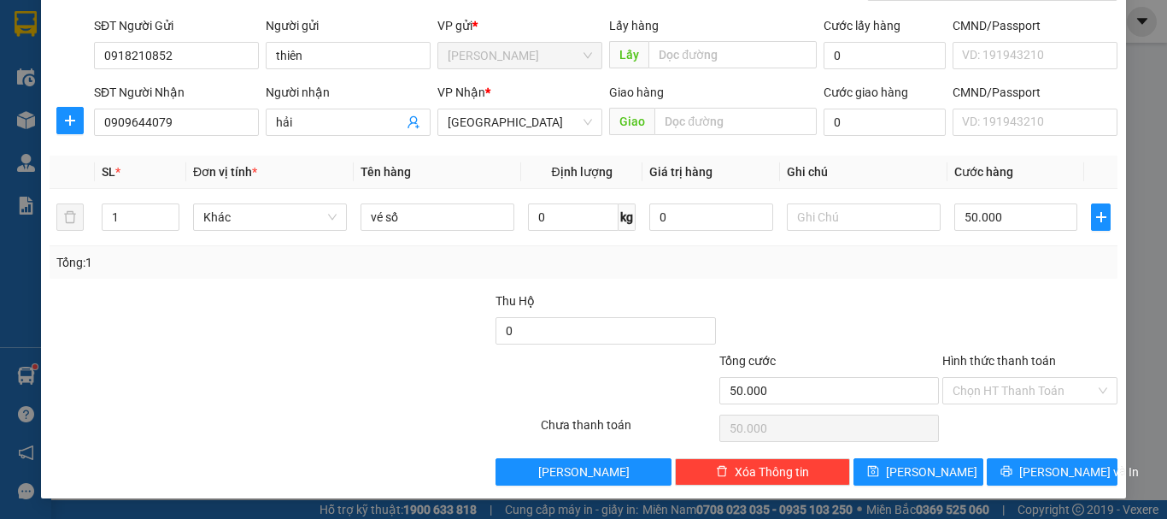
click at [849, 266] on div "Tổng: 1" at bounding box center [583, 262] width 1055 height 19
click at [1042, 472] on span "[PERSON_NAME] và In" at bounding box center [1080, 471] width 120 height 19
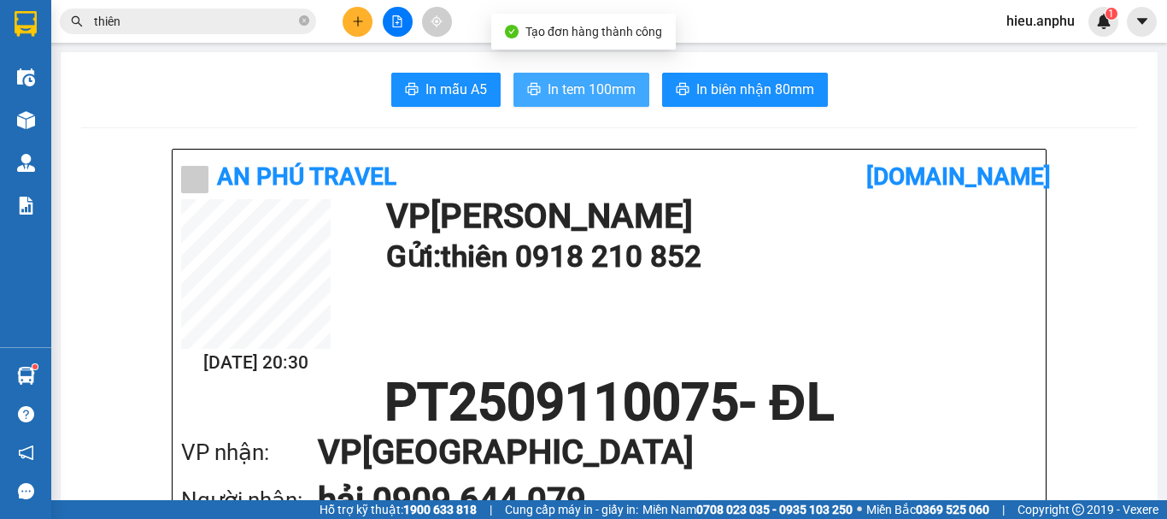
click at [601, 94] on span "In tem 100mm" at bounding box center [592, 89] width 88 height 21
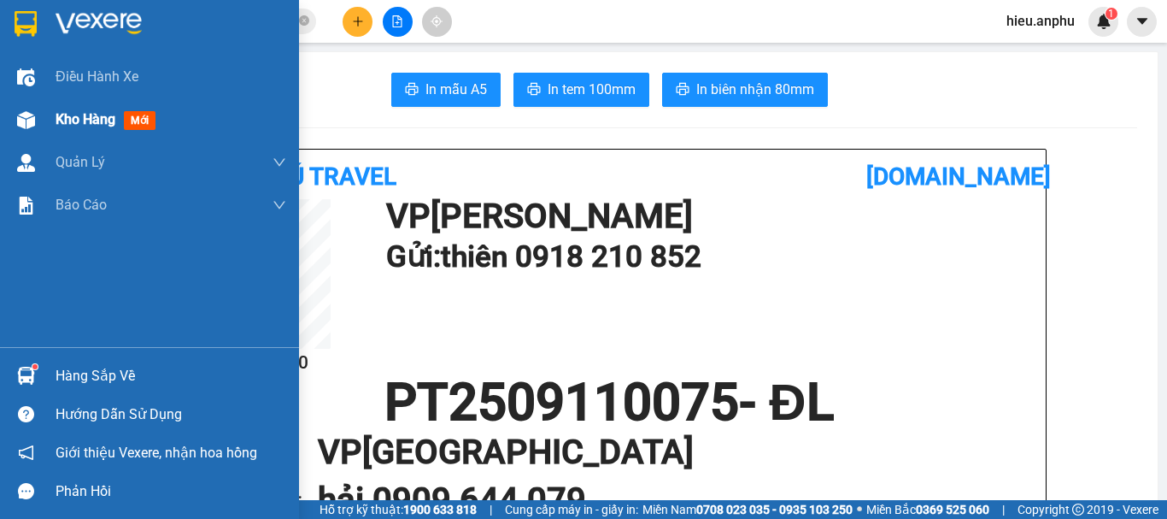
click at [62, 115] on span "Kho hàng" at bounding box center [86, 119] width 60 height 16
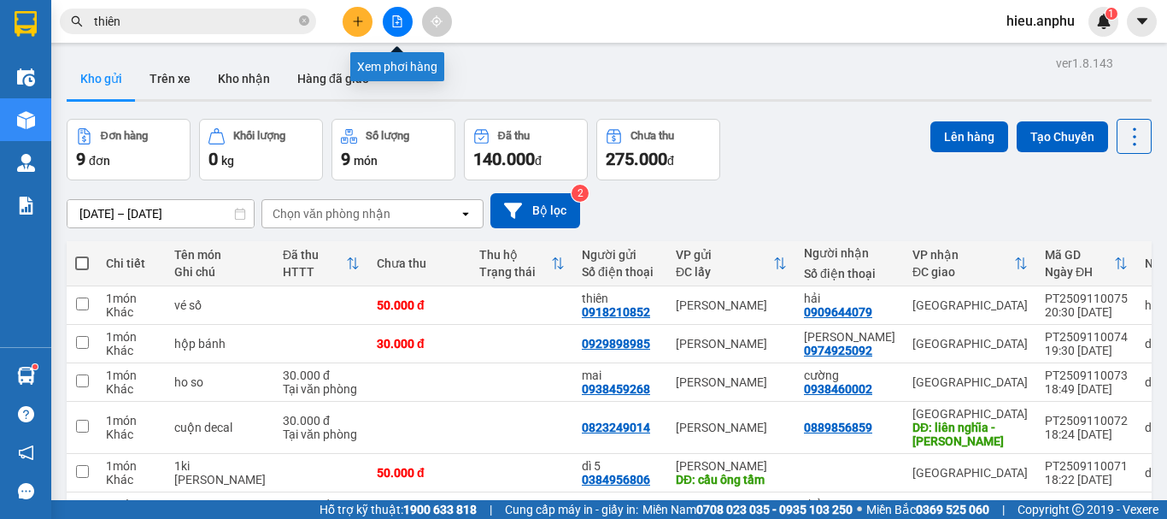
click at [397, 12] on button at bounding box center [398, 22] width 30 height 30
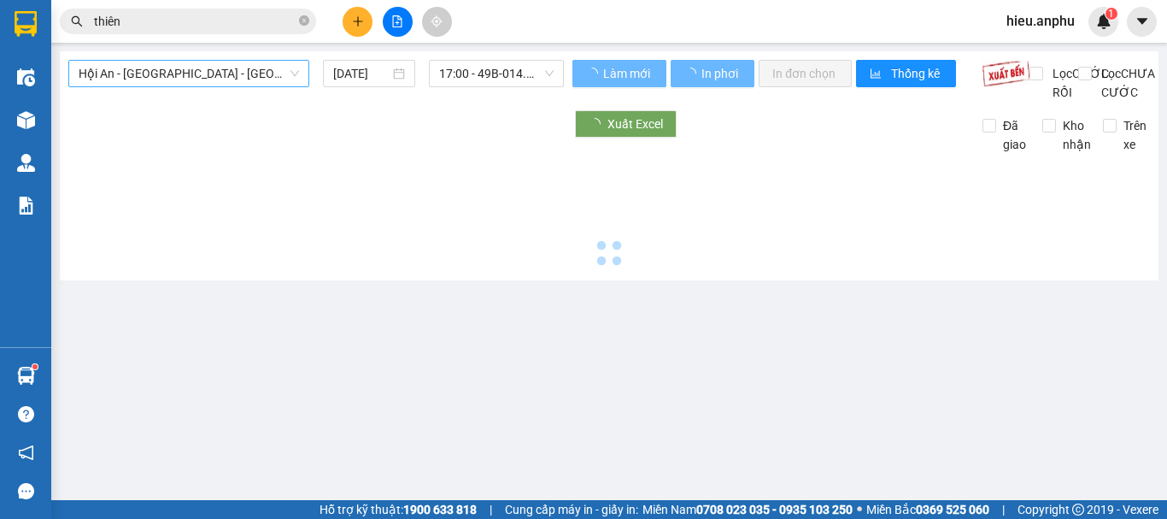
click at [142, 68] on span "Hội An - [GEOGRAPHIC_DATA] - [GEOGRAPHIC_DATA]" at bounding box center [189, 74] width 221 height 26
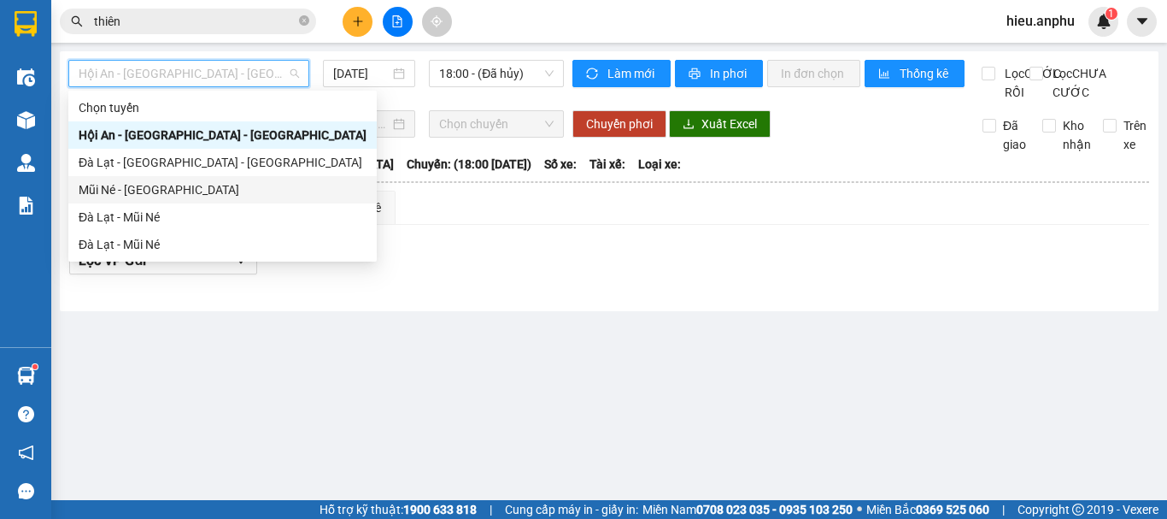
click at [107, 187] on div "Mũi Né - [GEOGRAPHIC_DATA]" at bounding box center [223, 189] width 288 height 19
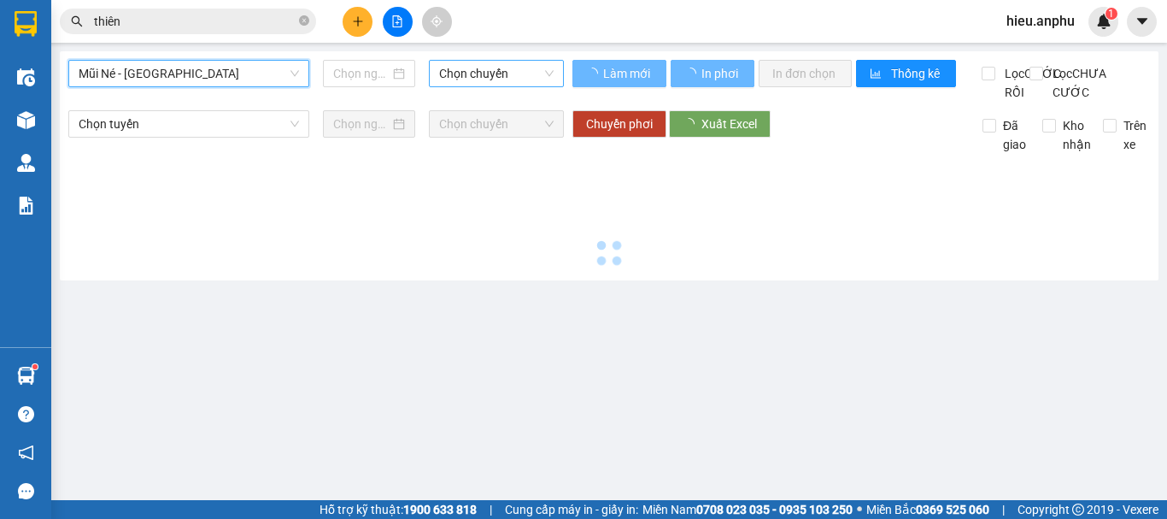
type input "[DATE]"
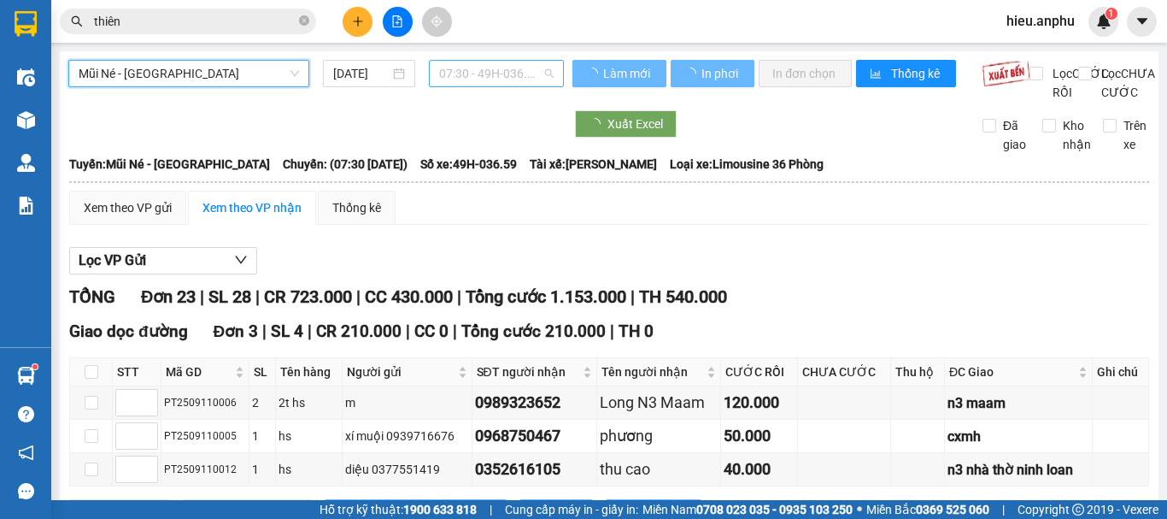
click at [484, 78] on span "07:30 - 49H-036.59" at bounding box center [496, 74] width 115 height 26
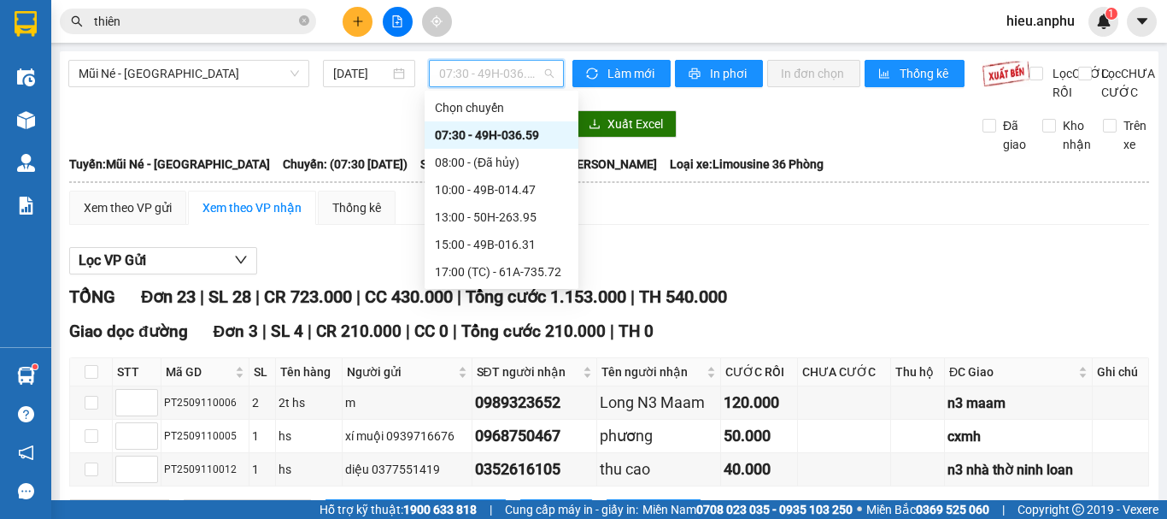
click at [478, 132] on div "07:30 - 49H-036.59" at bounding box center [501, 135] width 133 height 19
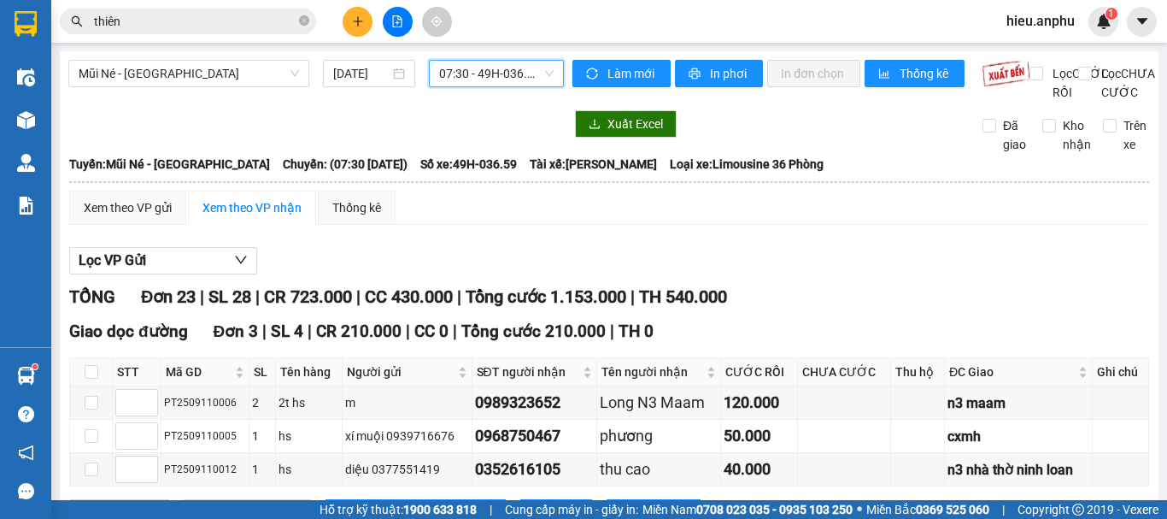
click at [485, 68] on span "07:30 - 49H-036.59" at bounding box center [496, 74] width 115 height 26
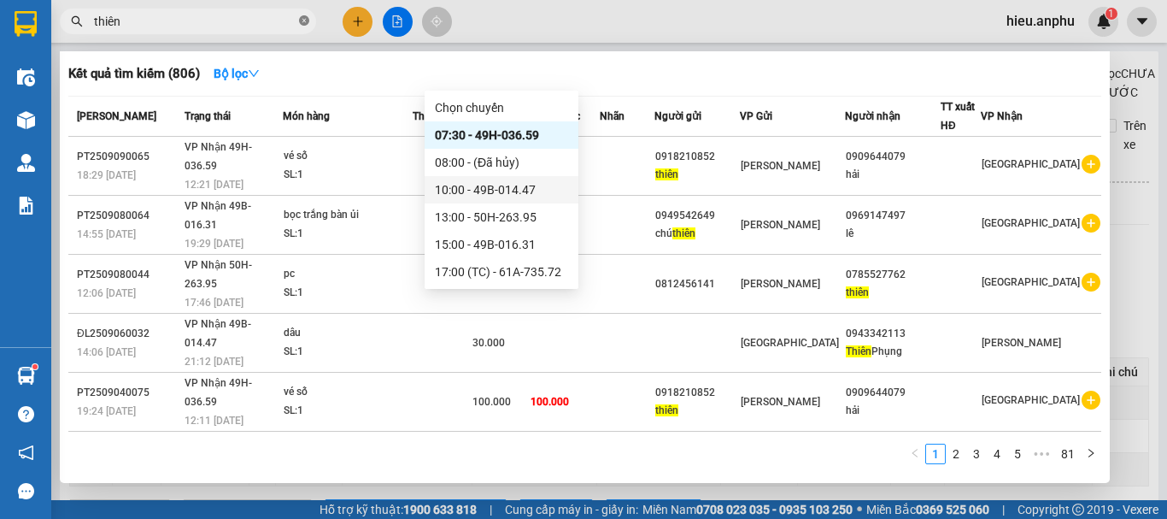
click at [302, 21] on icon "close-circle" at bounding box center [304, 20] width 10 height 10
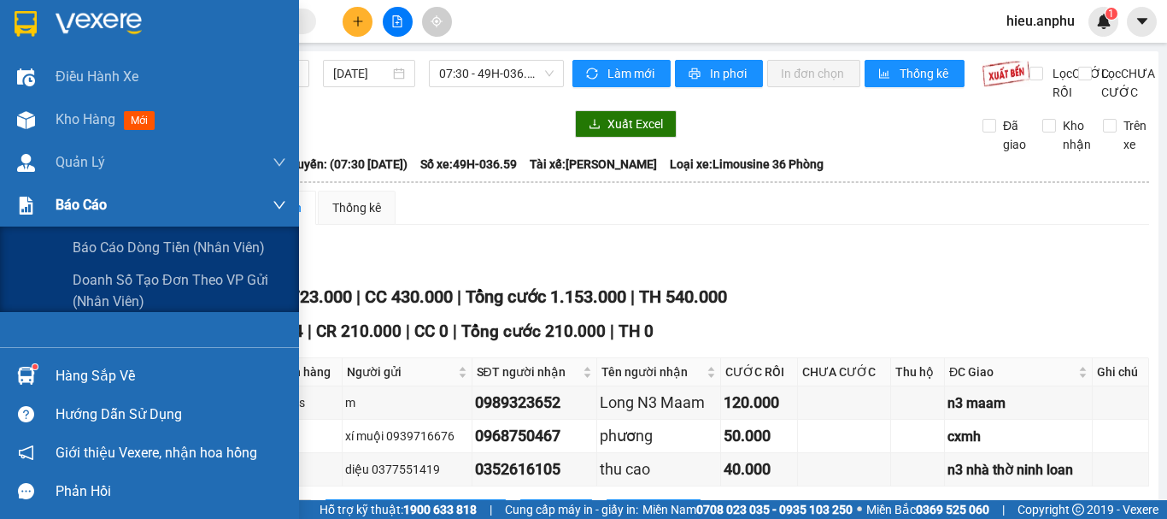
click at [87, 214] on span "Báo cáo" at bounding box center [81, 204] width 51 height 21
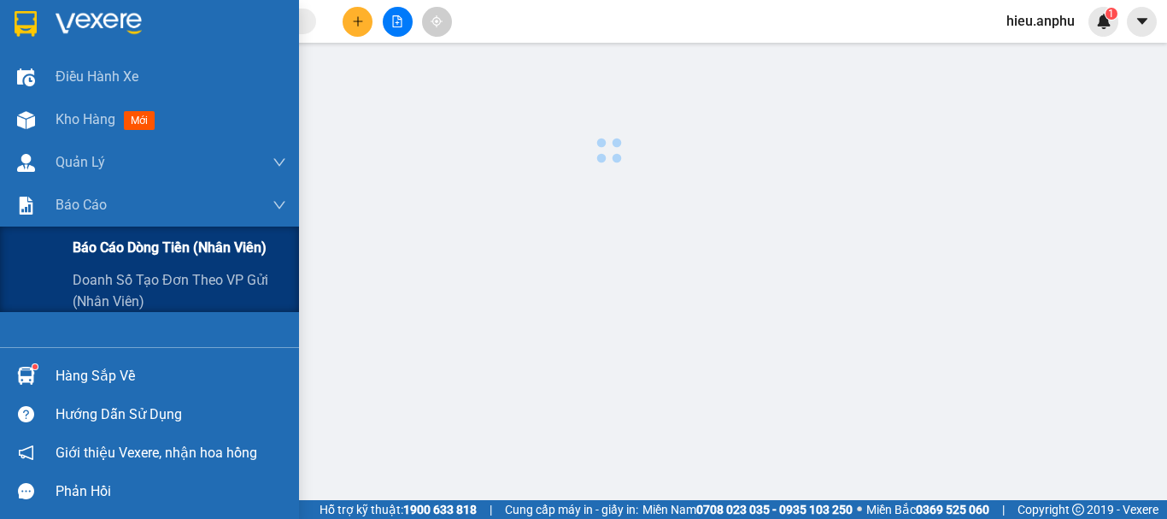
drag, startPoint x: 100, startPoint y: 250, endPoint x: 112, endPoint y: 240, distance: 15.8
click at [100, 250] on span "Báo cáo dòng tiền (nhân viên)" at bounding box center [170, 247] width 194 height 21
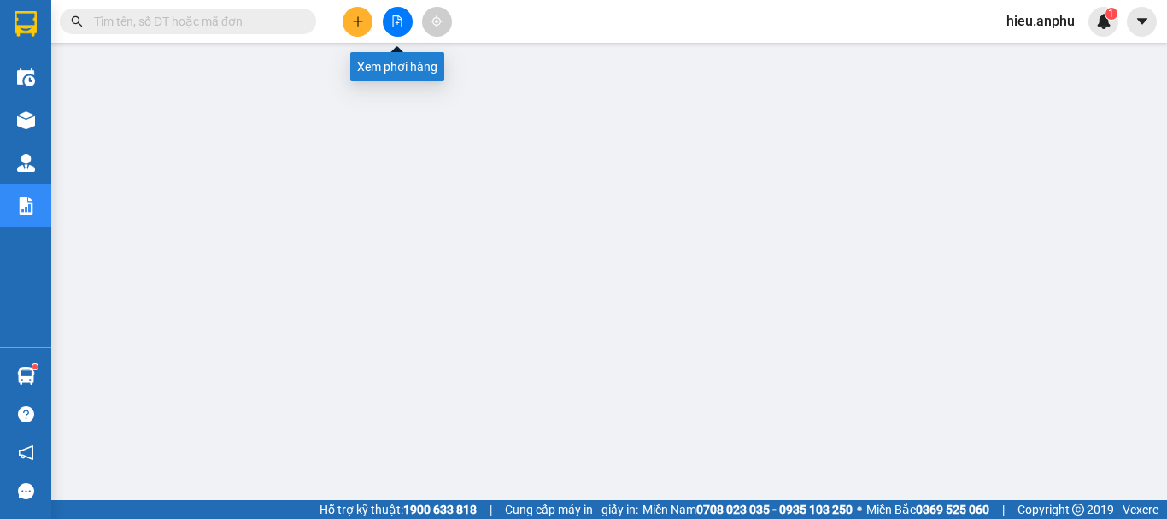
click at [385, 18] on button at bounding box center [398, 22] width 30 height 30
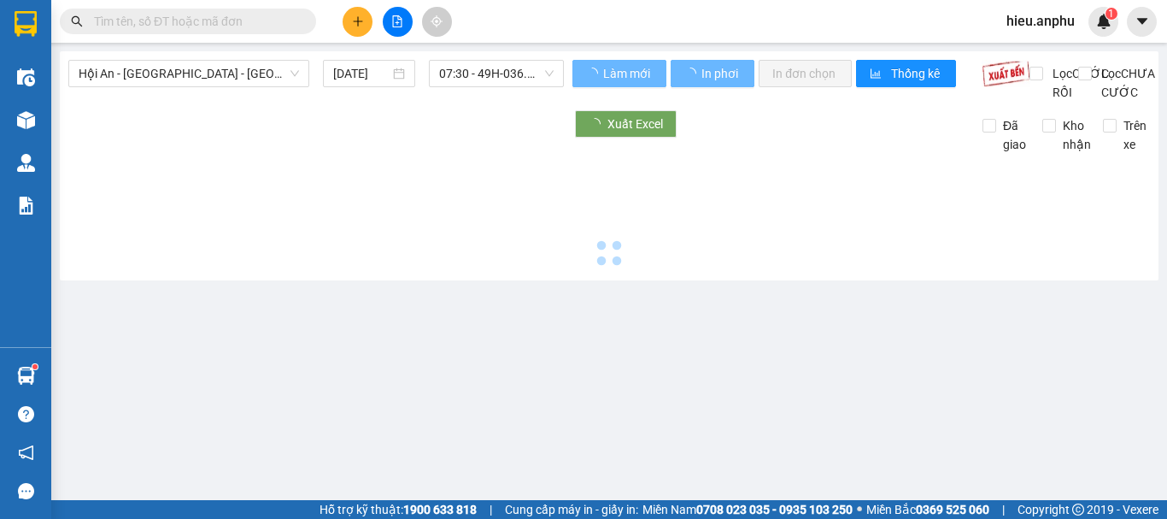
click at [152, 71] on span "Hội An - [GEOGRAPHIC_DATA] - [GEOGRAPHIC_DATA]" at bounding box center [189, 74] width 221 height 26
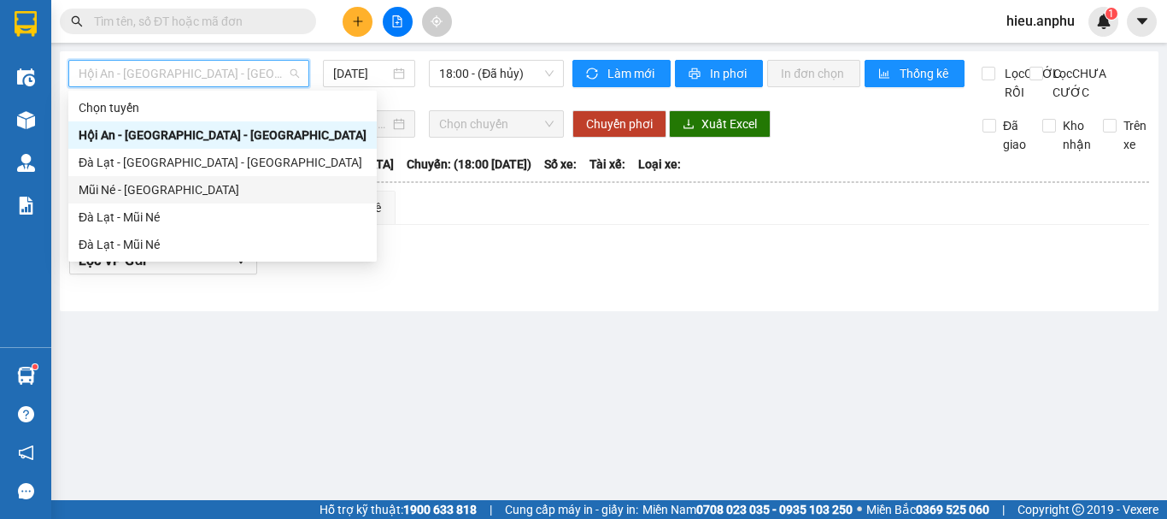
click at [739, 293] on div at bounding box center [609, 288] width 1080 height 9
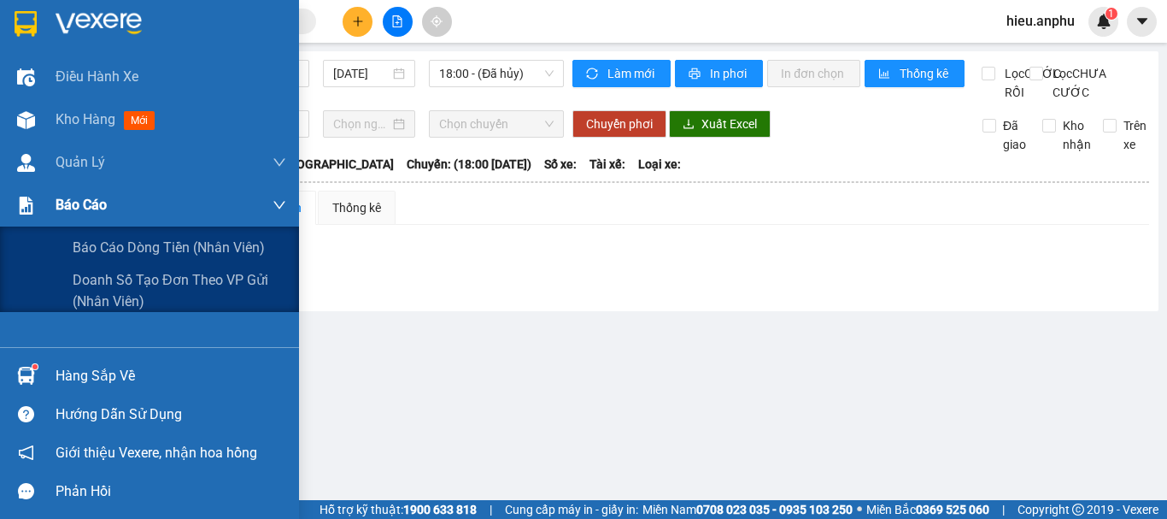
click at [97, 216] on div "Báo cáo" at bounding box center [171, 205] width 231 height 43
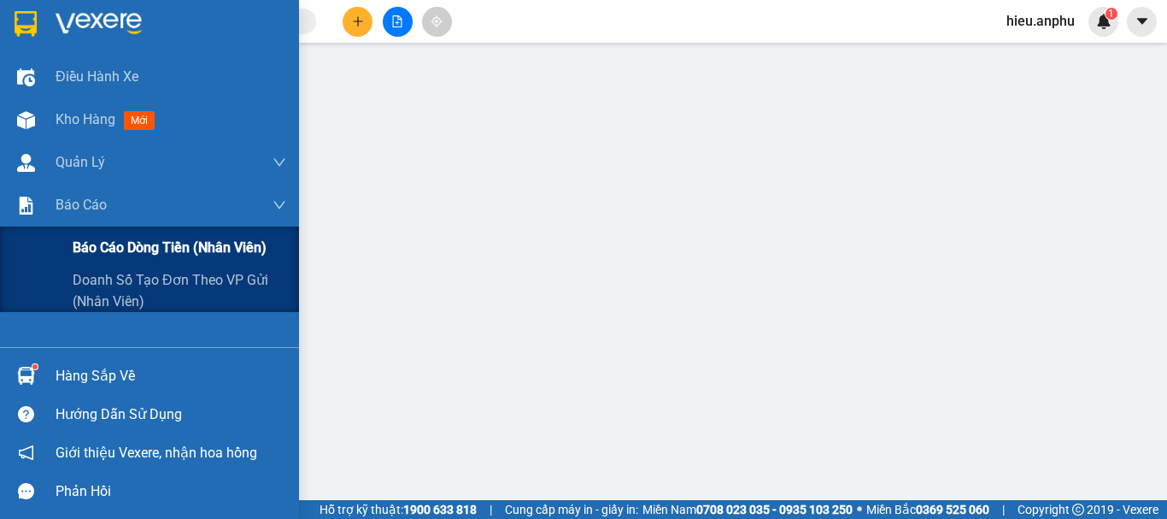
click at [101, 241] on span "Báo cáo dòng tiền (nhân viên)" at bounding box center [170, 247] width 194 height 21
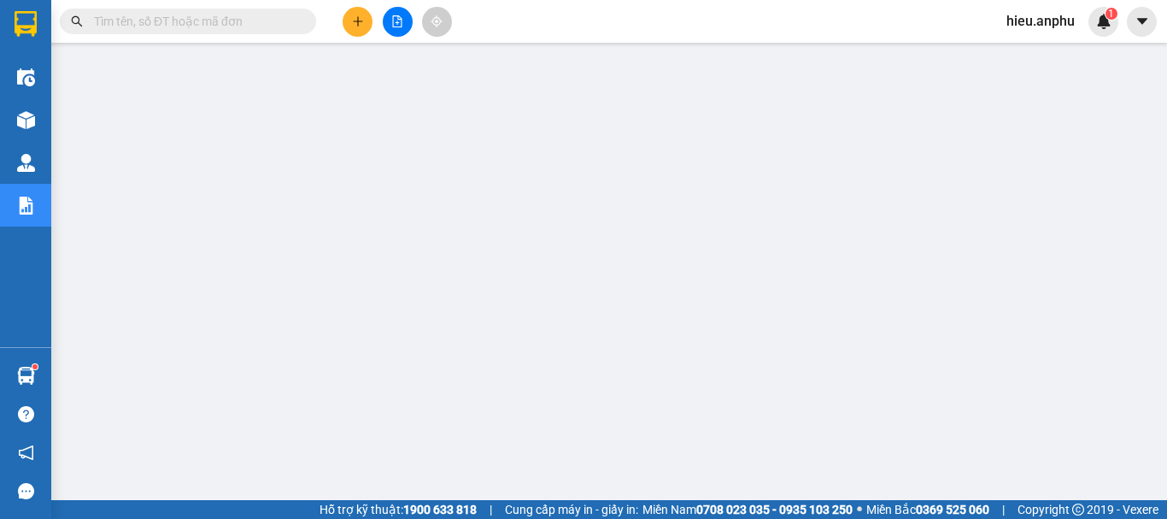
click at [399, 21] on icon "file-add" at bounding box center [397, 21] width 12 height 12
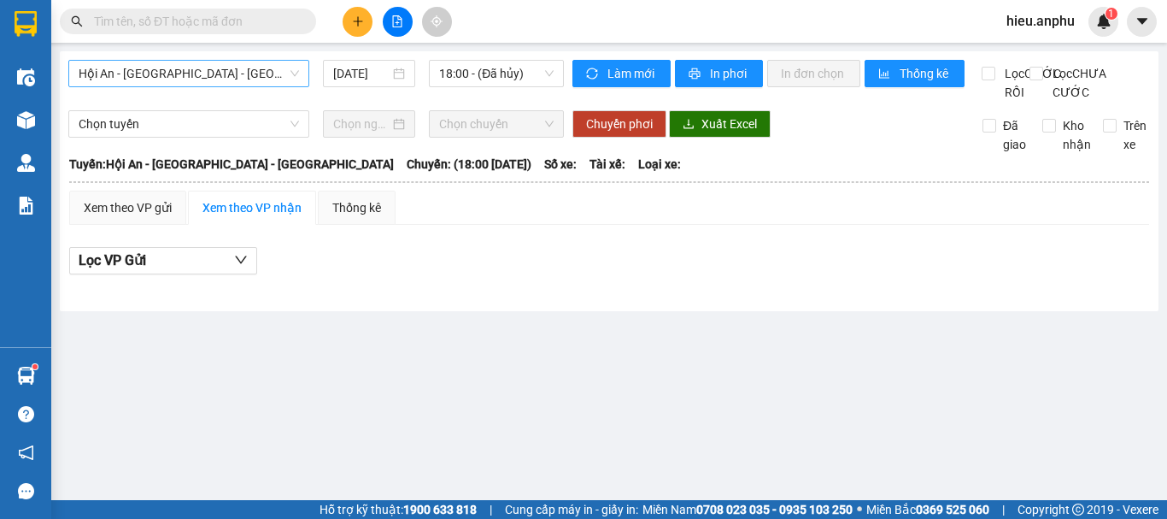
click at [138, 75] on span "Hội An - [GEOGRAPHIC_DATA] - [GEOGRAPHIC_DATA]" at bounding box center [189, 74] width 221 height 26
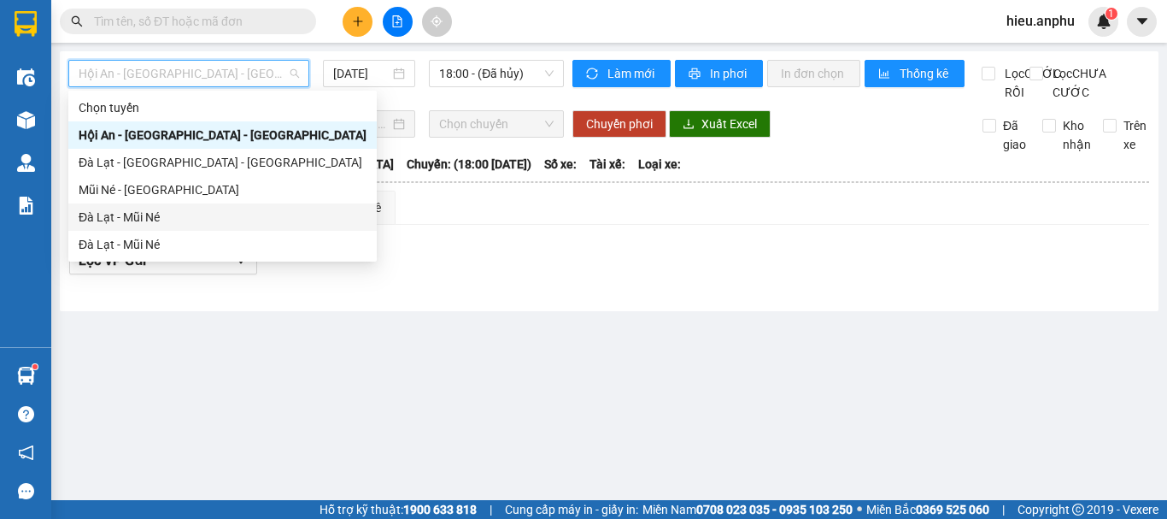
click at [111, 221] on div "Đà Lạt - Mũi Né" at bounding box center [223, 217] width 288 height 19
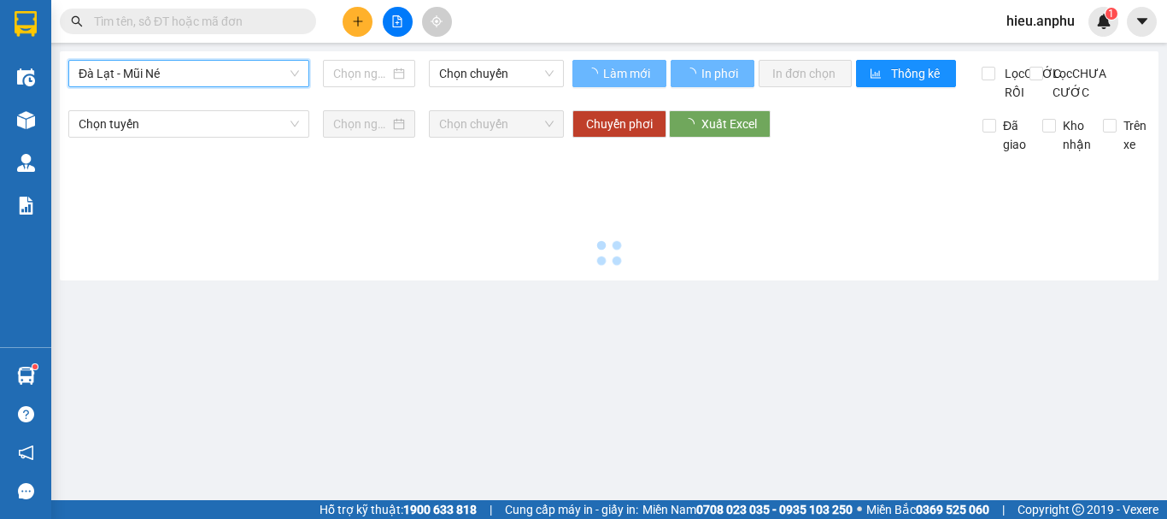
type input "[DATE]"
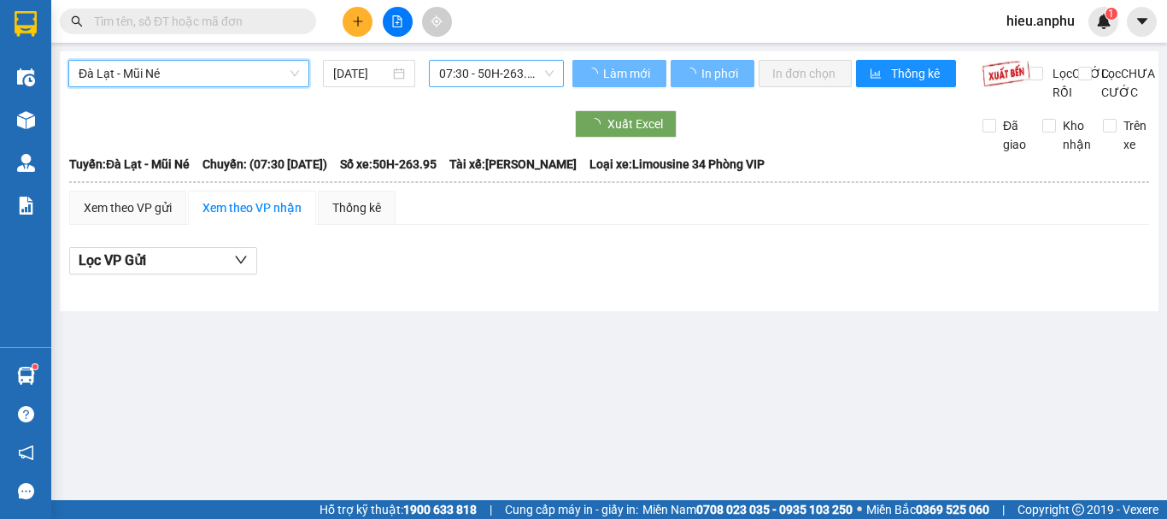
click at [468, 69] on span "07:30 - 50H-263.95" at bounding box center [496, 74] width 115 height 26
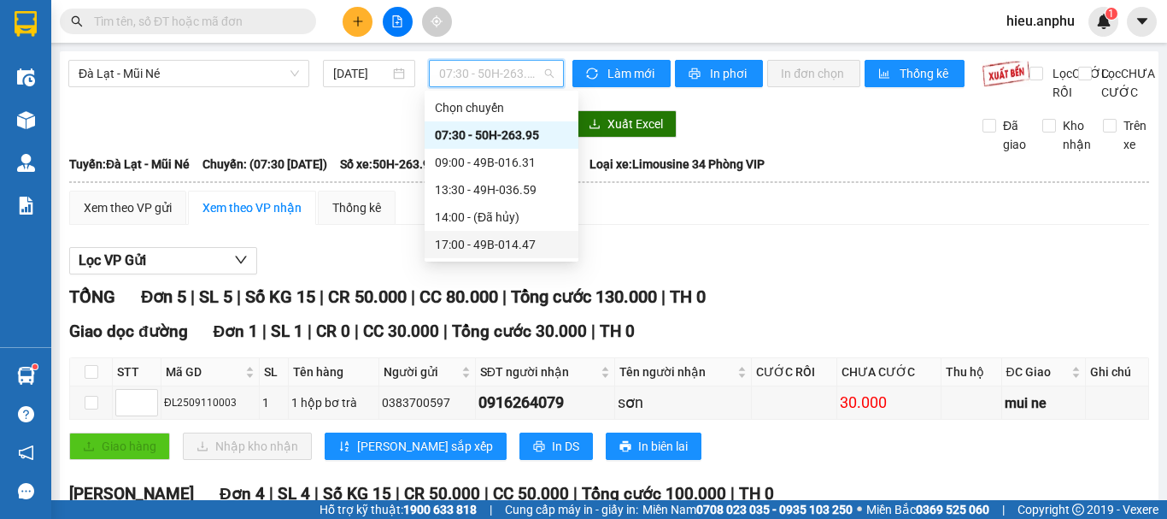
click at [477, 253] on div "17:00 - 49B-014.47" at bounding box center [501, 244] width 133 height 19
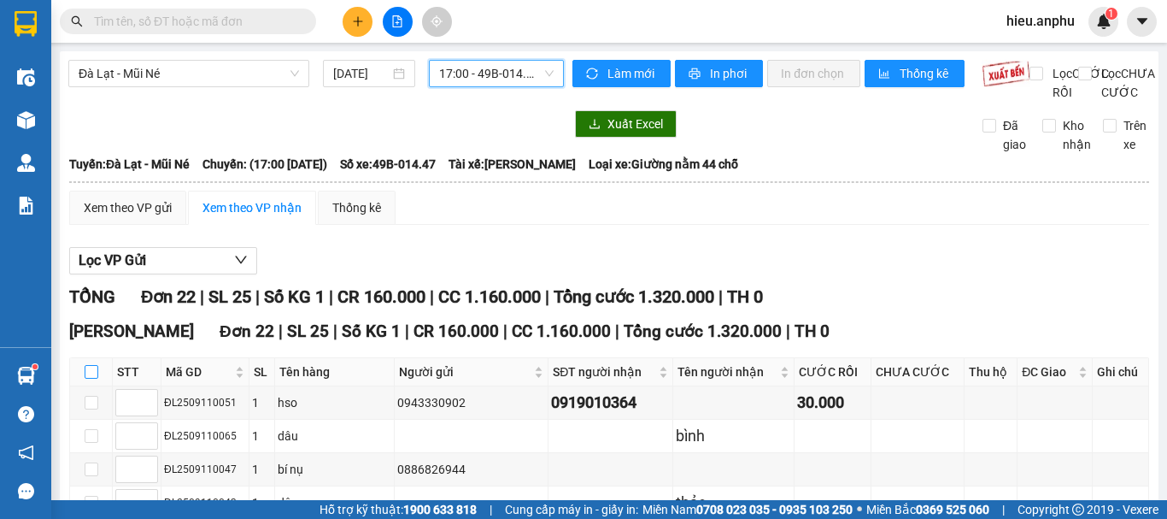
click at [91, 379] on input "checkbox" at bounding box center [92, 372] width 14 height 14
checkbox input "true"
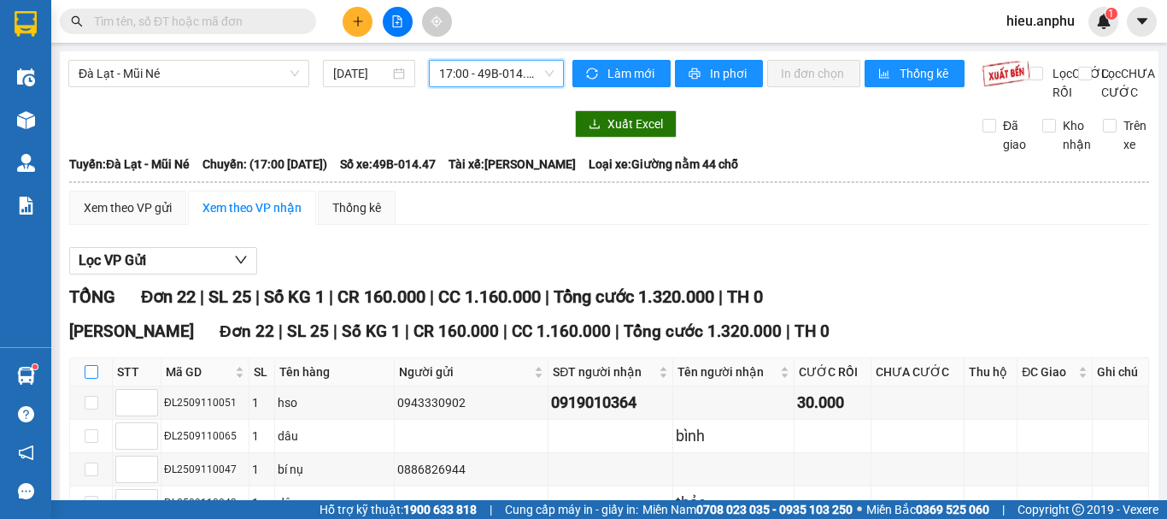
checkbox input "true"
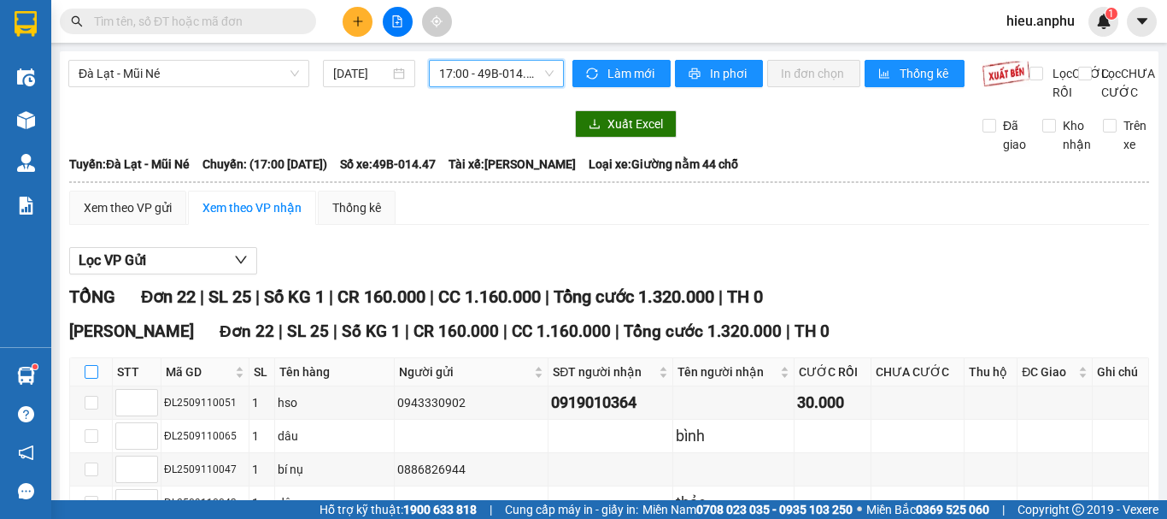
checkbox input "true"
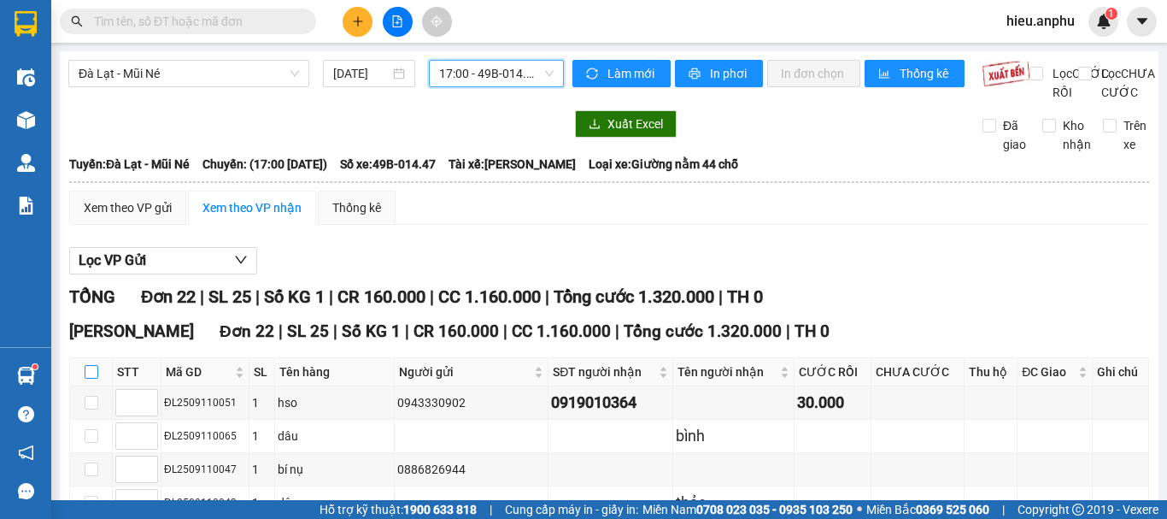
checkbox input "true"
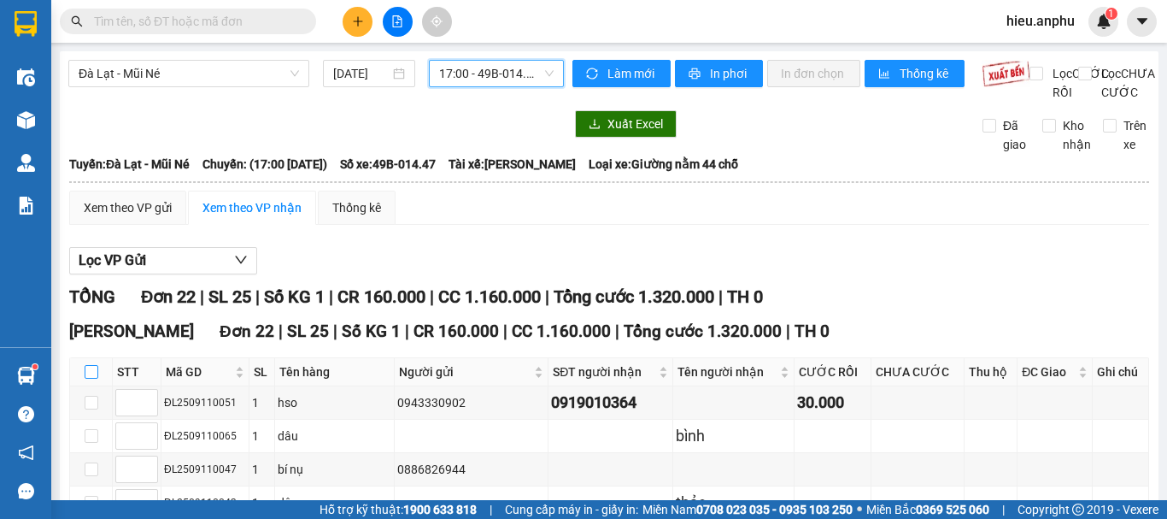
checkbox input "true"
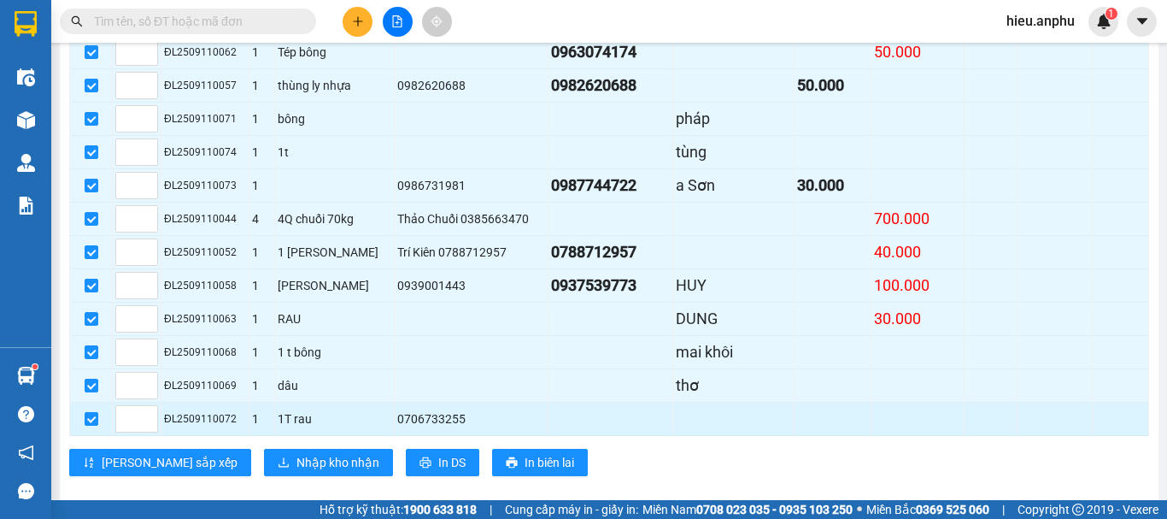
scroll to position [726, 0]
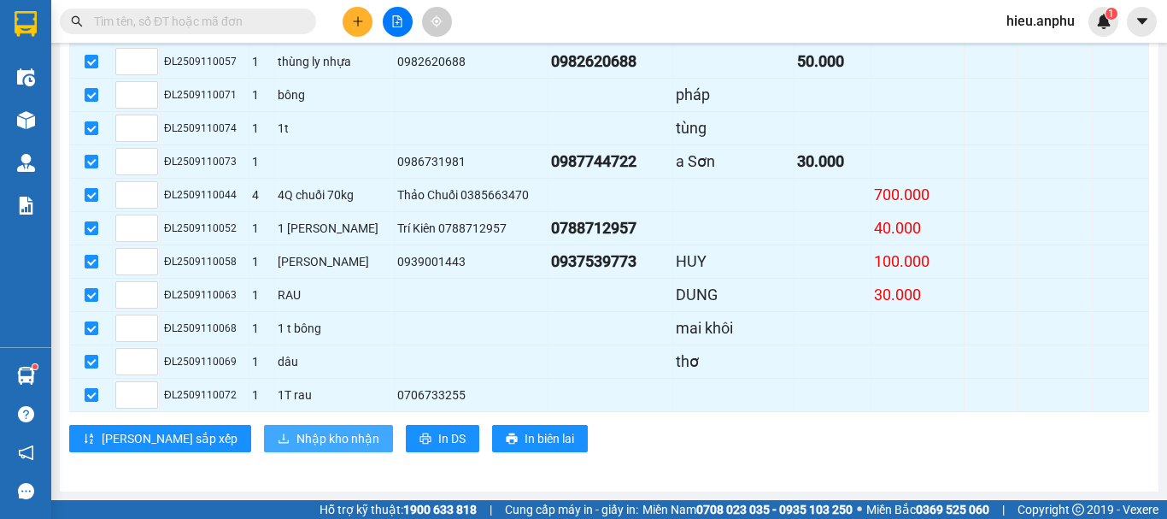
click at [297, 438] on span "Nhập kho nhận" at bounding box center [338, 438] width 83 height 19
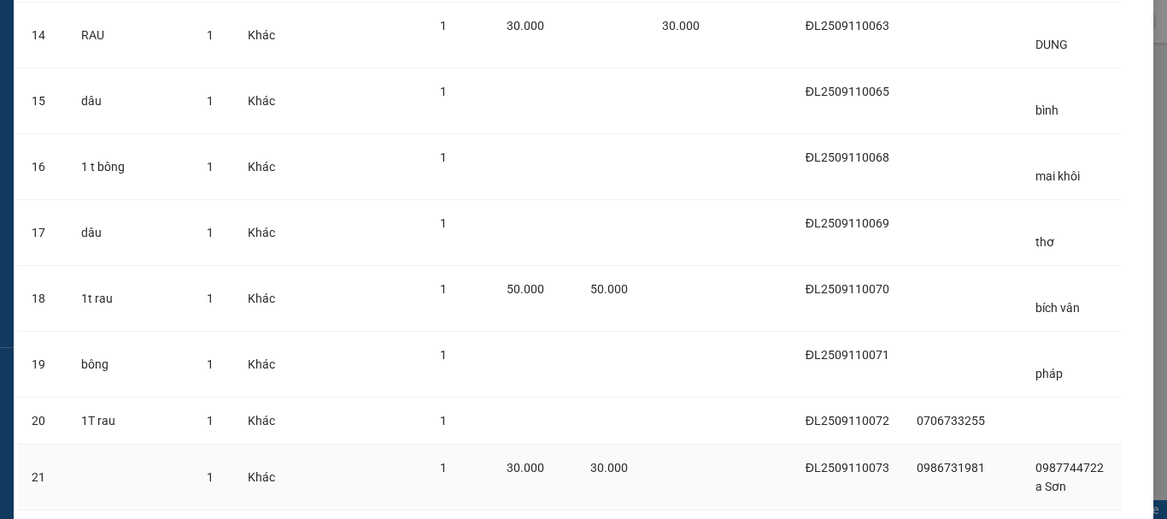
scroll to position [1103, 0]
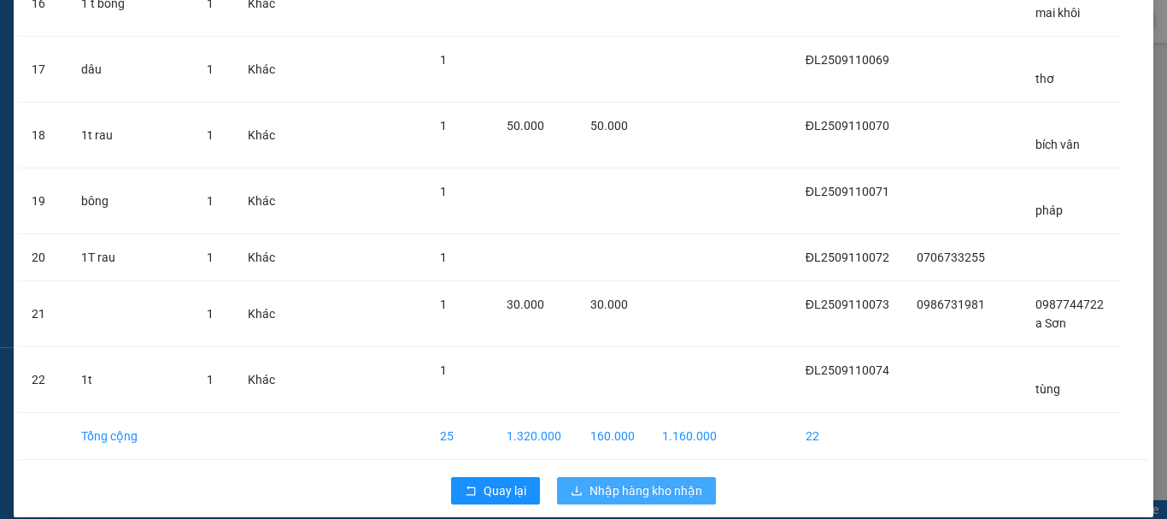
click at [641, 481] on span "Nhập hàng kho nhận" at bounding box center [646, 490] width 113 height 19
